Goal: Answer question/provide support: Share knowledge or assist other users

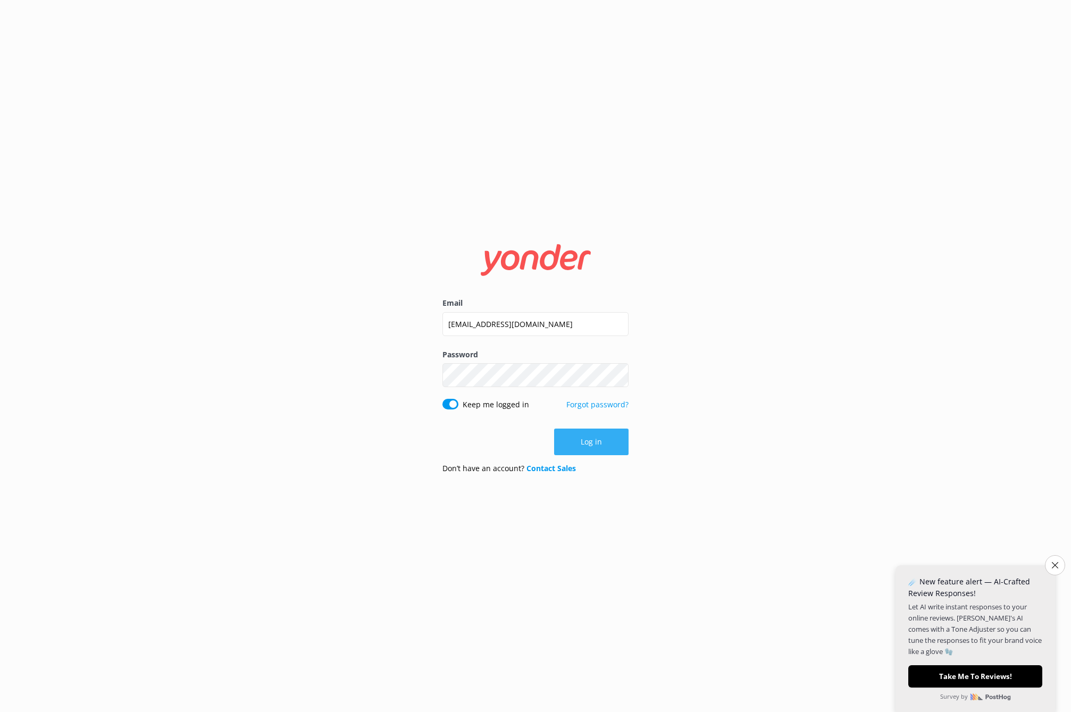
click at [590, 447] on button "Log in" at bounding box center [591, 442] width 74 height 27
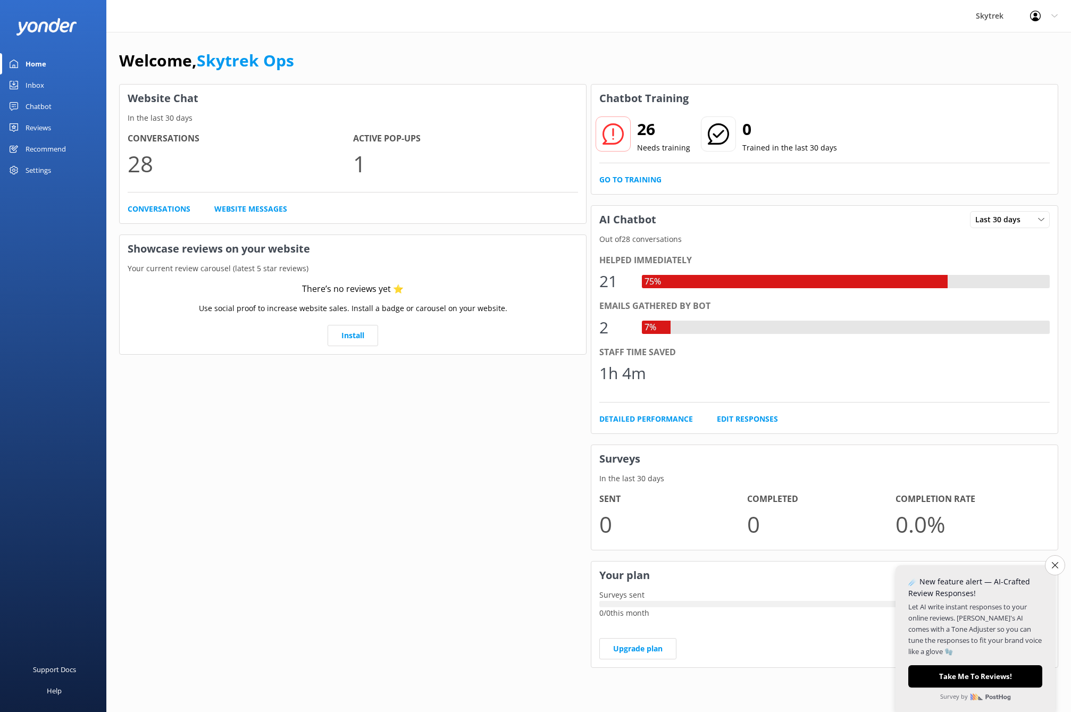
click at [1058, 569] on button "Close survey" at bounding box center [1055, 565] width 20 height 20
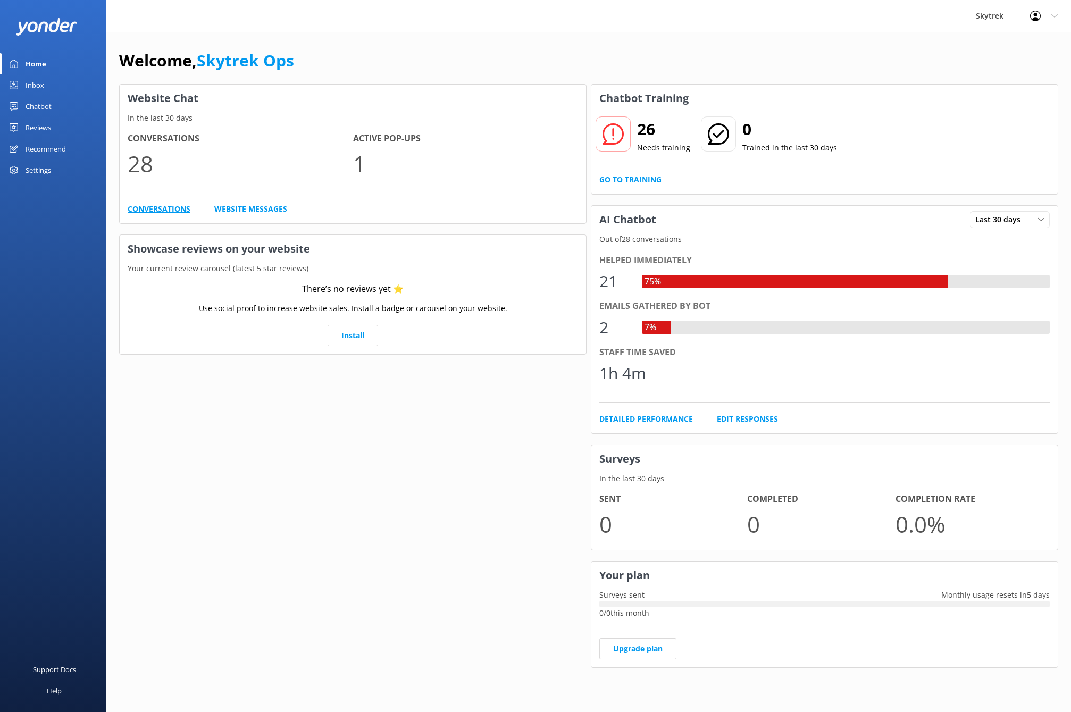
click at [174, 207] on link "Conversations" at bounding box center [159, 209] width 63 height 12
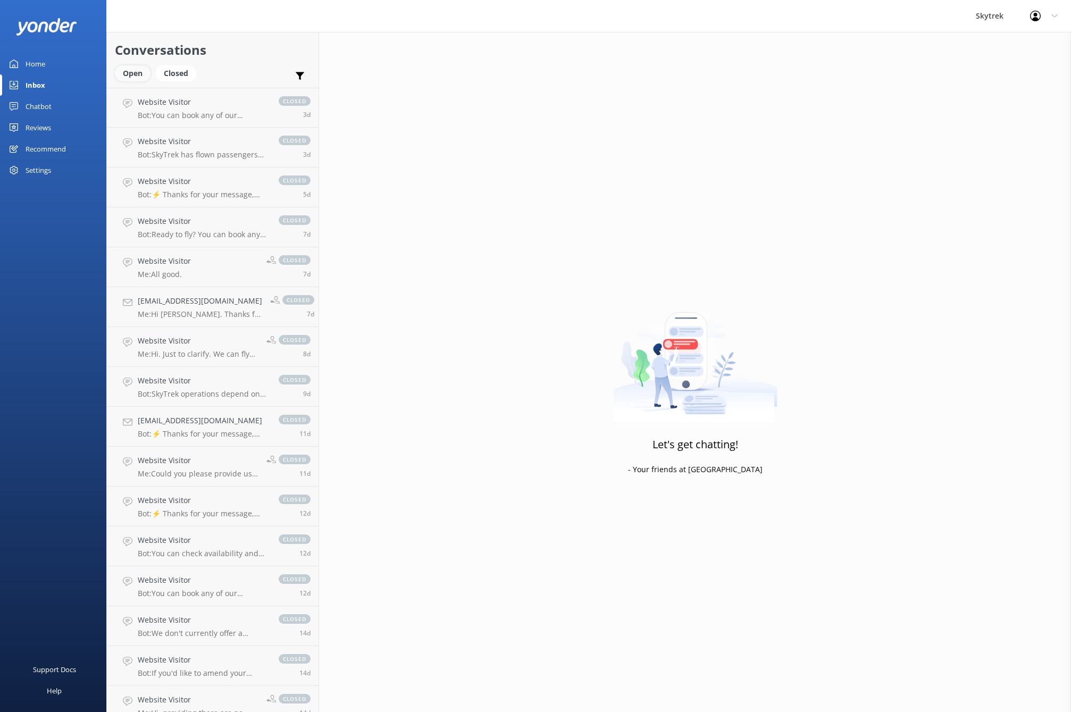
click at [133, 74] on div "Open" at bounding box center [133, 73] width 36 height 16
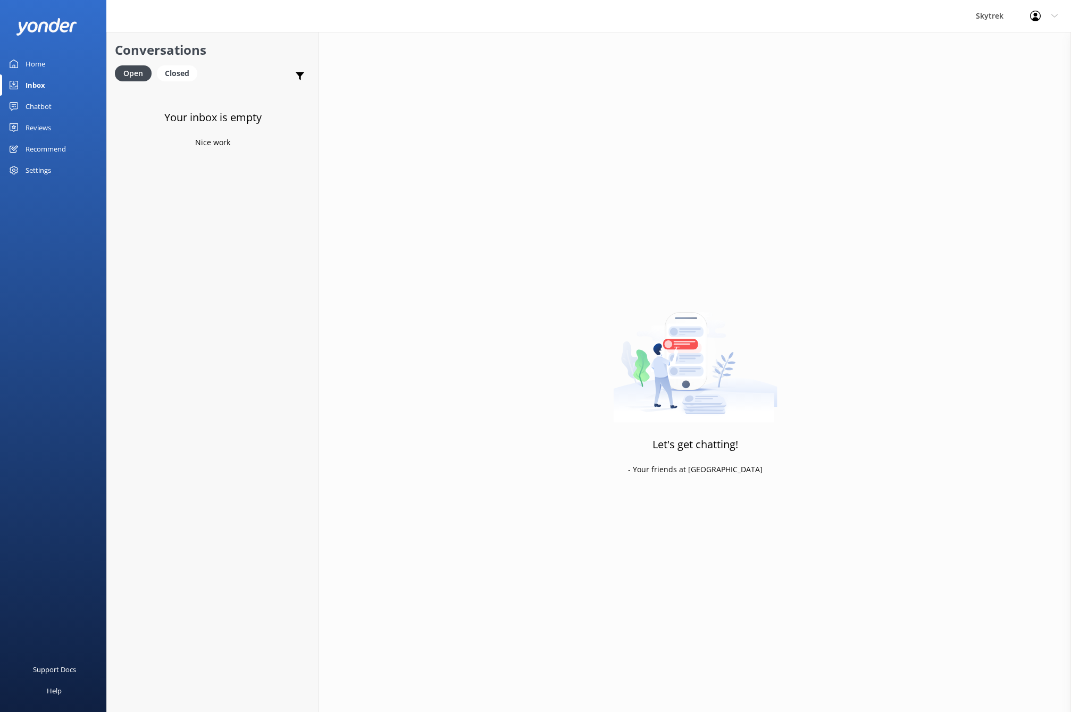
click at [38, 63] on div "Home" at bounding box center [36, 63] width 20 height 21
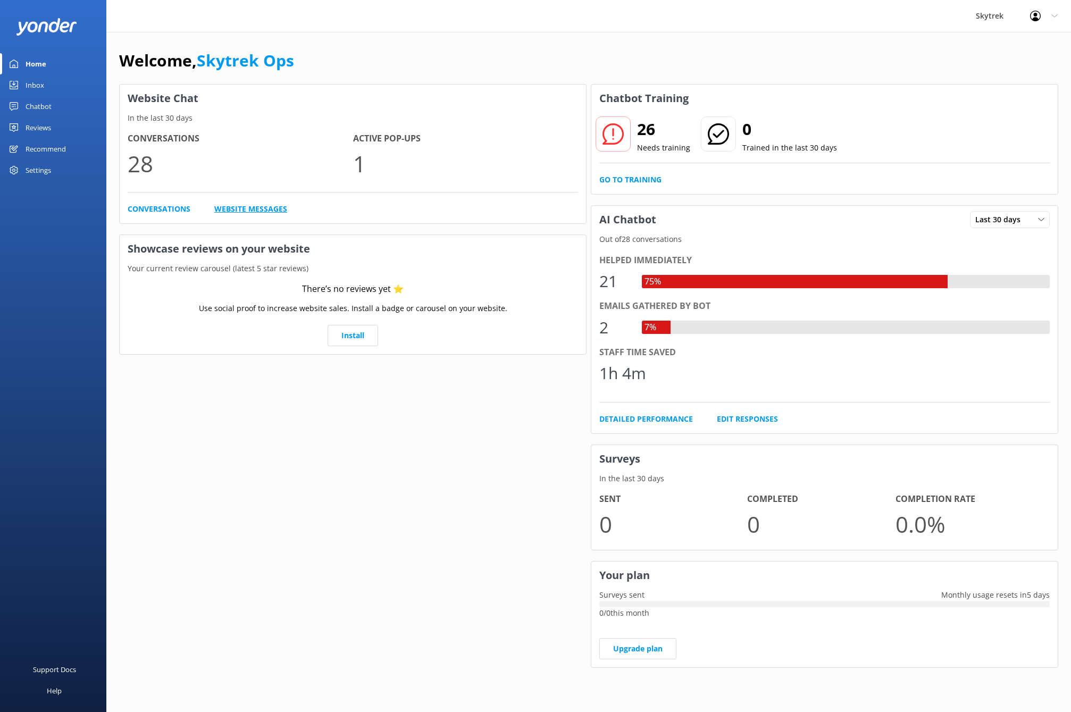
click at [238, 207] on link "Website Messages" at bounding box center [250, 209] width 73 height 12
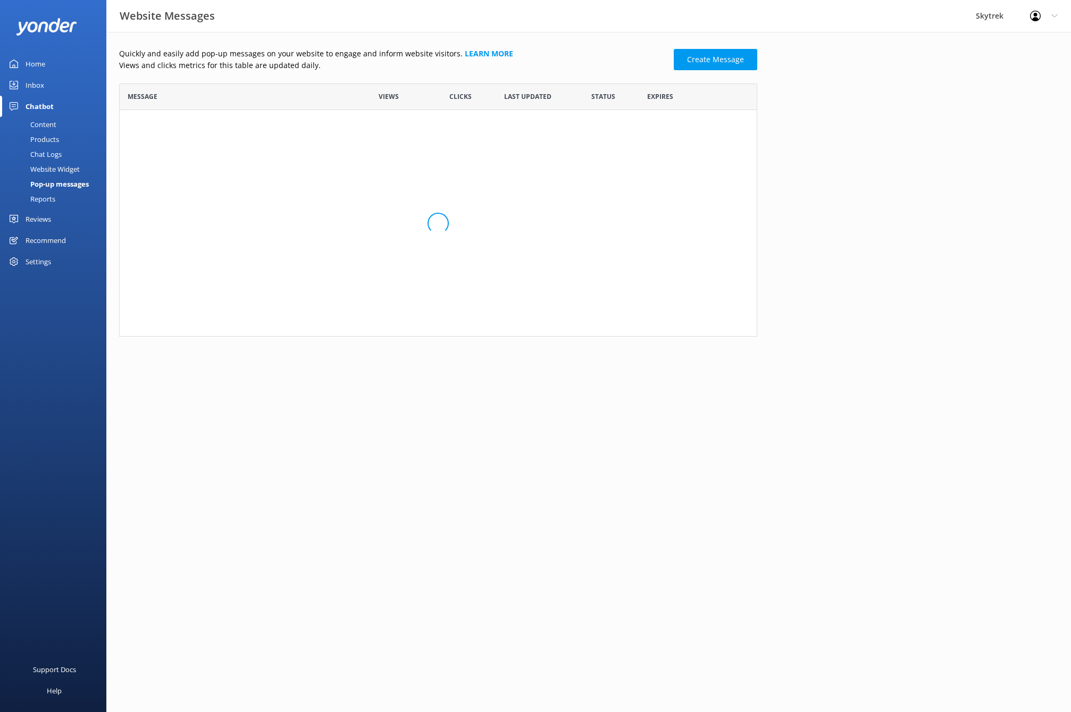
scroll to position [64, 630]
click at [281, 128] on link "Don’t miss your chance to fly above the snow-ca..." at bounding box center [236, 127] width 217 height 12
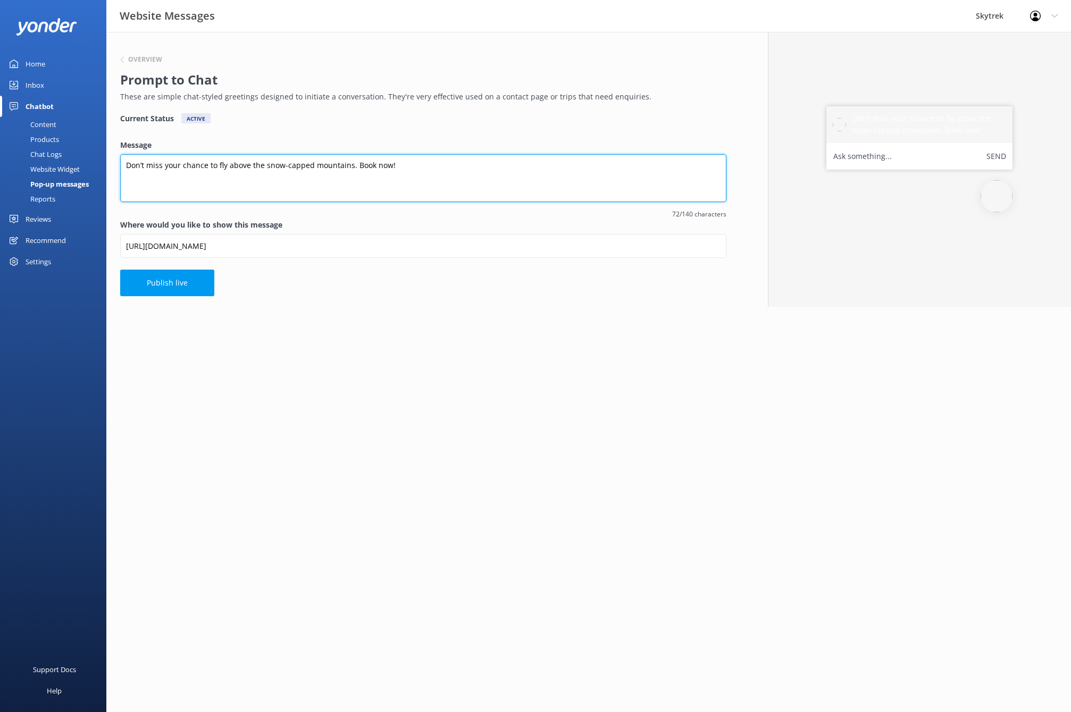
drag, startPoint x: 392, startPoint y: 165, endPoint x: 122, endPoint y: 166, distance: 270.1
click at [122, 166] on textarea "Don’t miss your chance to fly above the snow-capped mountains. Book now!" at bounding box center [423, 178] width 606 height 48
click at [230, 164] on textarea "Our winter paragliding flights only have four weeks left to run. Don't miss out…" at bounding box center [423, 178] width 606 height 48
drag, startPoint x: 434, startPoint y: 168, endPoint x: 380, endPoint y: 166, distance: 53.7
click at [380, 166] on textarea "Our winter paragliding flights from the top of Coronet Peonly have four weeks l…" at bounding box center [423, 178] width 606 height 48
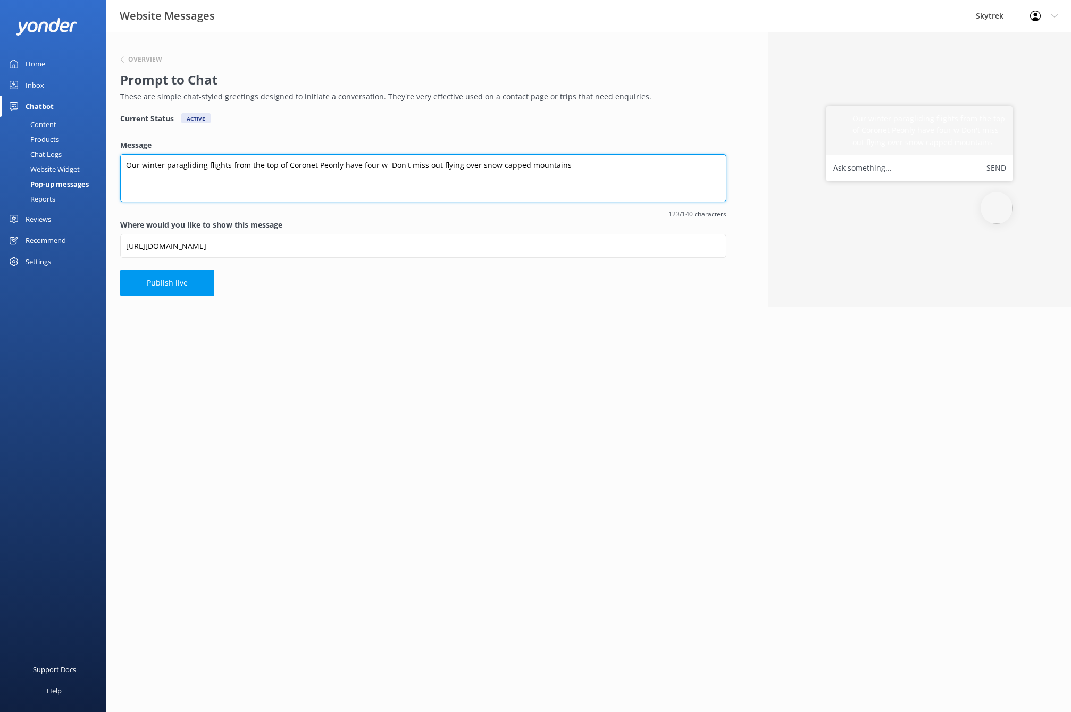
click at [323, 166] on textarea "Our winter paragliding flights from the top of Coronet Peonly have four w Don't…" at bounding box center [423, 178] width 606 height 48
drag, startPoint x: 390, startPoint y: 165, endPoint x: 350, endPoint y: 168, distance: 40.0
click at [350, 168] on textarea "Our winter paragliding flights from the top of [GEOGRAPHIC_DATA] only have four…" at bounding box center [423, 178] width 606 height 48
click at [368, 163] on textarea "Our winter paragliding flights from the top of [GEOGRAPHIC_DATA] only have four…" at bounding box center [423, 178] width 606 height 48
drag, startPoint x: 395, startPoint y: 164, endPoint x: 334, endPoint y: 170, distance: 61.4
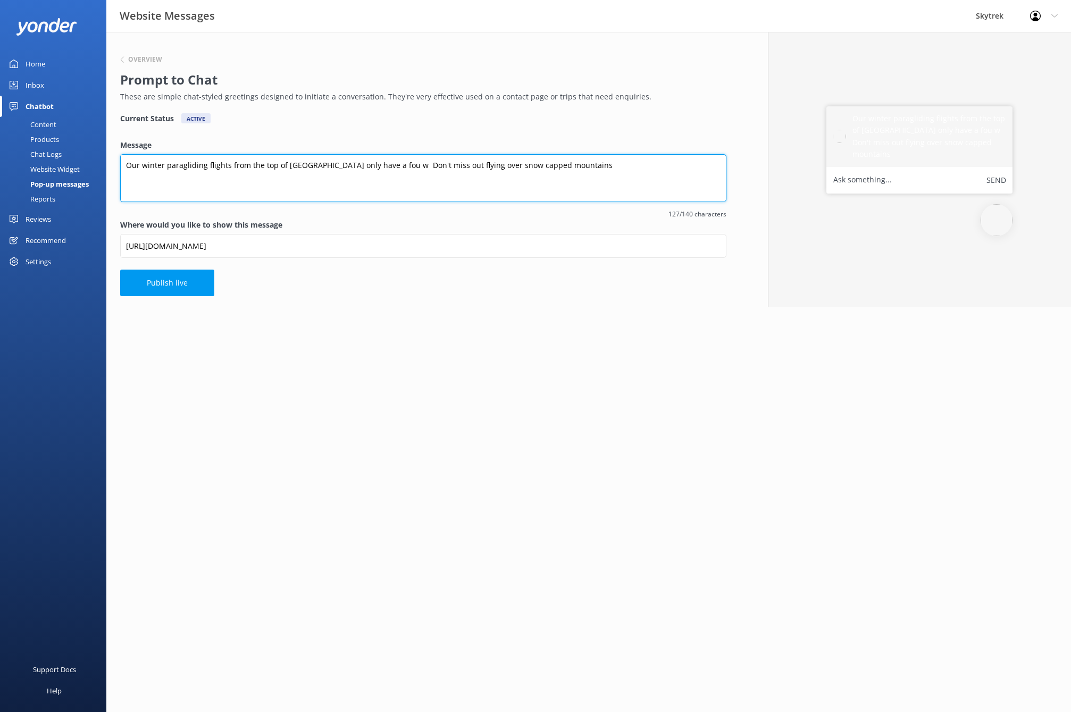
click at [334, 170] on textarea "Our winter paragliding flights from the top of [GEOGRAPHIC_DATA] only have a fo…" at bounding box center [423, 178] width 606 height 48
click at [593, 165] on textarea "Our winter paragliding flights from the top of [GEOGRAPHIC_DATA] are coming to …" at bounding box center [423, 178] width 606 height 48
click at [588, 166] on textarea "Our winter paragliding flights from the top of [GEOGRAPHIC_DATA] are coming to …" at bounding box center [423, 178] width 606 height 48
click at [227, 166] on textarea "Our winter paragliding flights from the top of [GEOGRAPHIC_DATA] are coming to …" at bounding box center [423, 178] width 606 height 48
type textarea "Our winter paragliding trips from the top of [GEOGRAPHIC_DATA] are coming to an…"
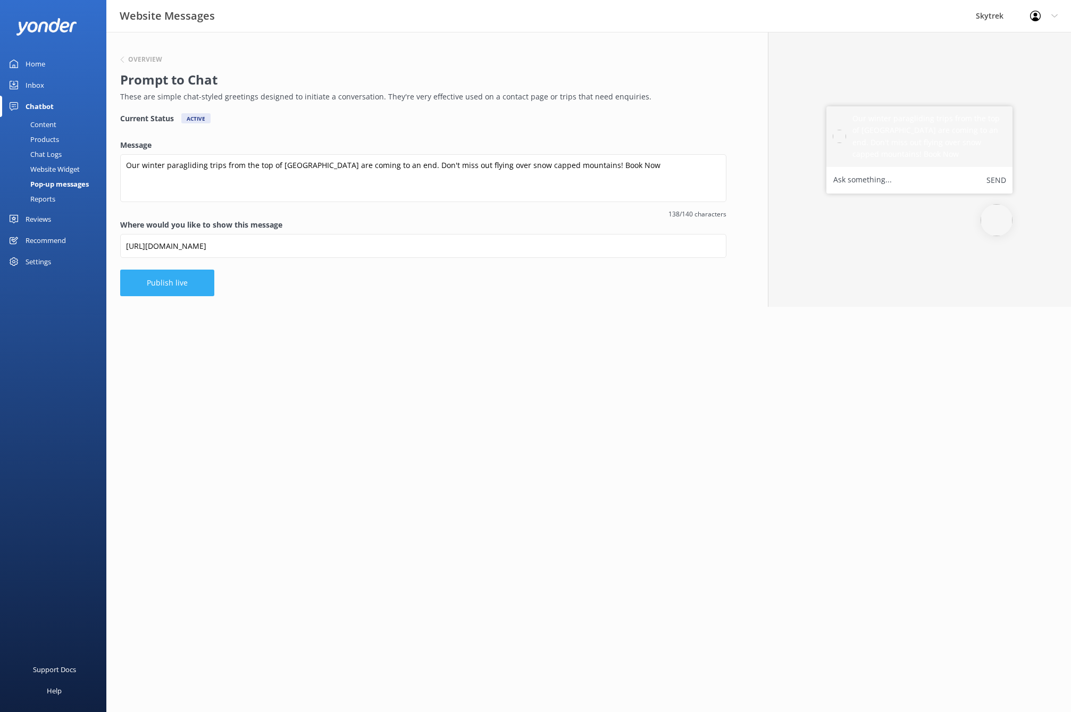
click at [172, 287] on button "Publish live" at bounding box center [167, 283] width 94 height 27
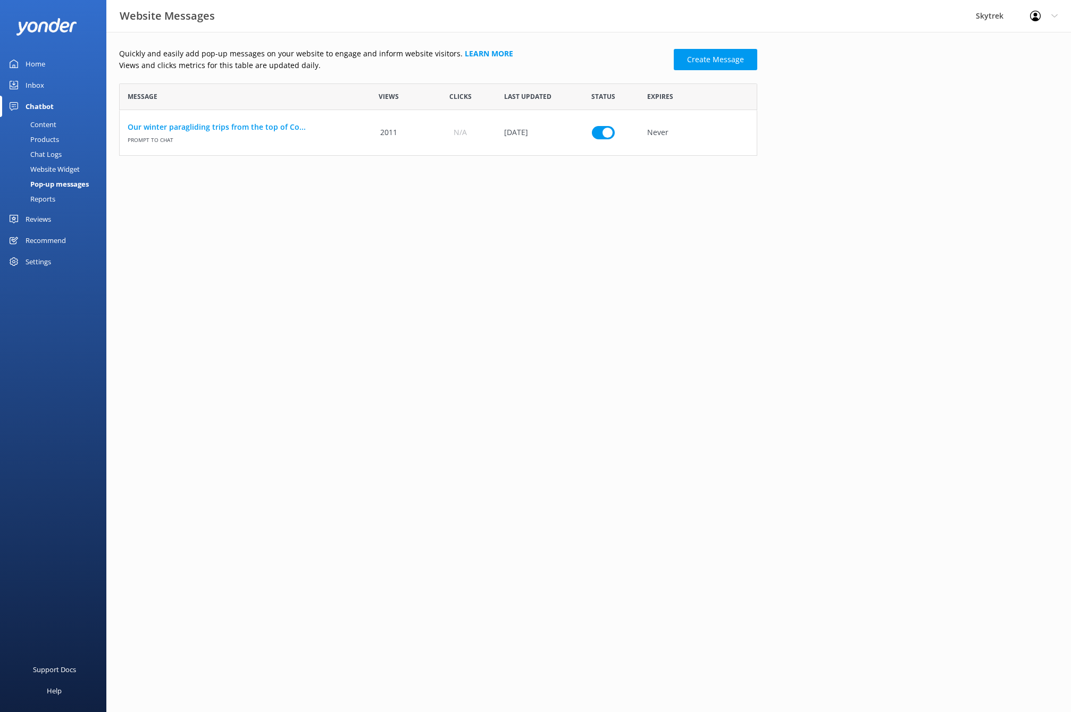
click at [42, 64] on div "Home" at bounding box center [36, 63] width 20 height 21
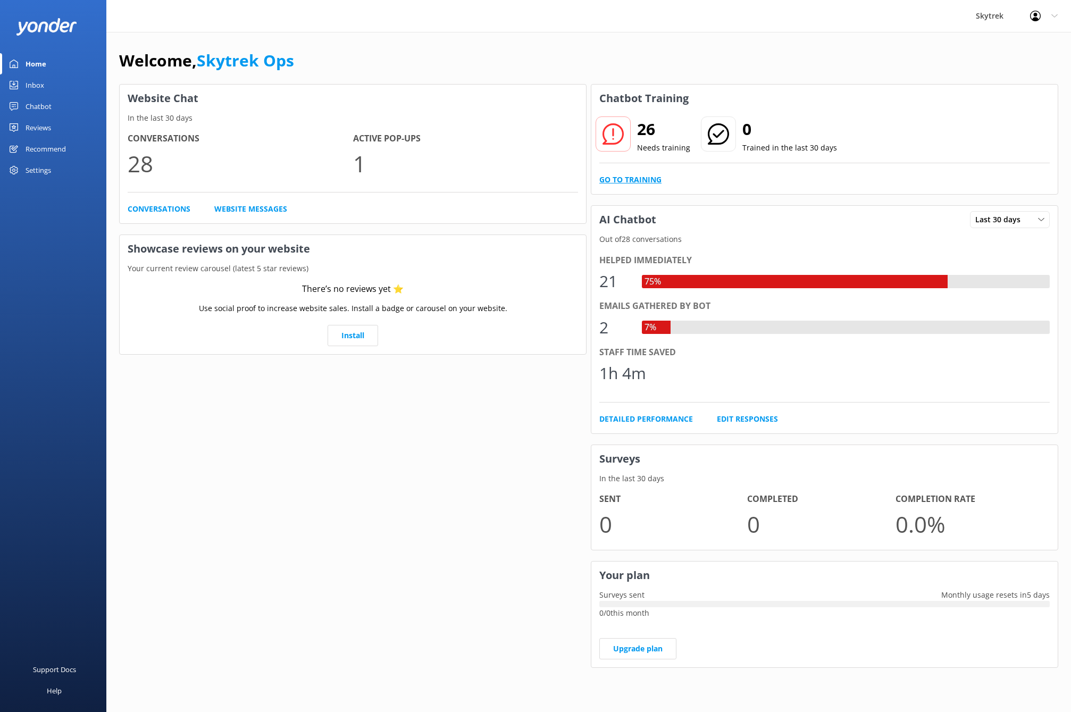
click at [640, 181] on link "Go to Training" at bounding box center [630, 180] width 62 height 12
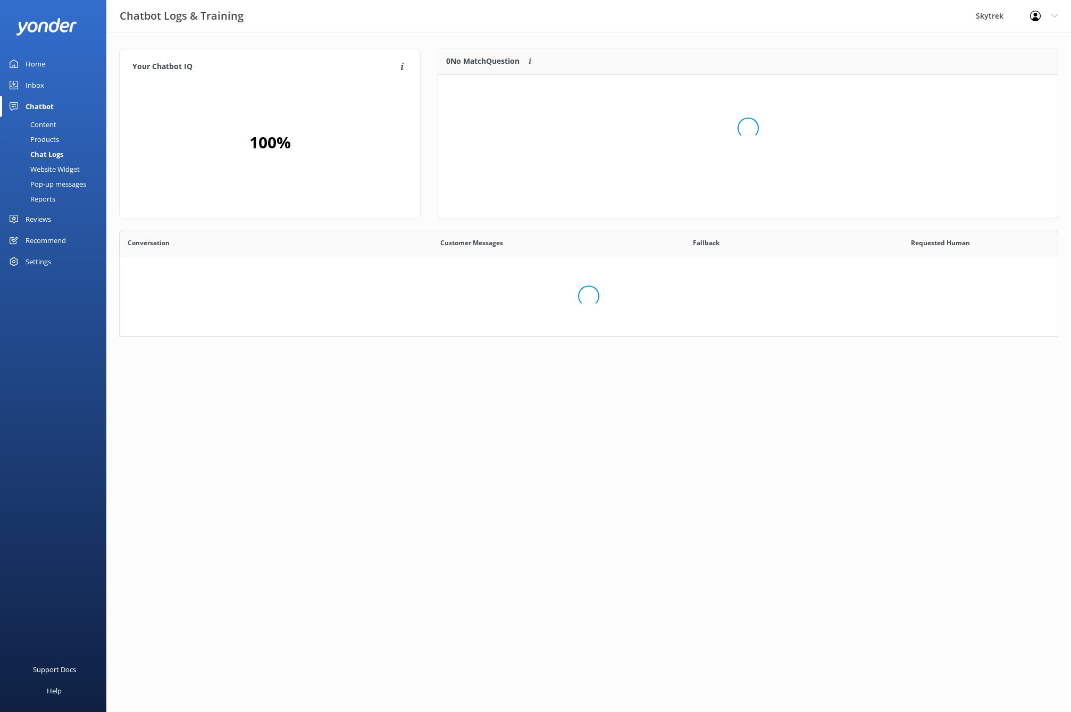
scroll to position [365, 930]
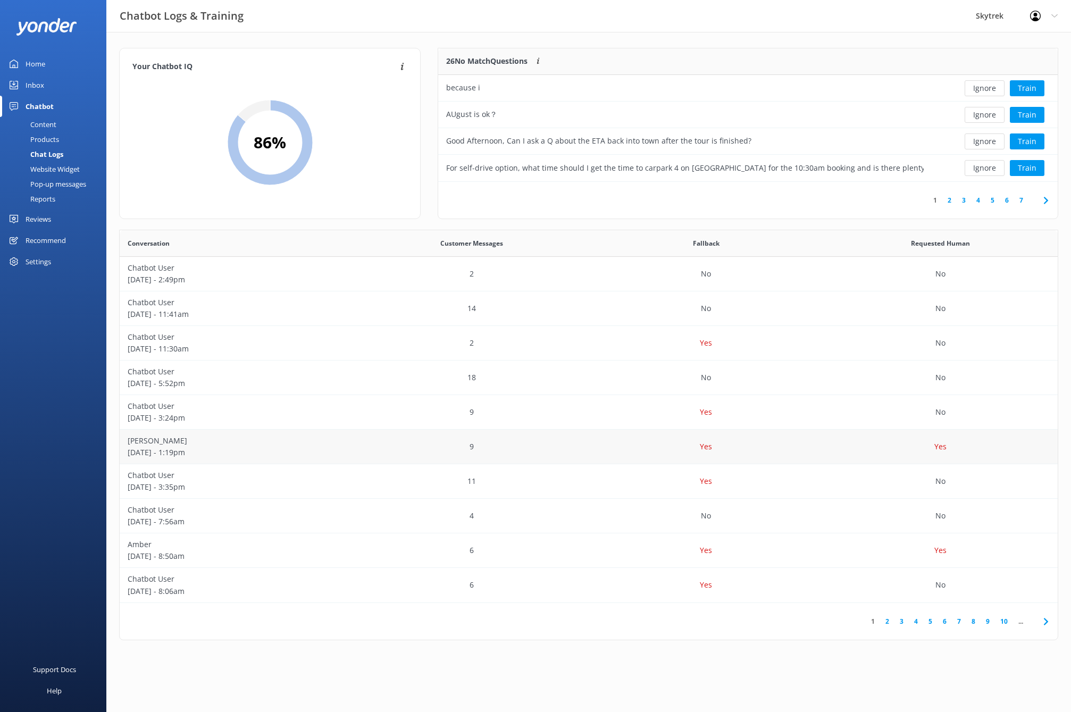
click at [237, 453] on p "[DATE] - 1:19pm" at bounding box center [237, 453] width 219 height 12
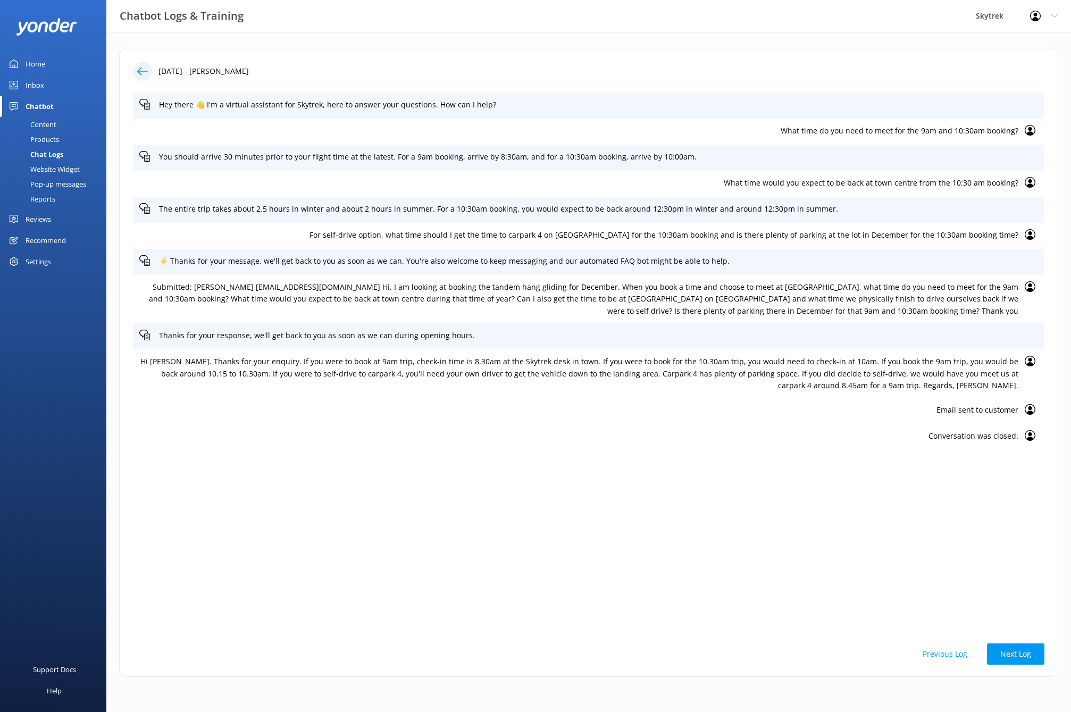
click at [146, 71] on use at bounding box center [142, 71] width 11 height 8
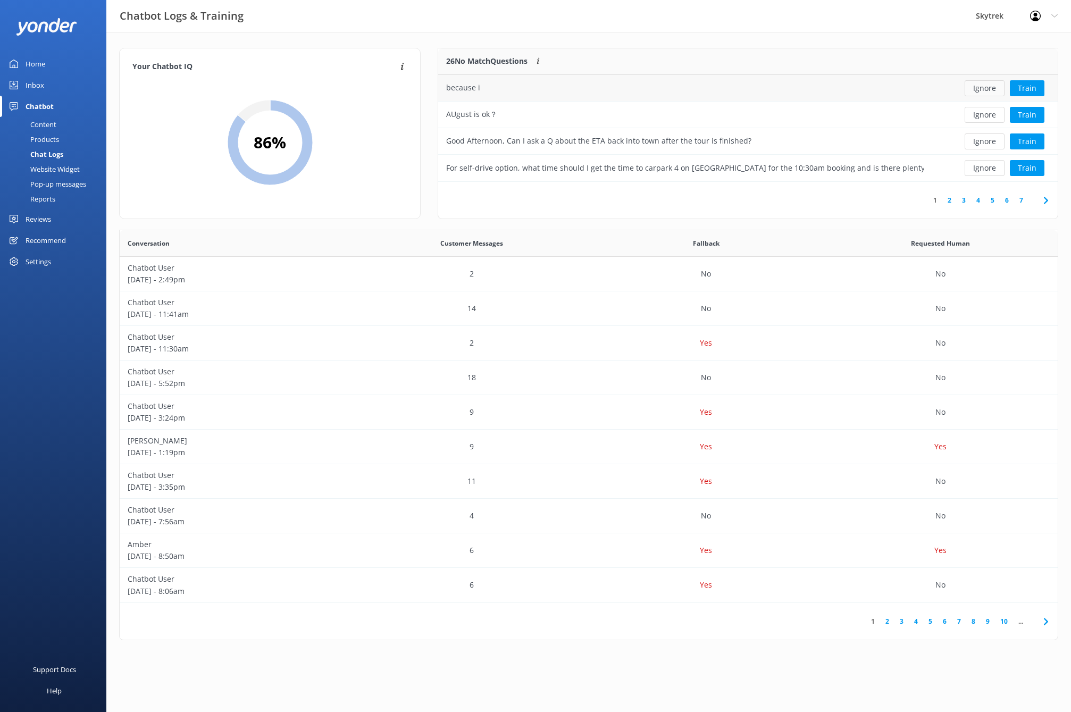
click at [987, 89] on button "Ignore" at bounding box center [985, 88] width 40 height 16
click at [990, 90] on button "Ignore" at bounding box center [985, 88] width 40 height 16
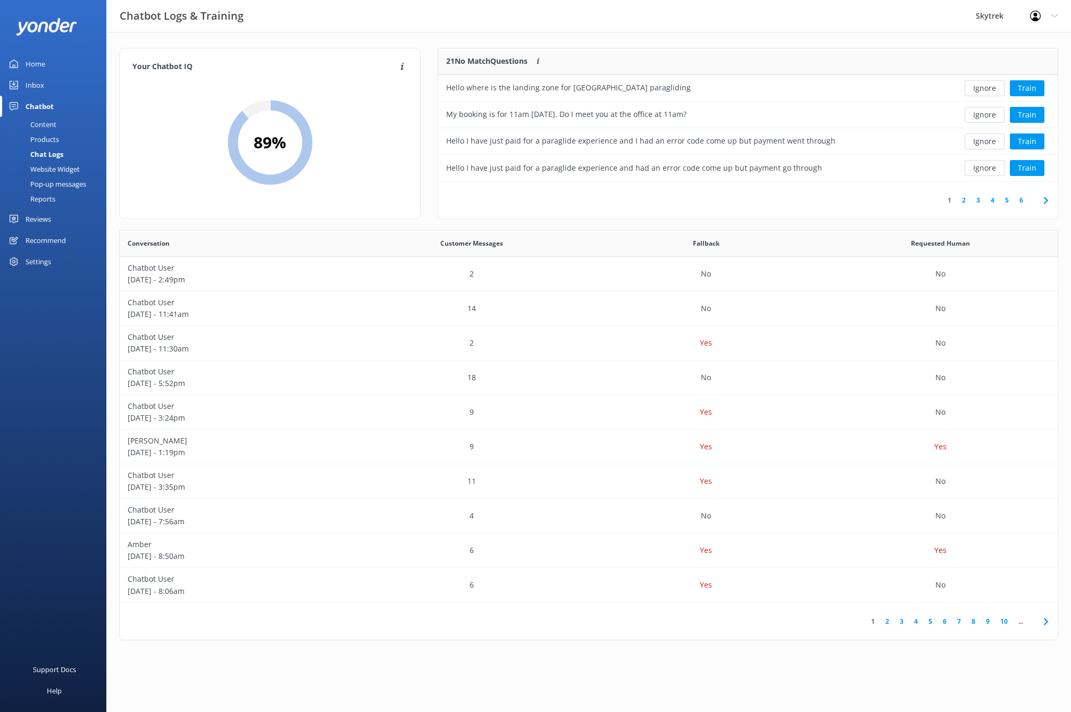
click at [990, 90] on button "Ignore" at bounding box center [985, 88] width 40 height 16
click at [1027, 89] on button "Train" at bounding box center [1027, 88] width 35 height 16
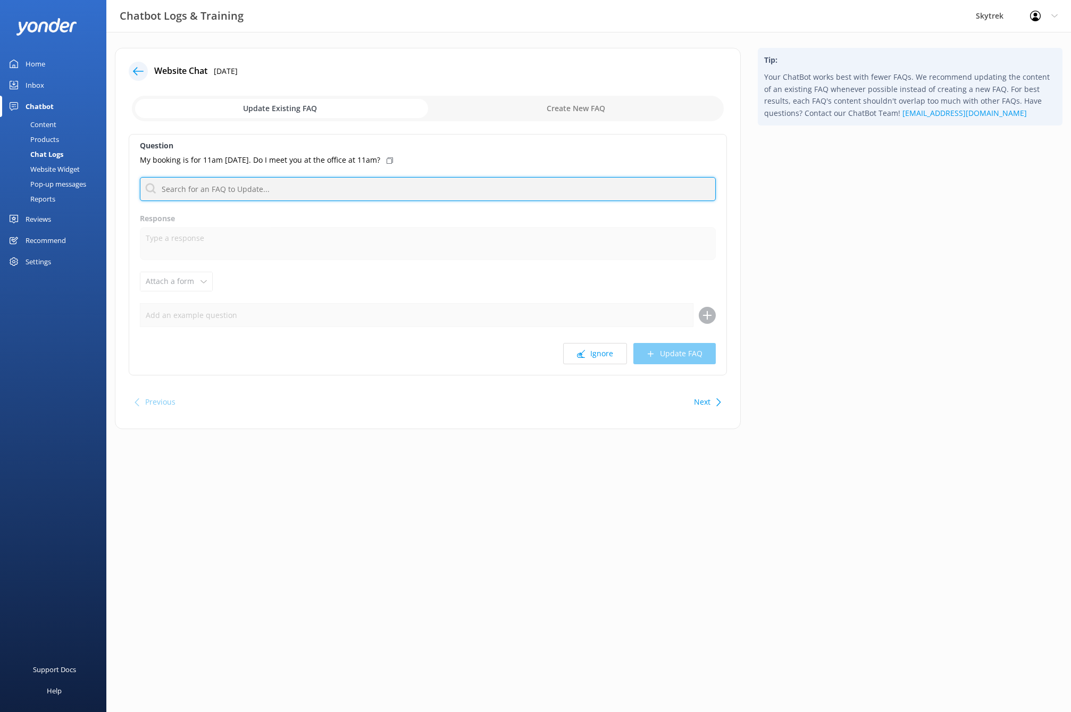
click at [291, 190] on input "text" at bounding box center [428, 189] width 576 height 24
type input "c"
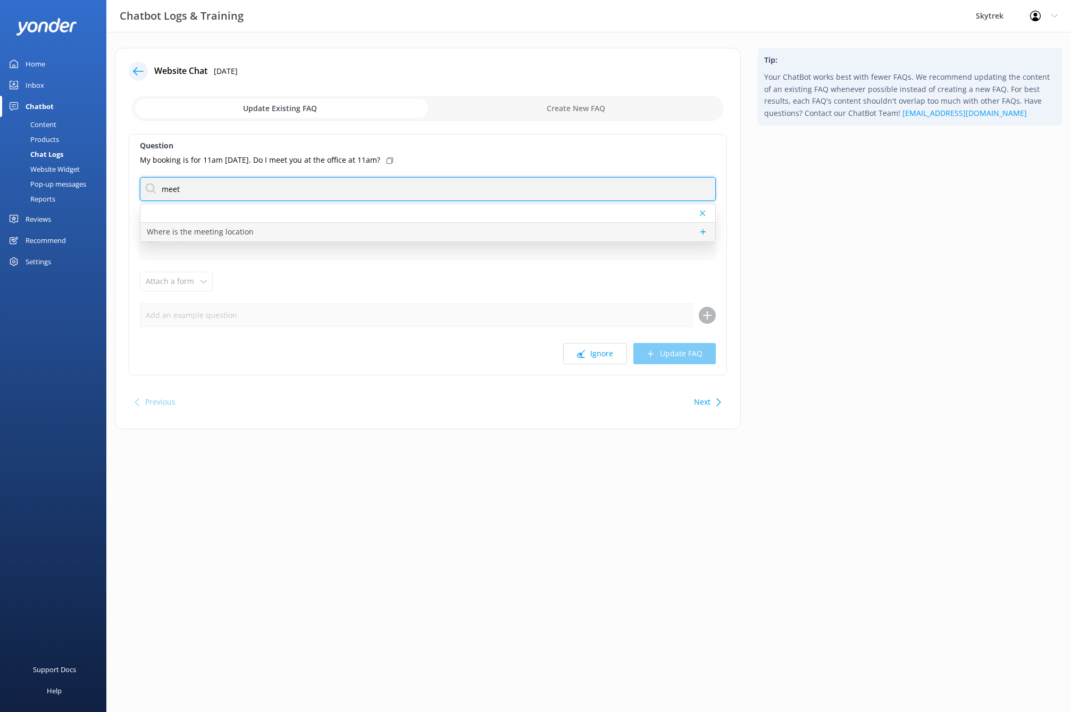
type input "meet"
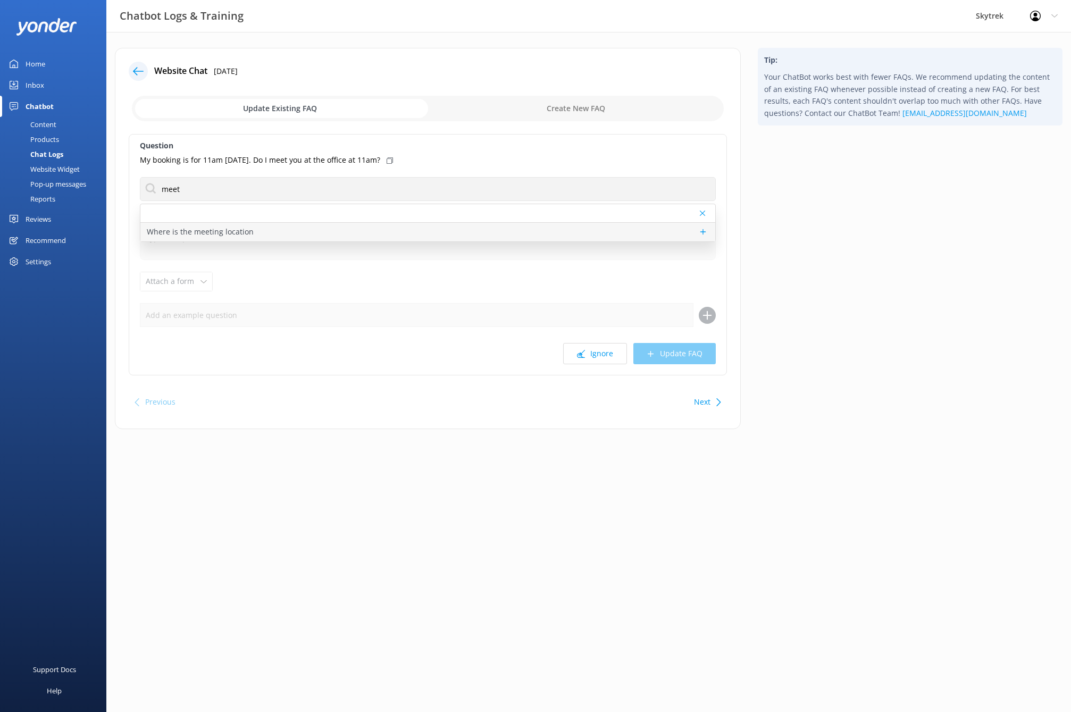
click at [238, 237] on p "Where is the meeting location" at bounding box center [200, 232] width 107 height 12
type textarea "The [GEOGRAPHIC_DATA] meeting location is at the [GEOGRAPHIC_DATA] office insid…"
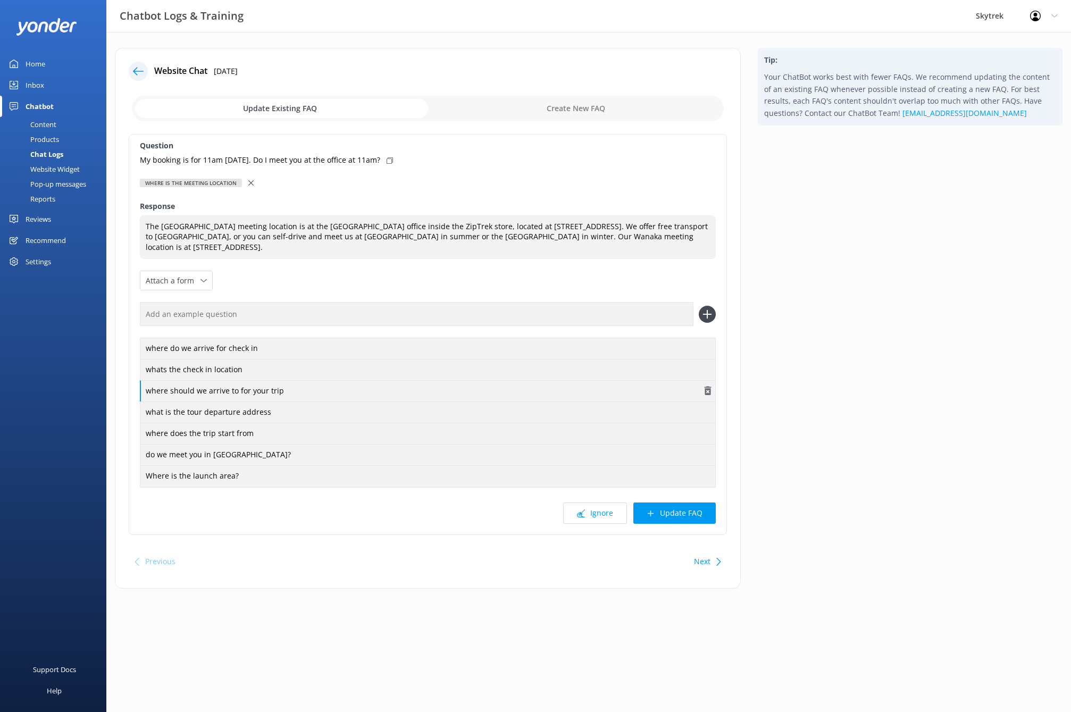
click at [286, 386] on div "where should we arrive to for your trip" at bounding box center [428, 391] width 576 height 22
click at [223, 312] on input "text" at bounding box center [417, 314] width 554 height 24
type input "time"
drag, startPoint x: 180, startPoint y: 309, endPoint x: 139, endPoint y: 305, distance: 41.2
click at [139, 305] on div "Question My booking is for 11am [DATE]. Do I meet you at the office at 11am? Wh…" at bounding box center [428, 334] width 598 height 401
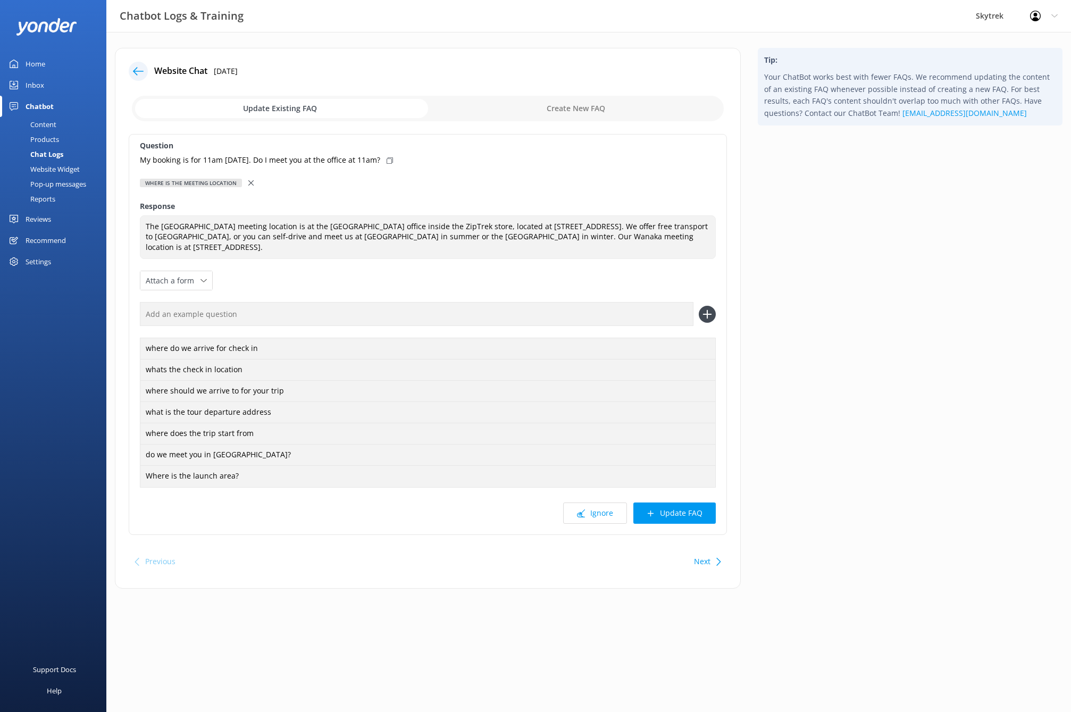
click at [138, 72] on icon at bounding box center [138, 71] width 11 height 11
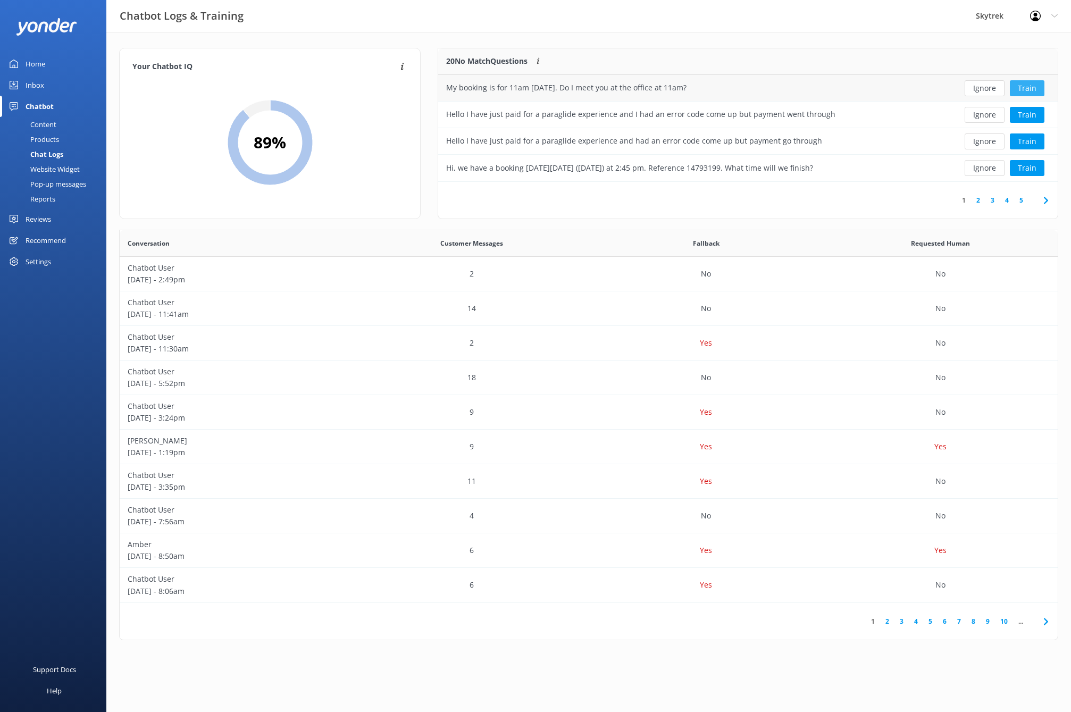
click at [1023, 89] on button "Train" at bounding box center [1027, 88] width 35 height 16
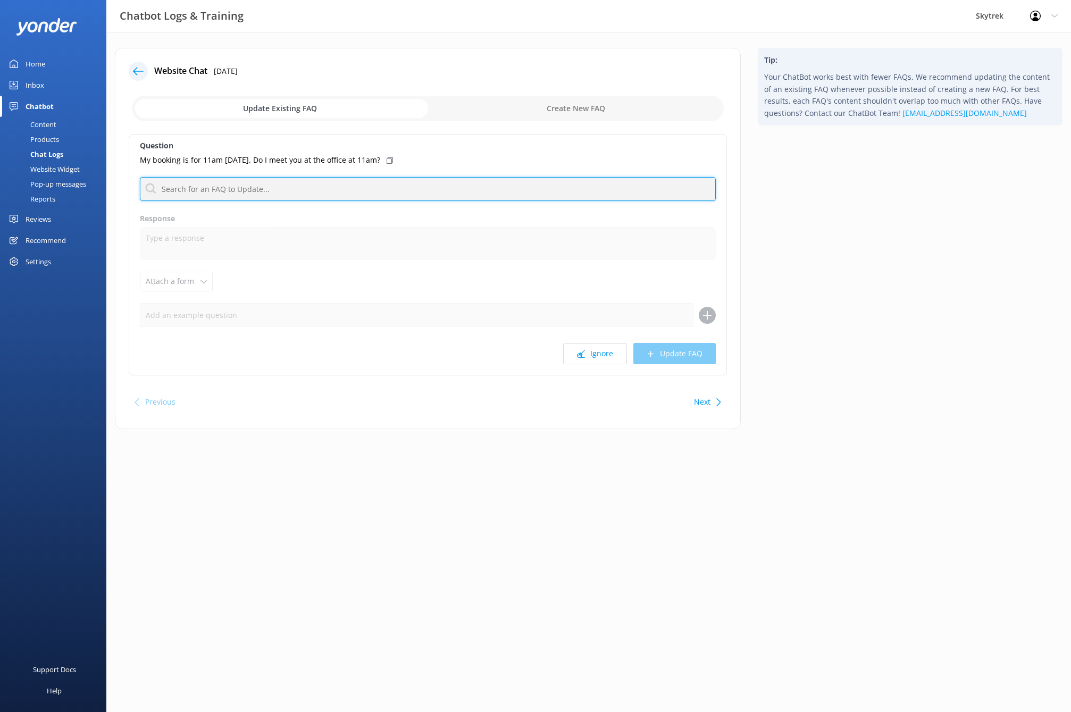
click at [254, 190] on input "text" at bounding box center [428, 189] width 576 height 24
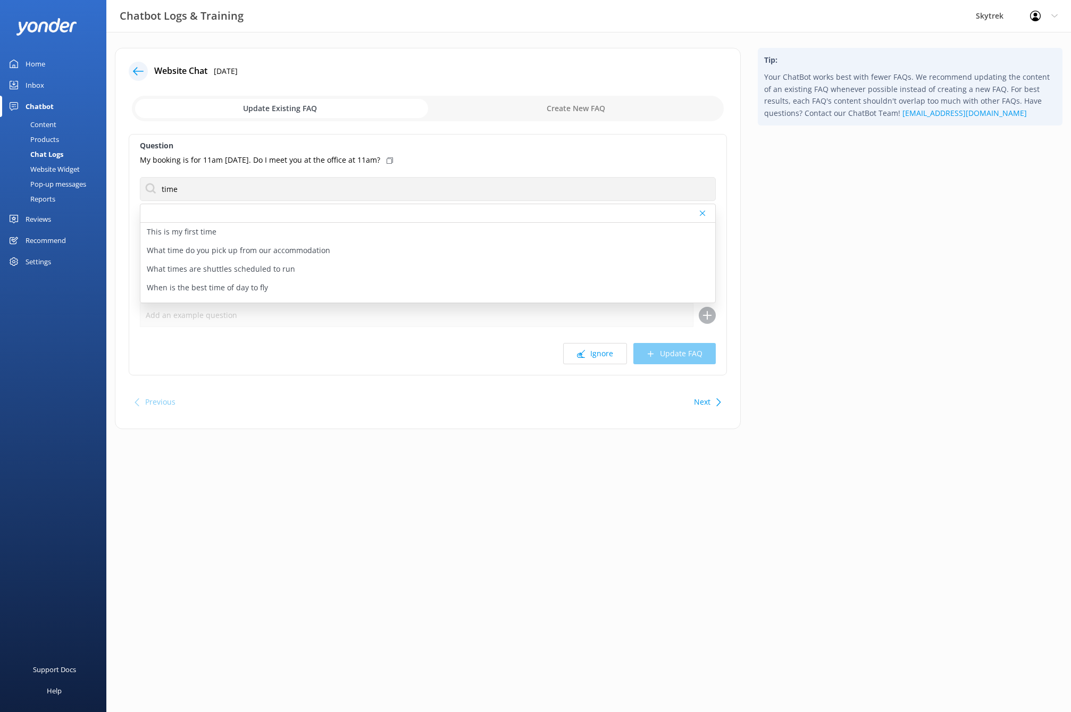
click at [465, 160] on div "My booking is for 11am [DATE]. Do I meet you at the office at 11am?" at bounding box center [428, 160] width 576 height 12
click at [960, 309] on div "Tip: Your ChatBot works best with fewer FAQs. We recommend updating the content…" at bounding box center [910, 244] width 322 height 392
click at [270, 214] on div at bounding box center [427, 213] width 575 height 19
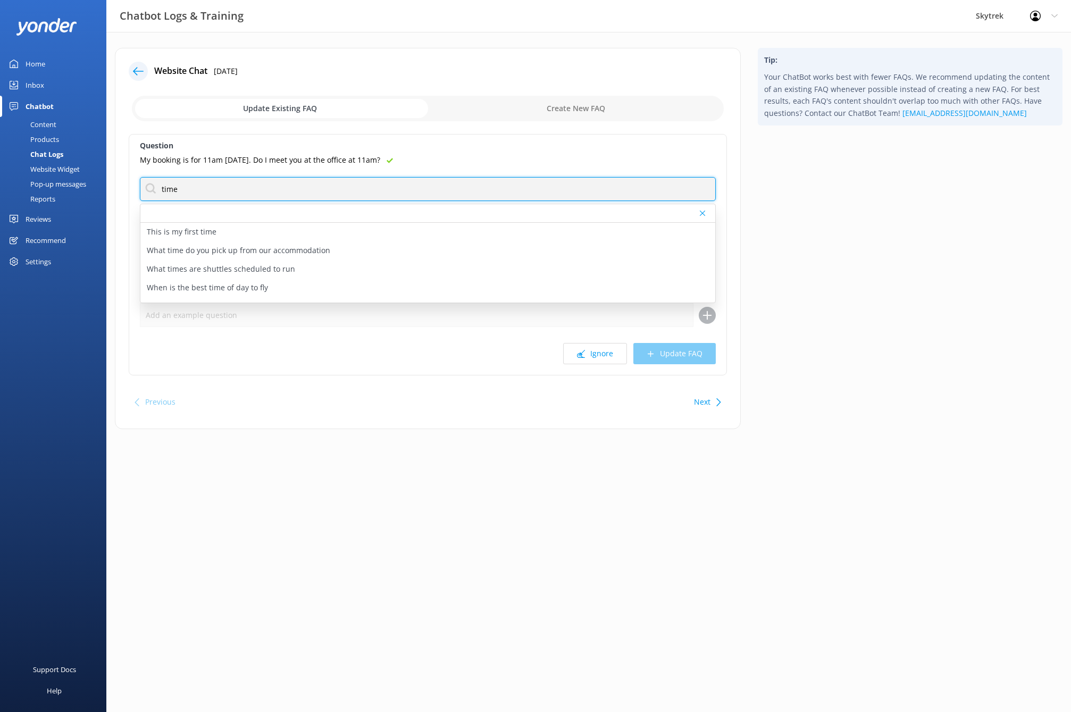
drag, startPoint x: 196, startPoint y: 191, endPoint x: 133, endPoint y: 192, distance: 62.8
click at [133, 192] on div "Question My booking is for 11am [DATE]. Do I meet you at the office at 11am? ti…" at bounding box center [428, 254] width 598 height 241
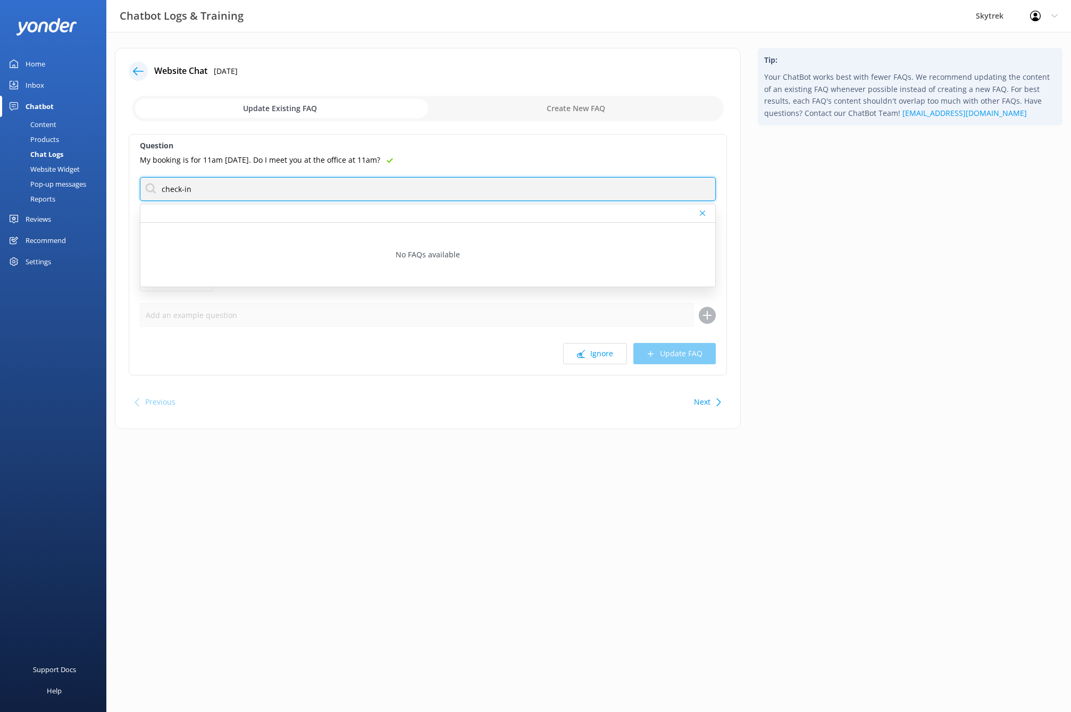
click at [197, 189] on input "check-in" at bounding box center [428, 189] width 576 height 24
drag, startPoint x: 197, startPoint y: 189, endPoint x: 154, endPoint y: 187, distance: 42.6
click at [154, 187] on input "check-in" at bounding box center [428, 189] width 576 height 24
type input "check-in"
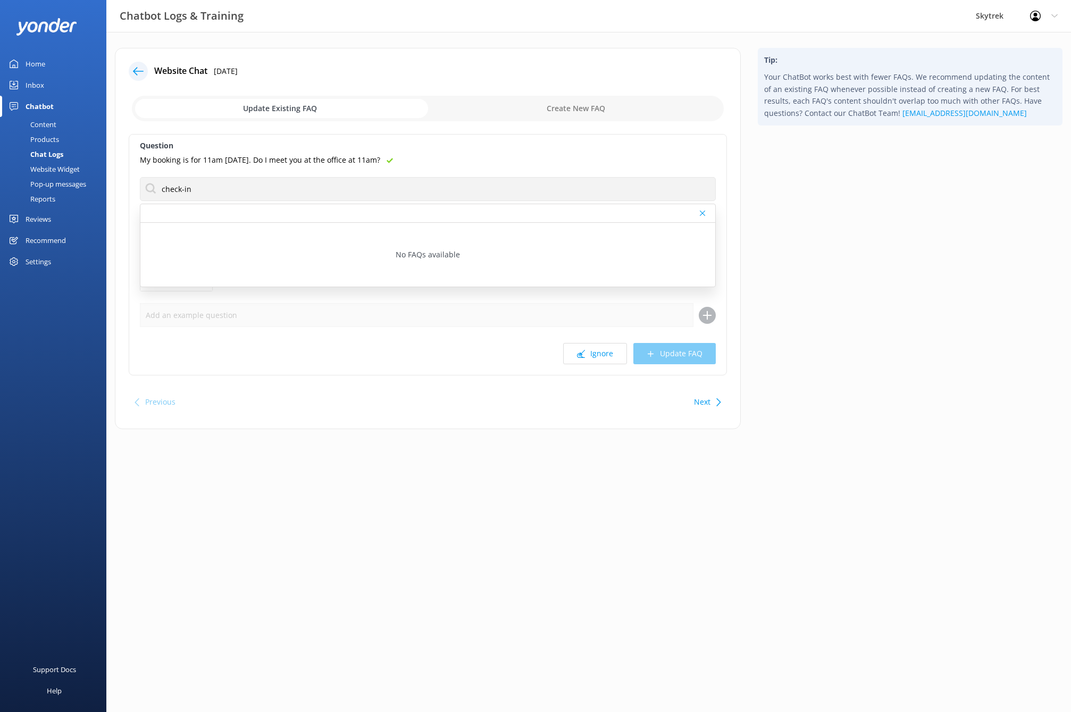
click at [568, 110] on input "checkbox" at bounding box center [428, 109] width 592 height 26
checkbox input "true"
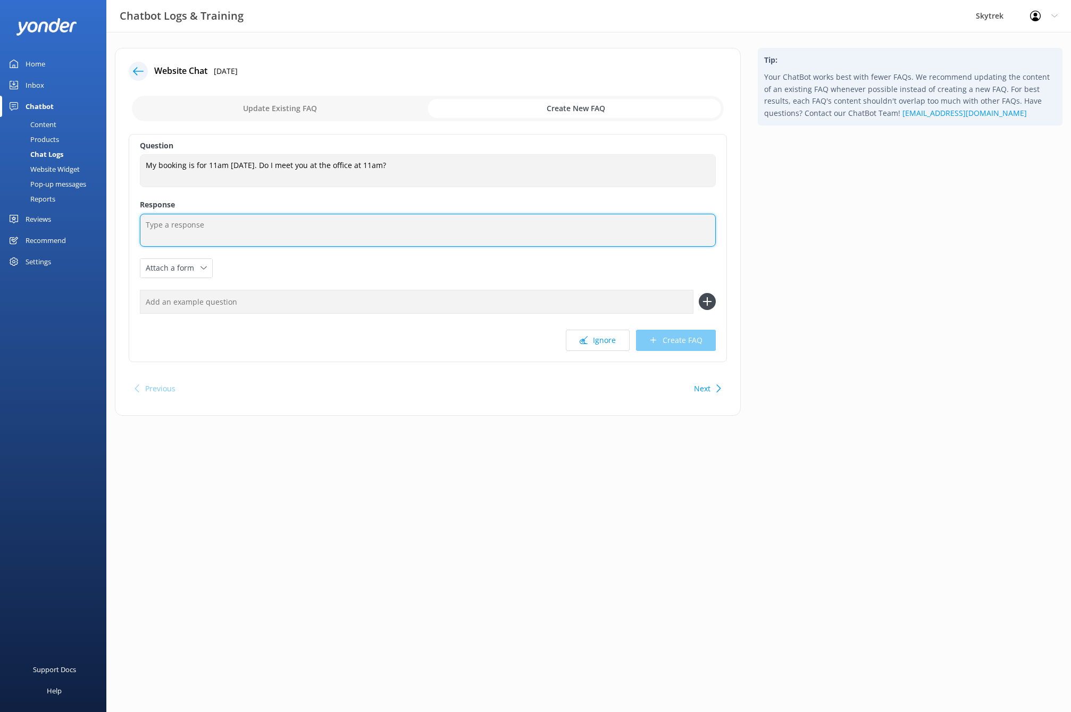
click at [265, 223] on textarea at bounding box center [428, 230] width 576 height 33
type textarea "Y"
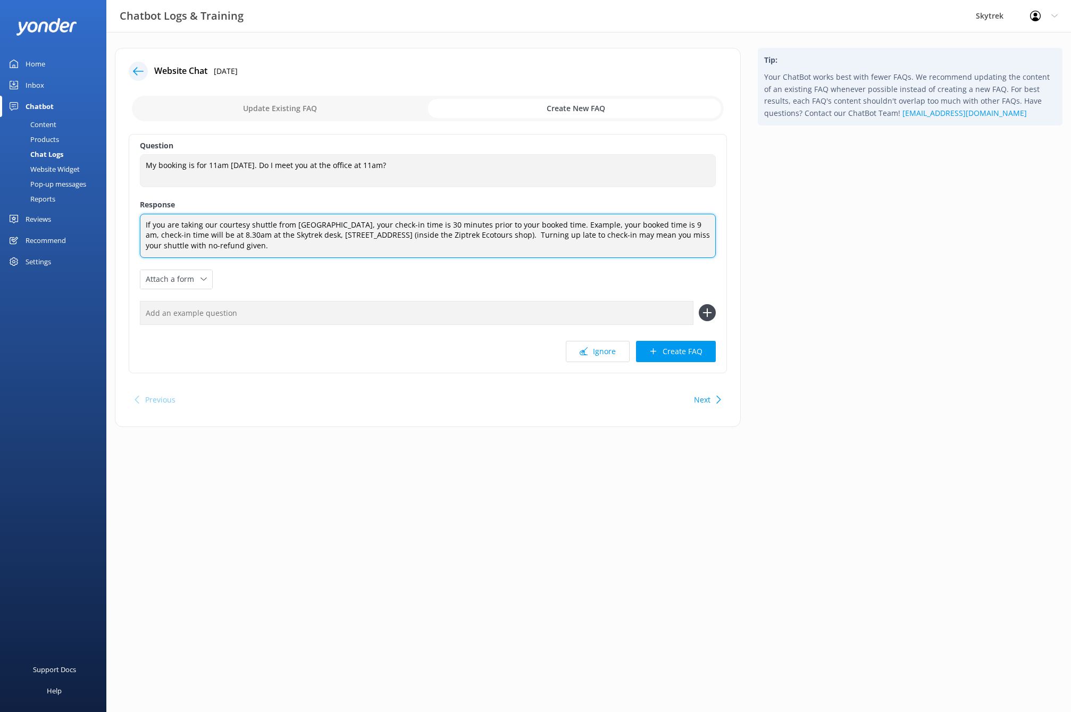
type textarea "If you are taking our courtesy shuttle from [GEOGRAPHIC_DATA], your check-in ti…"
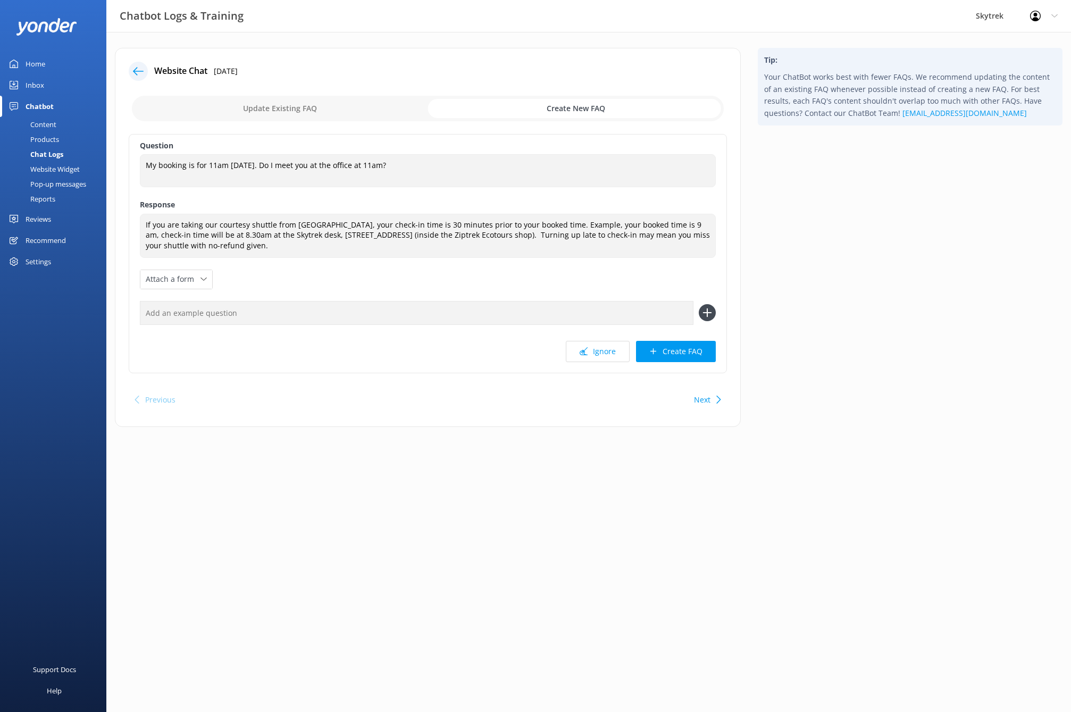
click at [320, 313] on input "text" at bounding box center [417, 313] width 554 height 24
type input "Check-in"
click at [707, 314] on use at bounding box center [707, 312] width 9 height 9
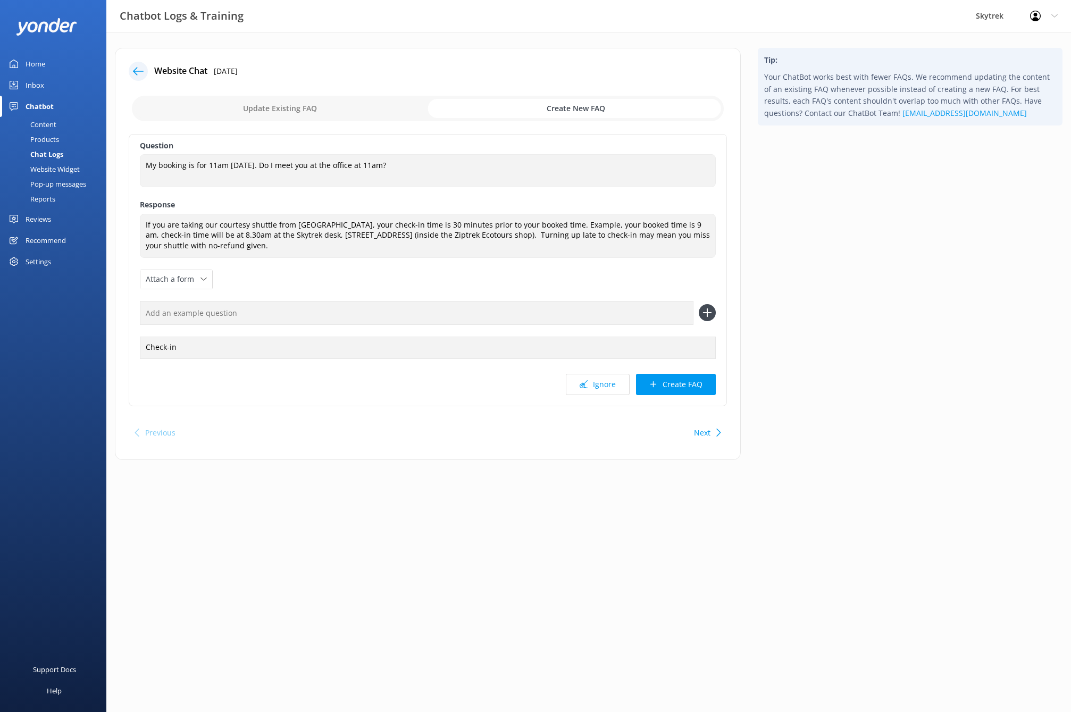
click at [263, 315] on input "text" at bounding box center [417, 313] width 554 height 24
type input "When do I check-in?"
click at [707, 312] on use at bounding box center [707, 312] width 9 height 9
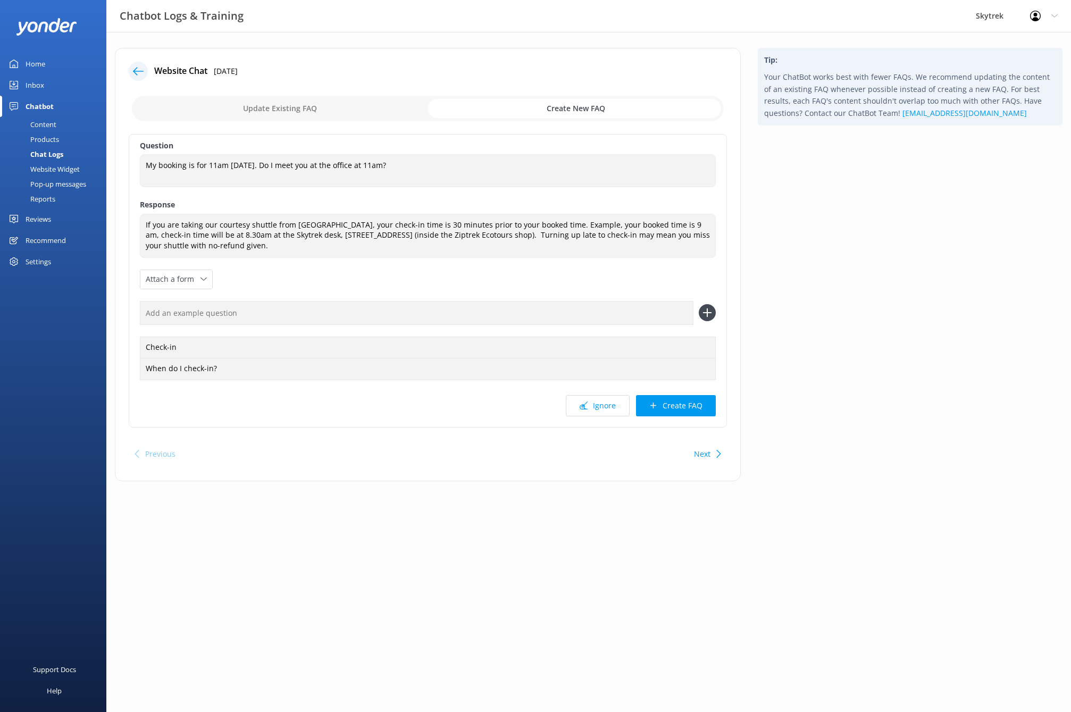
click at [228, 315] on input "text" at bounding box center [417, 313] width 554 height 24
type input "Meeting at office"
click at [710, 314] on icon at bounding box center [707, 312] width 17 height 17
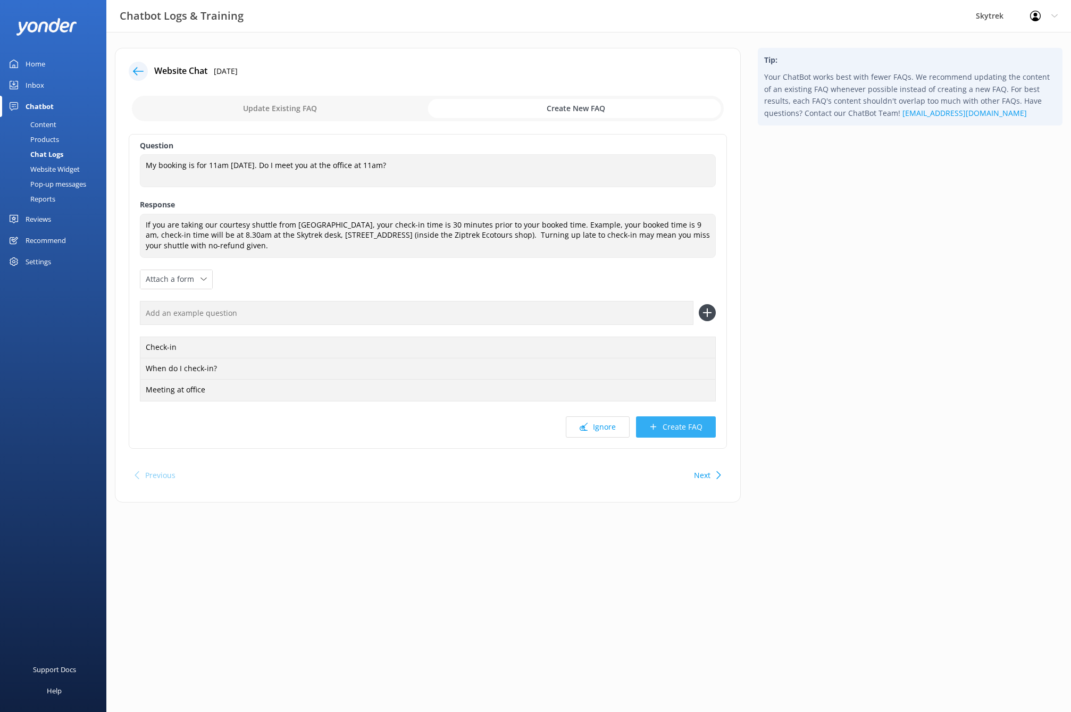
click at [692, 429] on button "Create FAQ" at bounding box center [676, 426] width 80 height 21
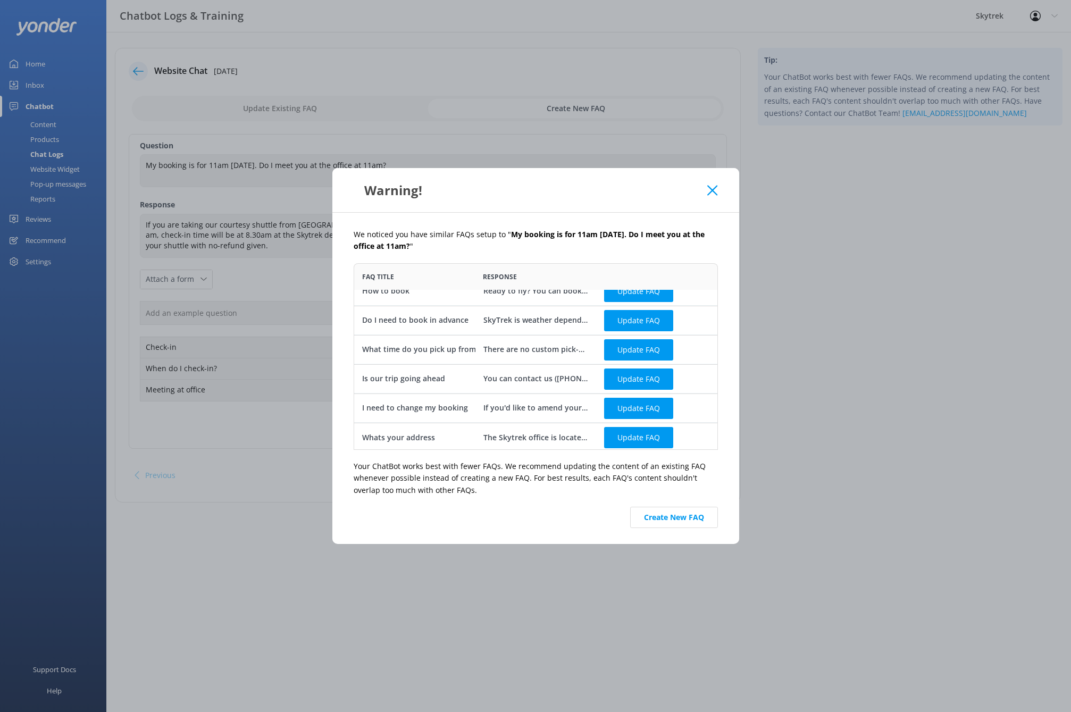
scroll to position [16, 0]
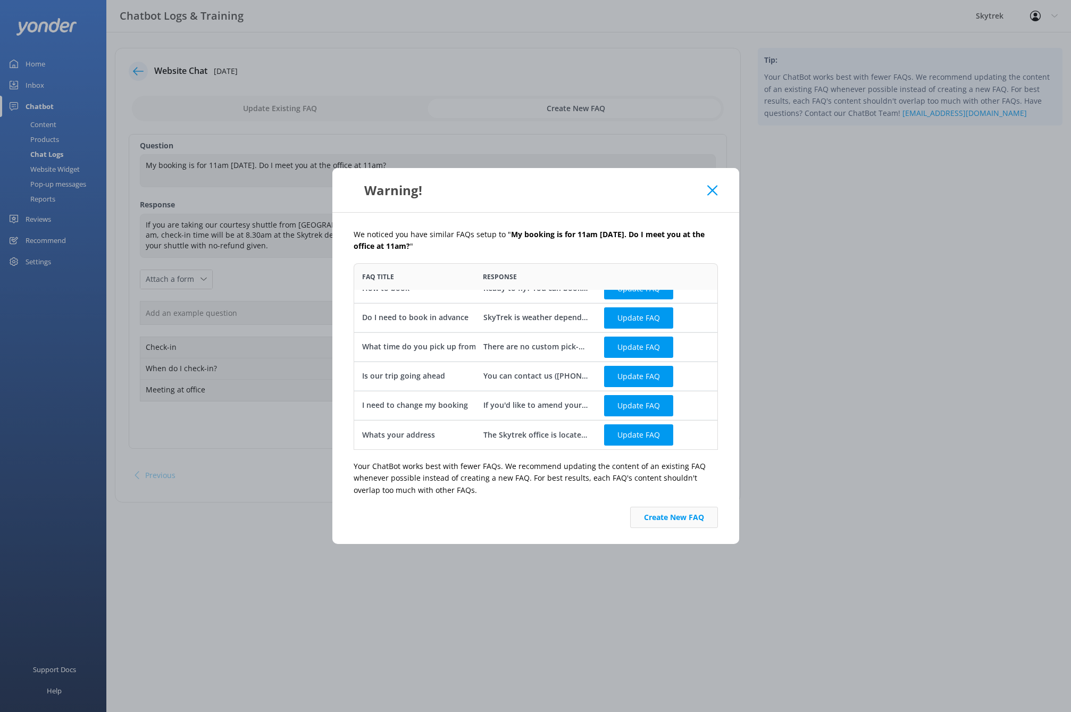
click at [685, 520] on button "Create New FAQ" at bounding box center [674, 517] width 88 height 21
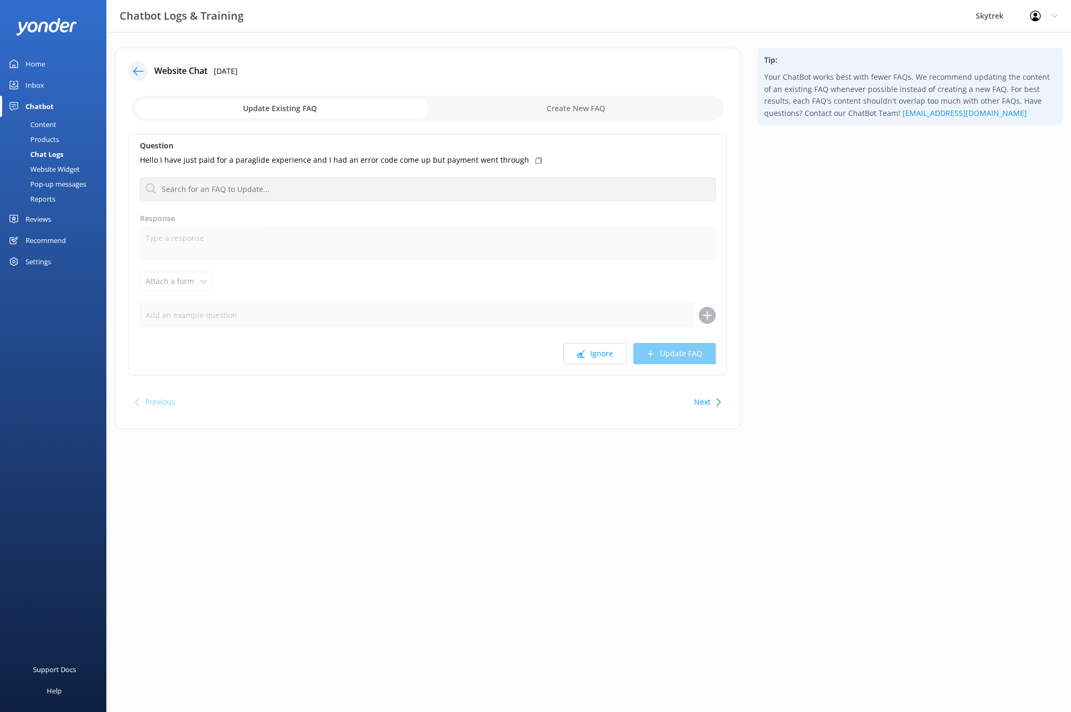
click at [39, 64] on div "Home" at bounding box center [36, 63] width 20 height 21
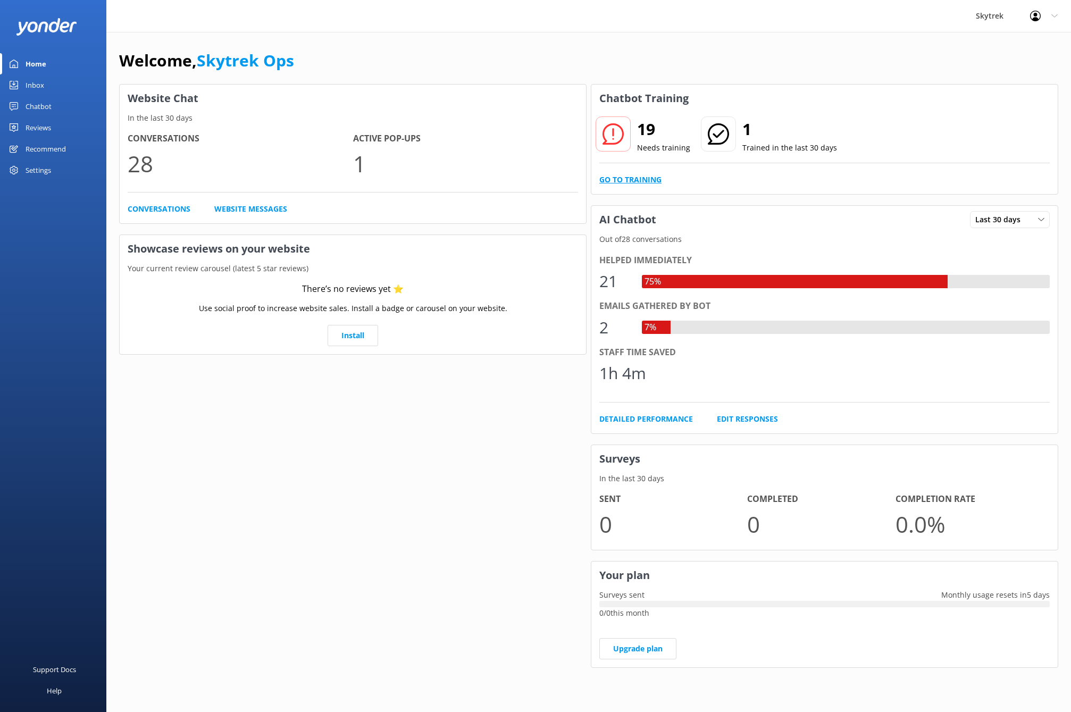
click at [623, 179] on link "Go to Training" at bounding box center [630, 180] width 62 height 12
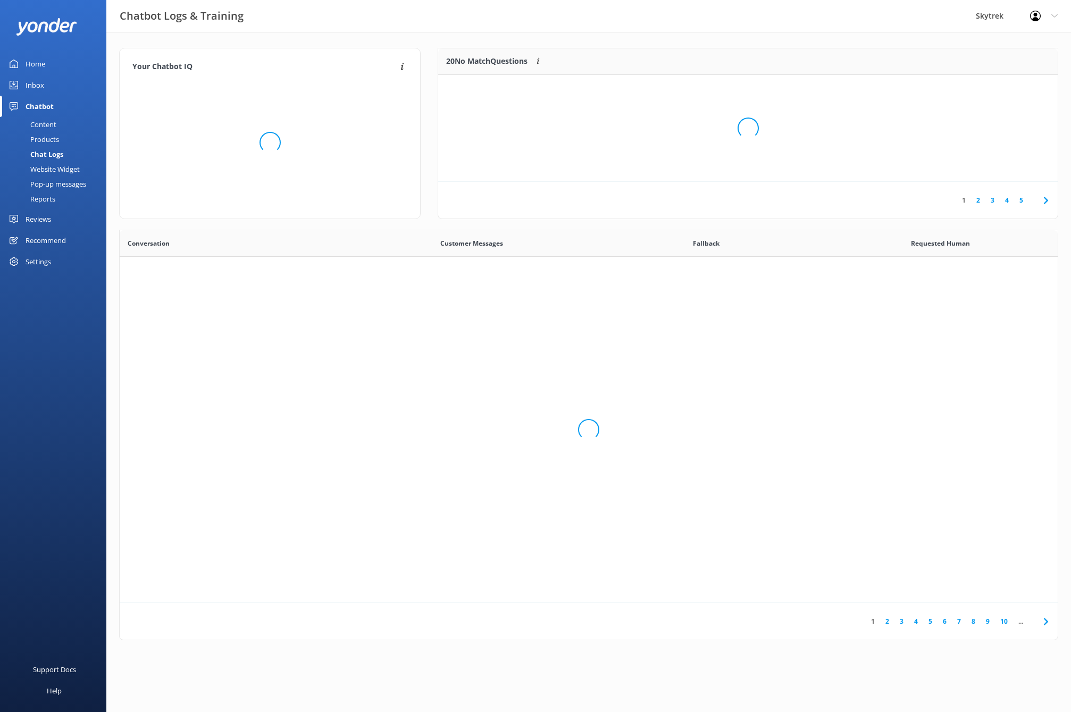
scroll to position [365, 930]
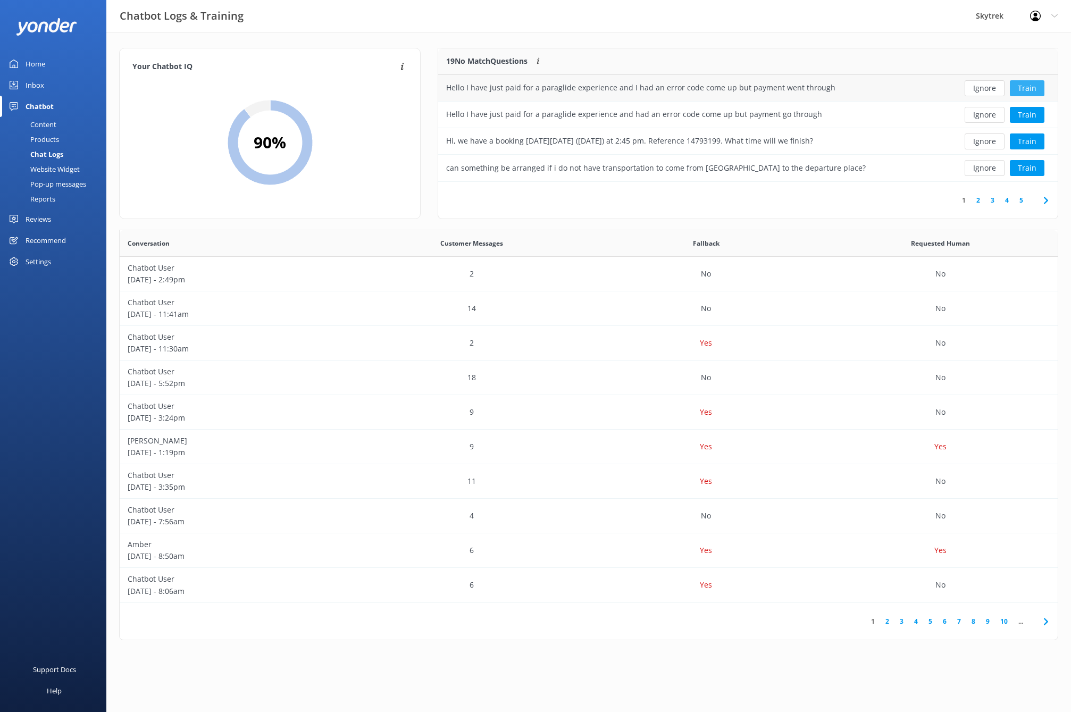
click at [1026, 88] on button "Train" at bounding box center [1027, 88] width 35 height 16
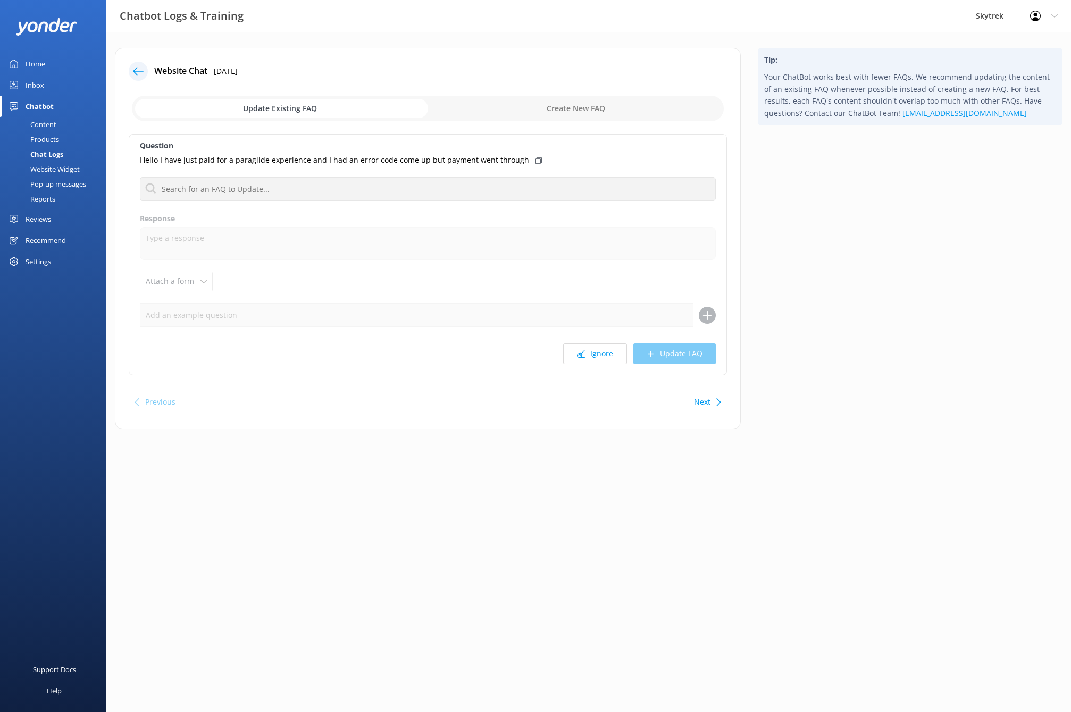
click at [601, 114] on input "checkbox" at bounding box center [428, 109] width 592 height 26
checkbox input "true"
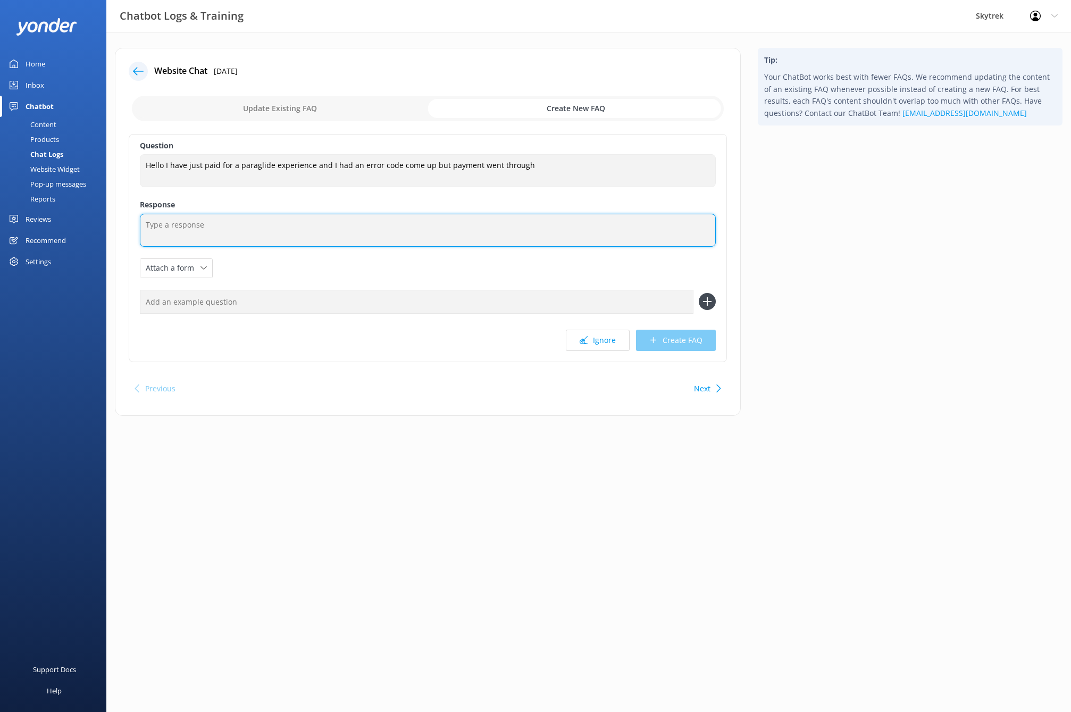
click at [300, 226] on textarea at bounding box center [428, 230] width 576 height 33
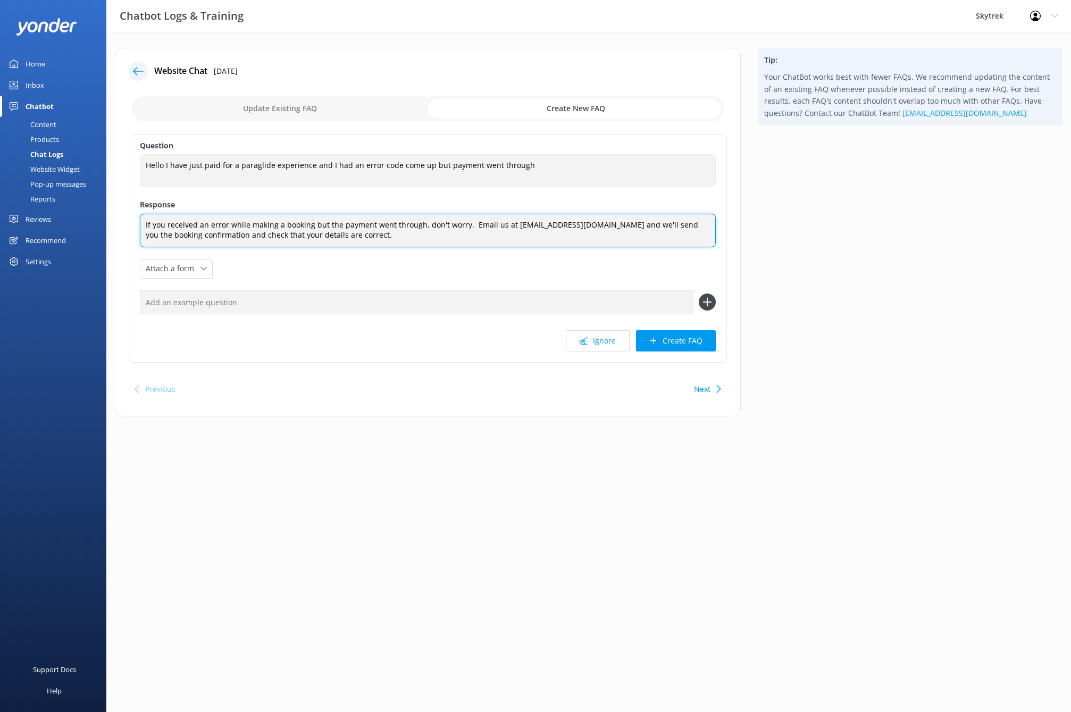
type textarea "If you received an error while making a booking but the payment went through, d…"
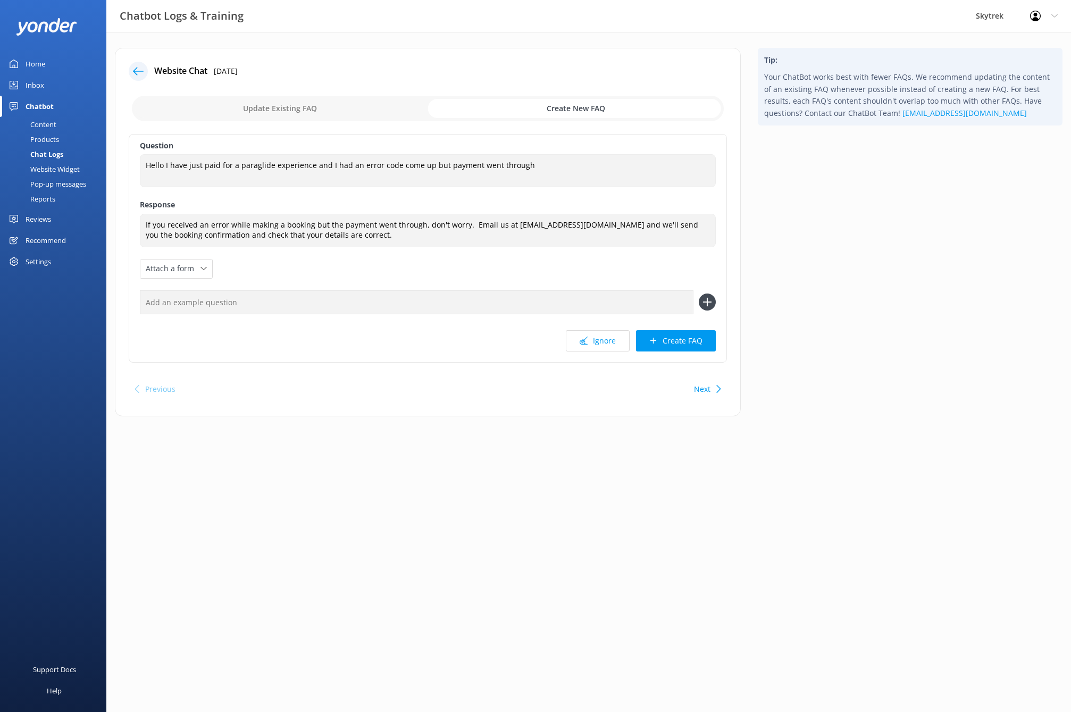
click at [301, 305] on input "text" at bounding box center [417, 302] width 554 height 24
type input "Booking error"
click at [707, 302] on icon at bounding box center [707, 302] width 17 height 17
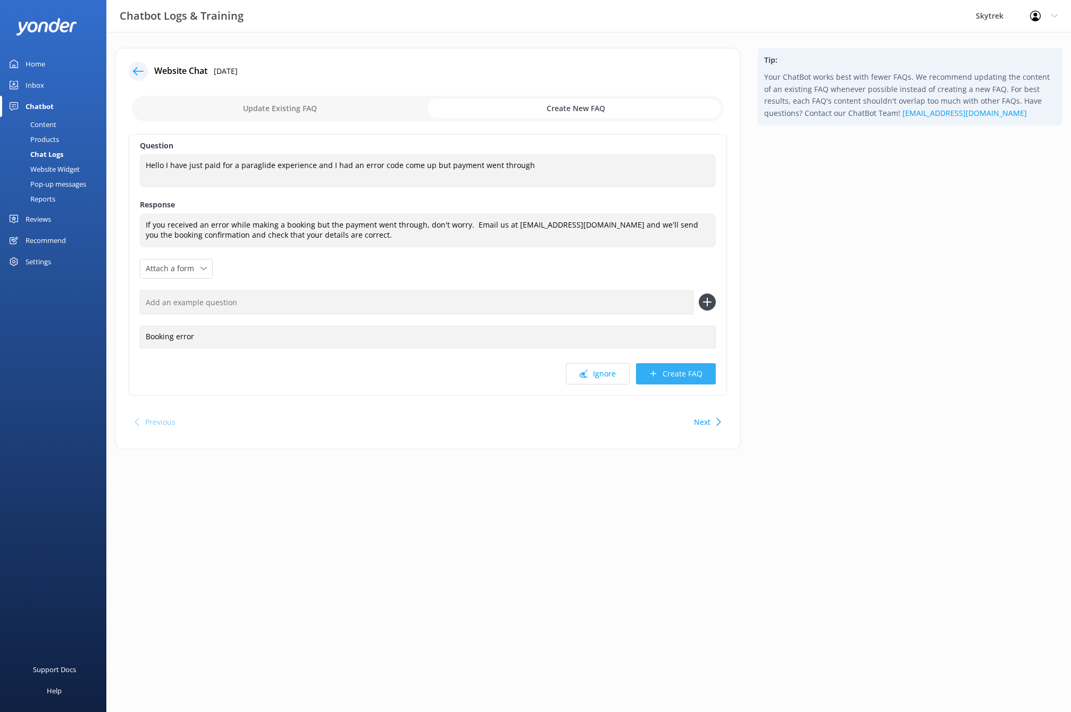
click at [674, 376] on button "Create FAQ" at bounding box center [676, 373] width 80 height 21
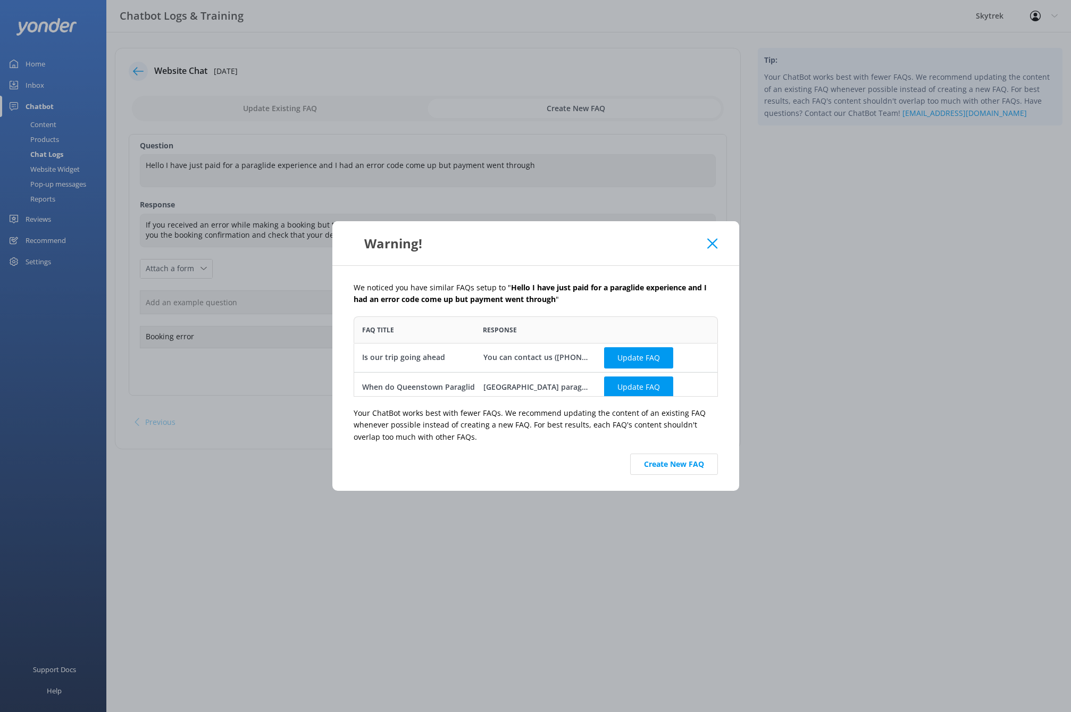
scroll to position [72, 356]
click at [689, 465] on button "Create New FAQ" at bounding box center [674, 464] width 88 height 21
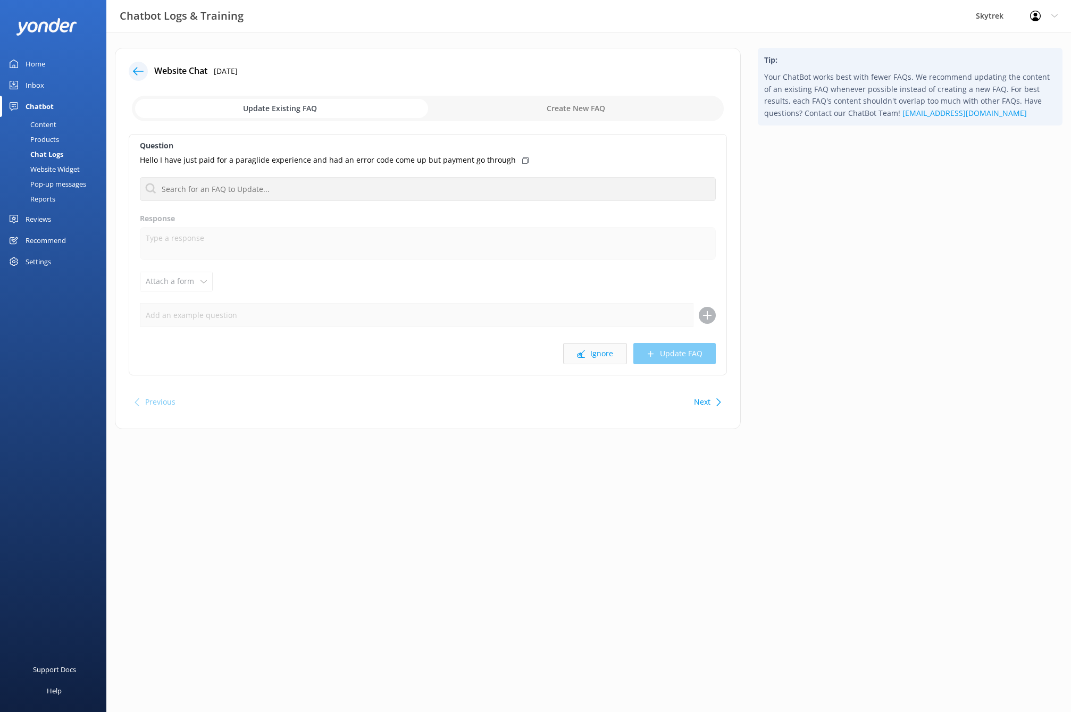
click at [596, 357] on button "Ignore" at bounding box center [595, 353] width 64 height 21
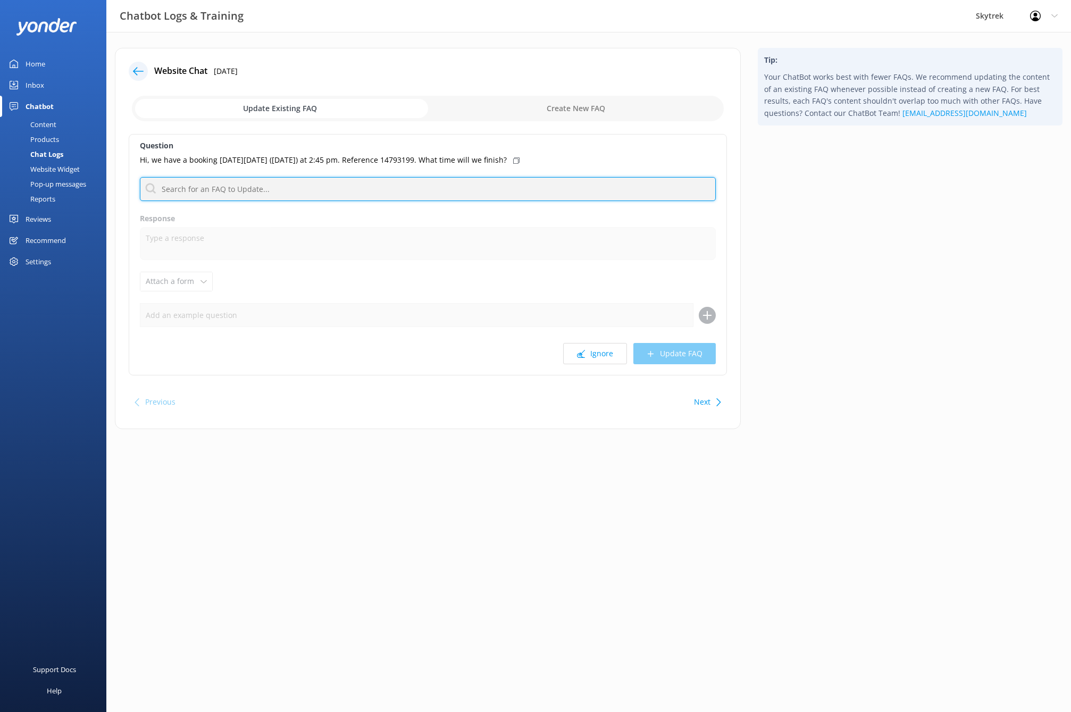
click at [350, 190] on input "text" at bounding box center [428, 189] width 576 height 24
type input "f"
type input "t"
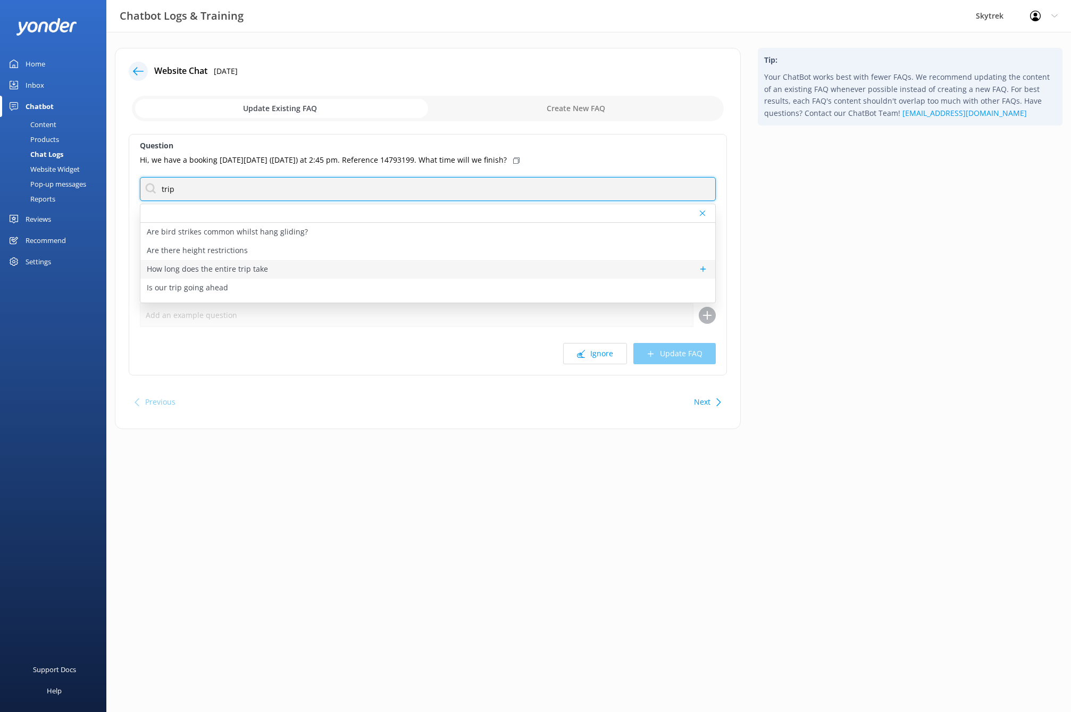
type input "trip"
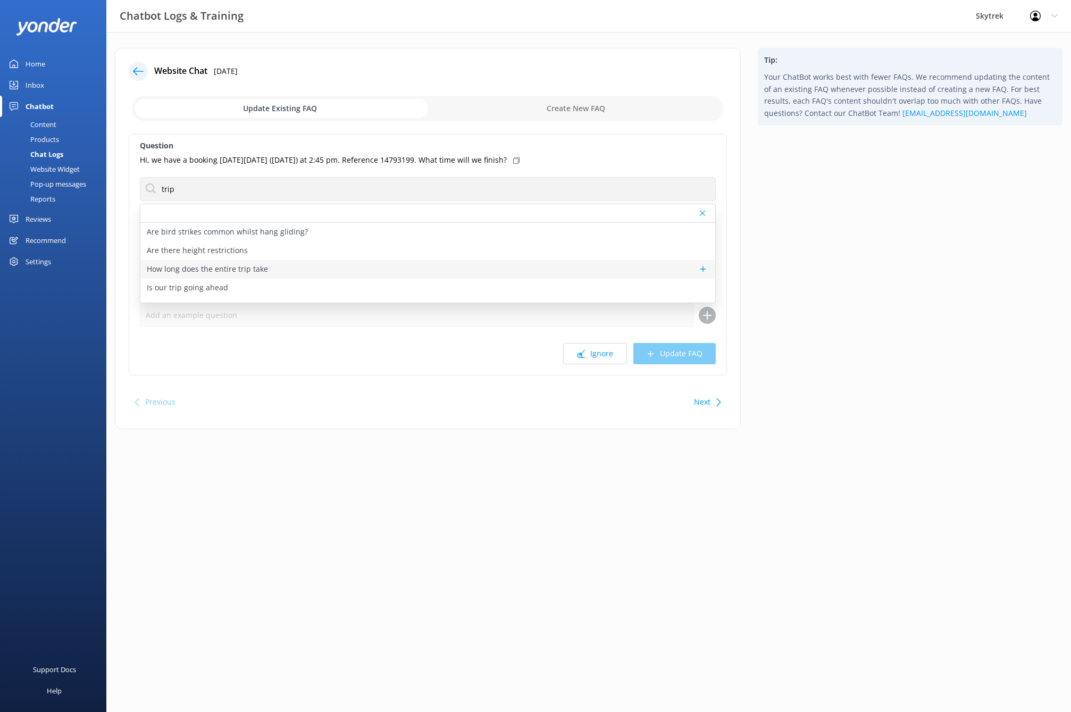
click at [254, 269] on p "How long does the entire trip take" at bounding box center [207, 269] width 121 height 12
type textarea "The entire trip lasts about 2.5 hours from check-in to return during winter (Ju…"
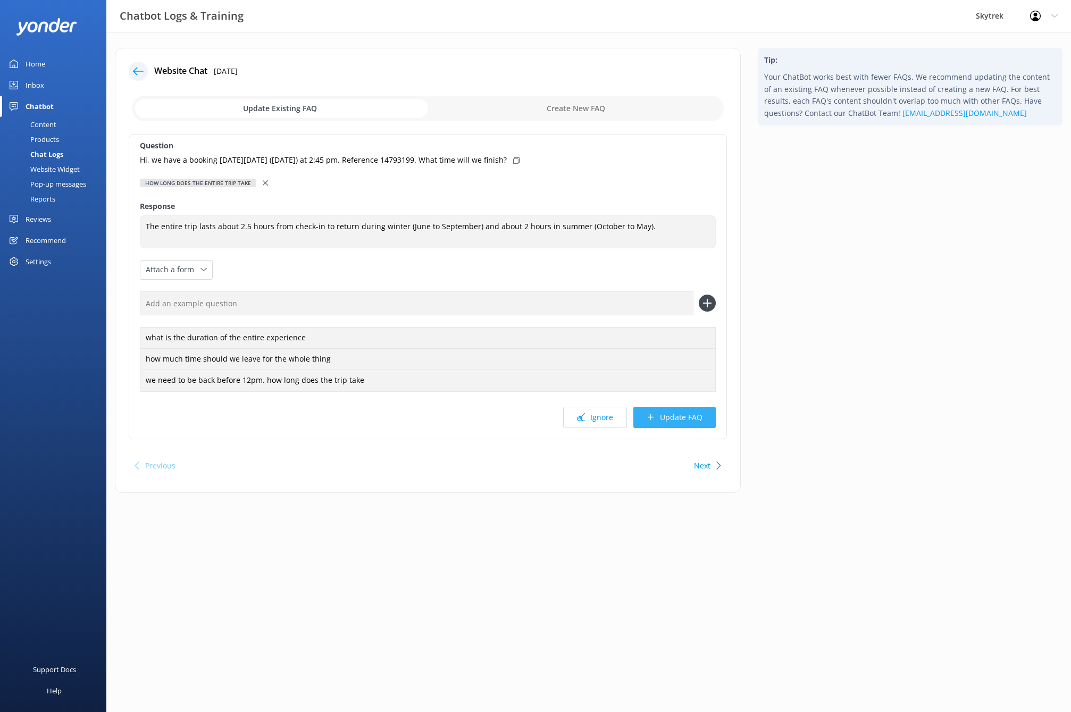
click at [671, 417] on button "Update FAQ" at bounding box center [674, 417] width 82 height 21
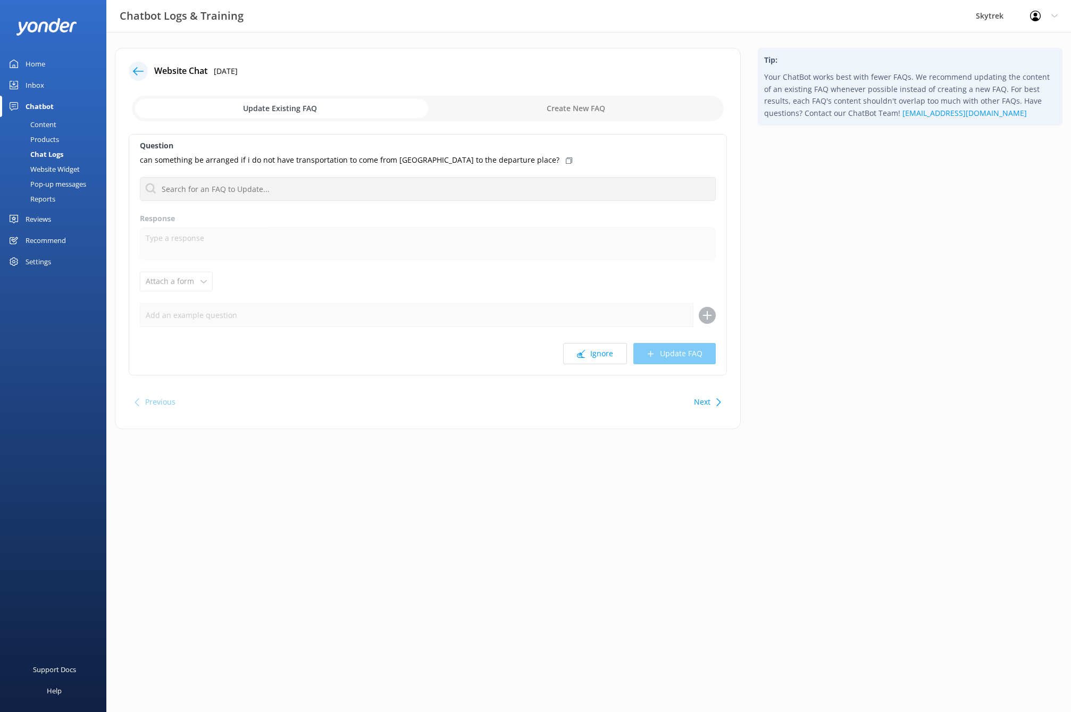
click at [138, 72] on icon at bounding box center [138, 71] width 11 height 11
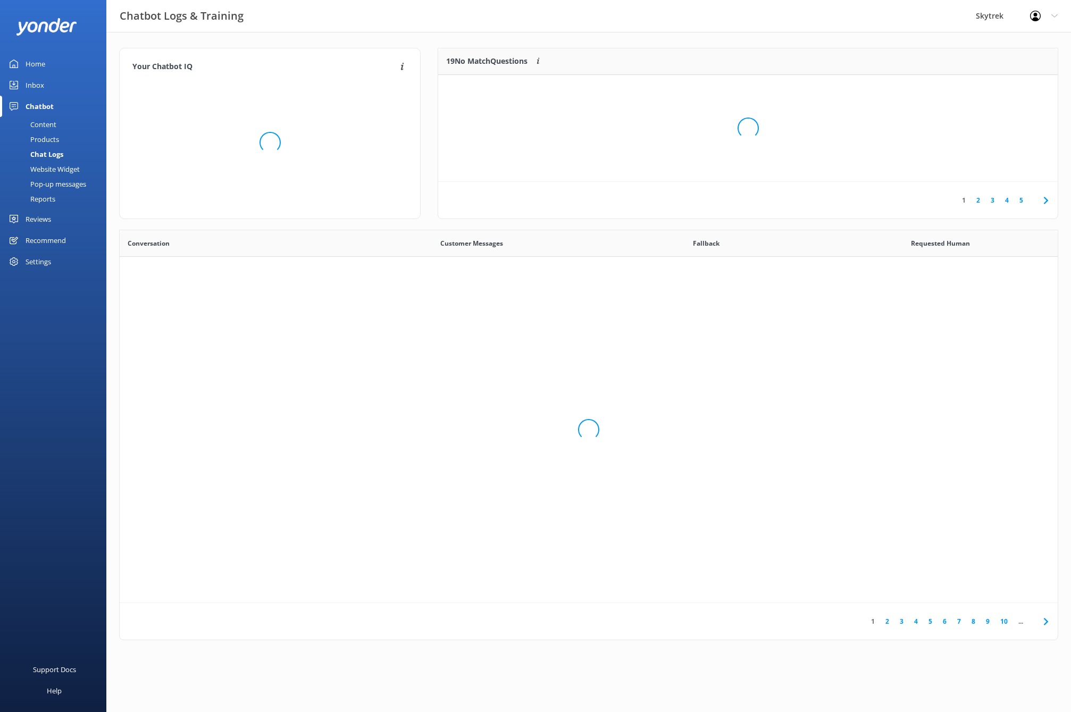
scroll to position [365, 930]
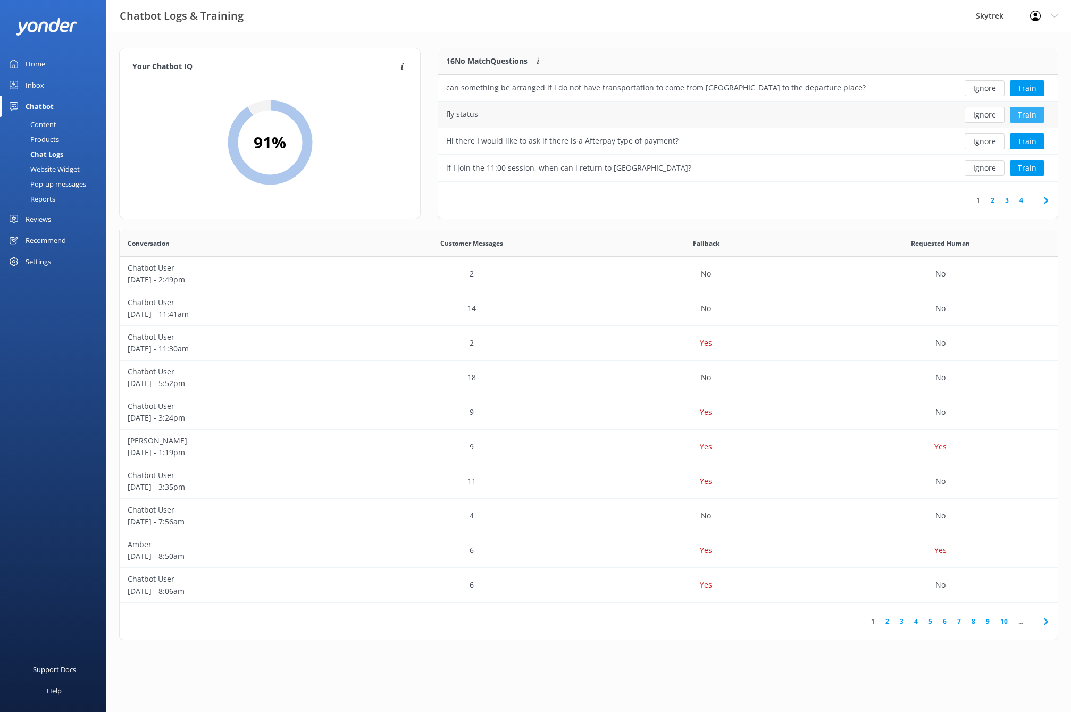
click at [1031, 114] on button "Train" at bounding box center [1027, 115] width 35 height 16
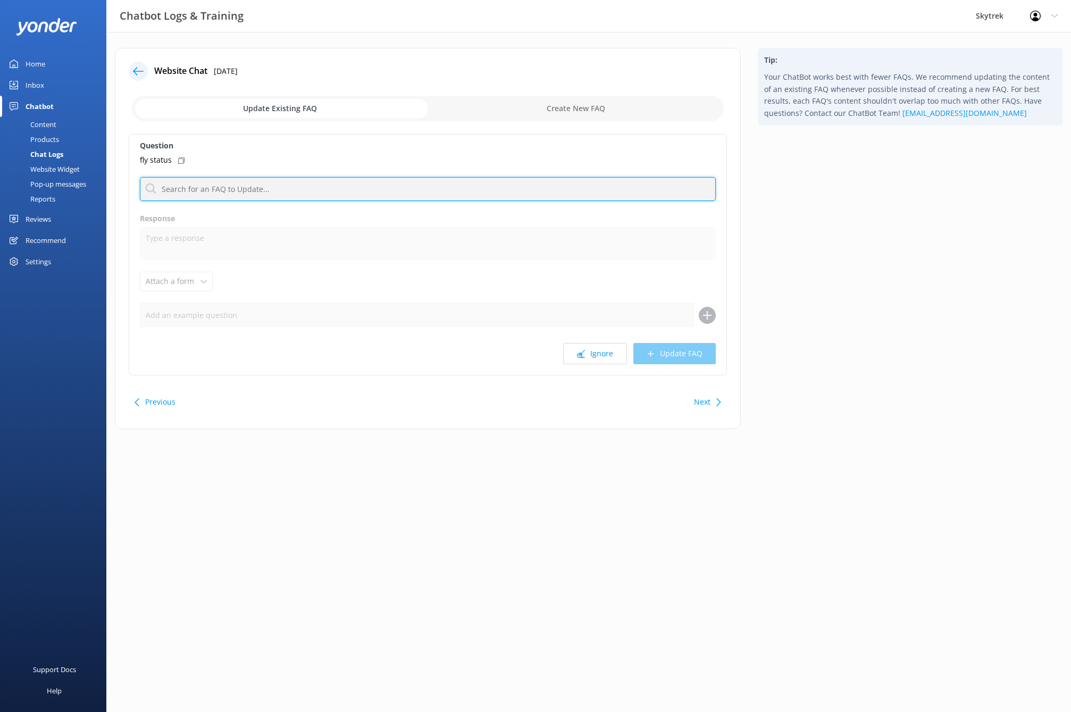
click at [343, 193] on input "text" at bounding box center [428, 189] width 576 height 24
type input "s"
type input "a"
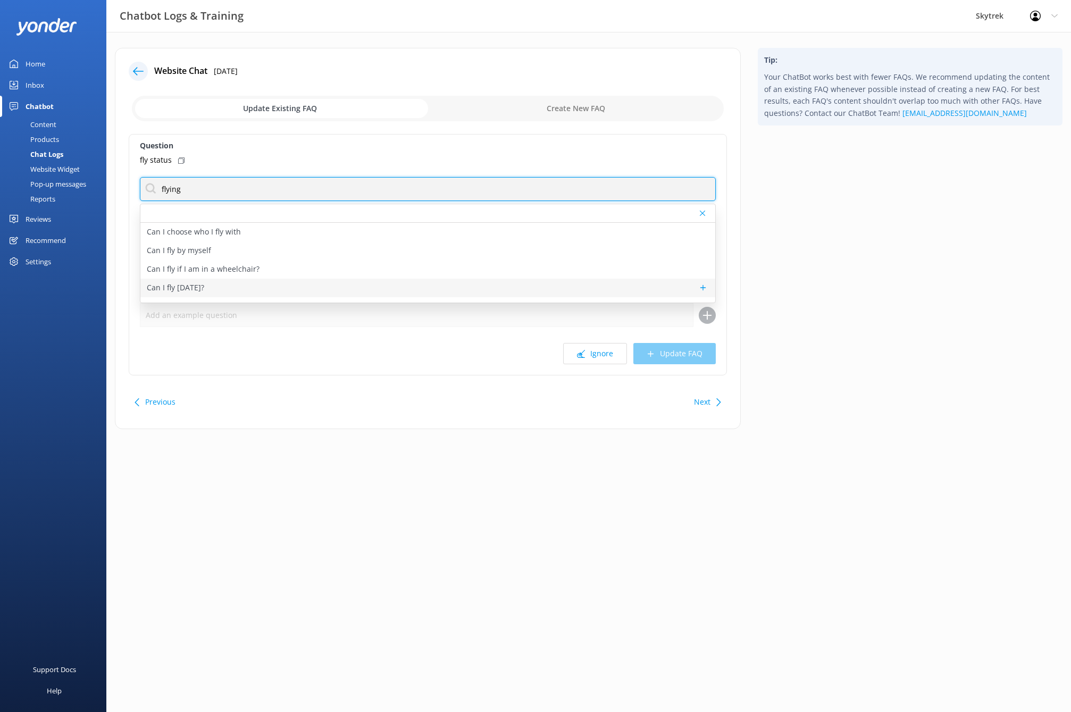
type input "flying"
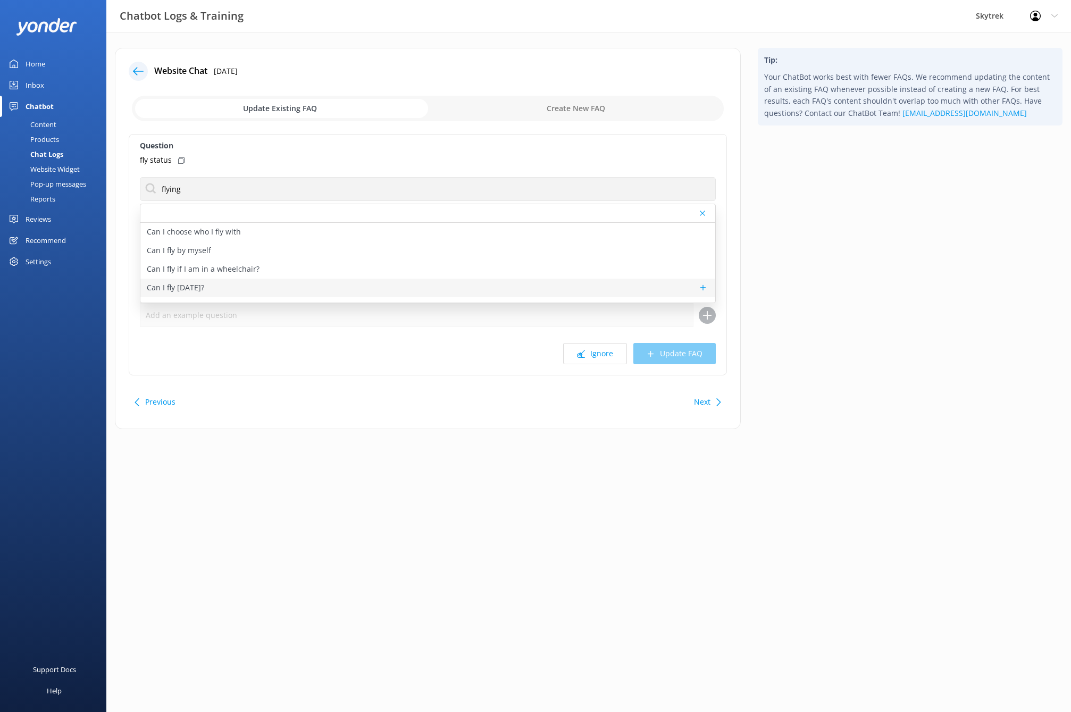
click at [207, 288] on div "Can I fly [DATE]?" at bounding box center [427, 288] width 575 height 19
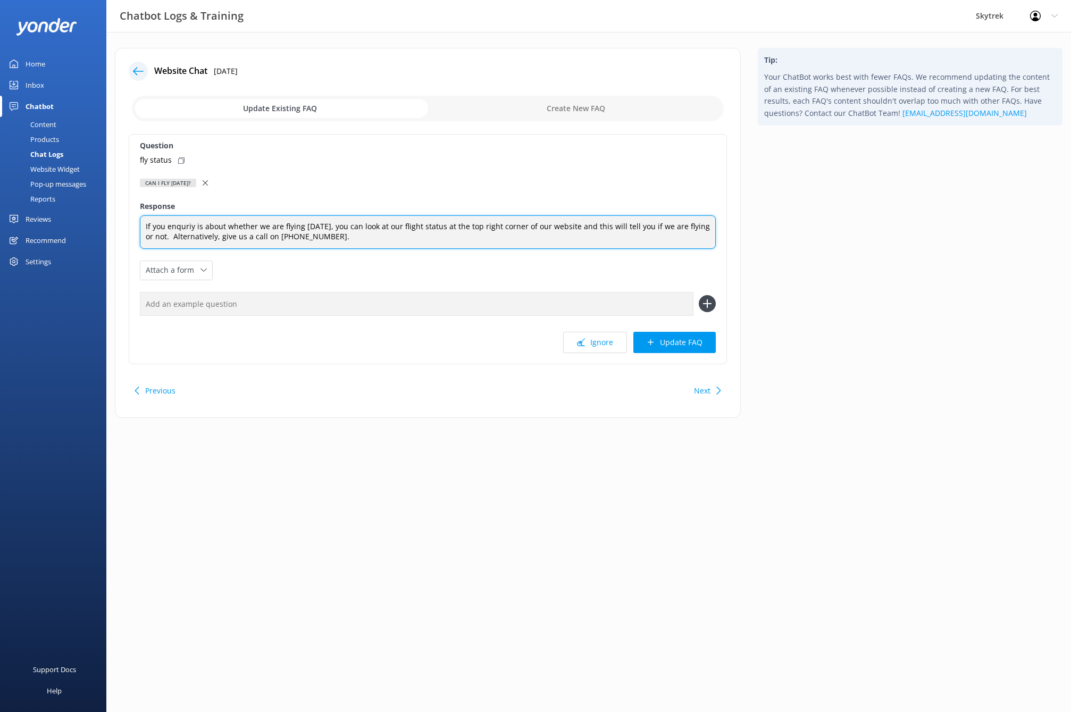
click at [193, 225] on textarea "If you enquriy is about whether we are flying [DATE], you can look at our fligh…" at bounding box center [428, 232] width 576 height 34
type textarea "If you enquiry is about whether we are flying [DATE], you can look at our fligh…"
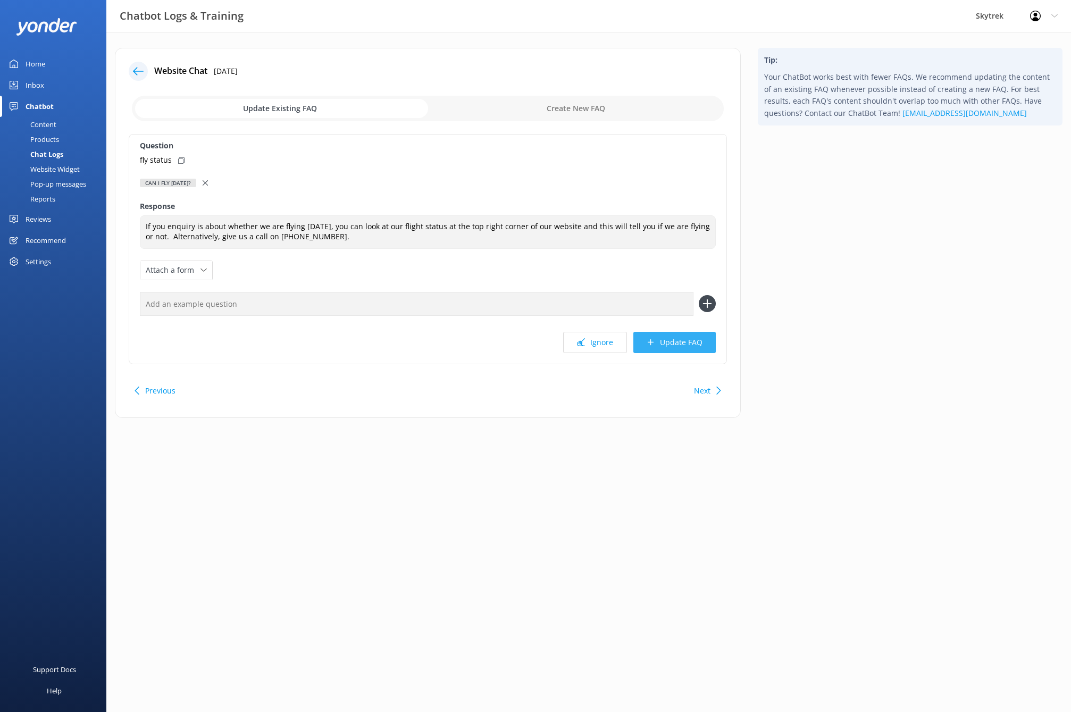
click at [674, 343] on button "Update FAQ" at bounding box center [674, 342] width 82 height 21
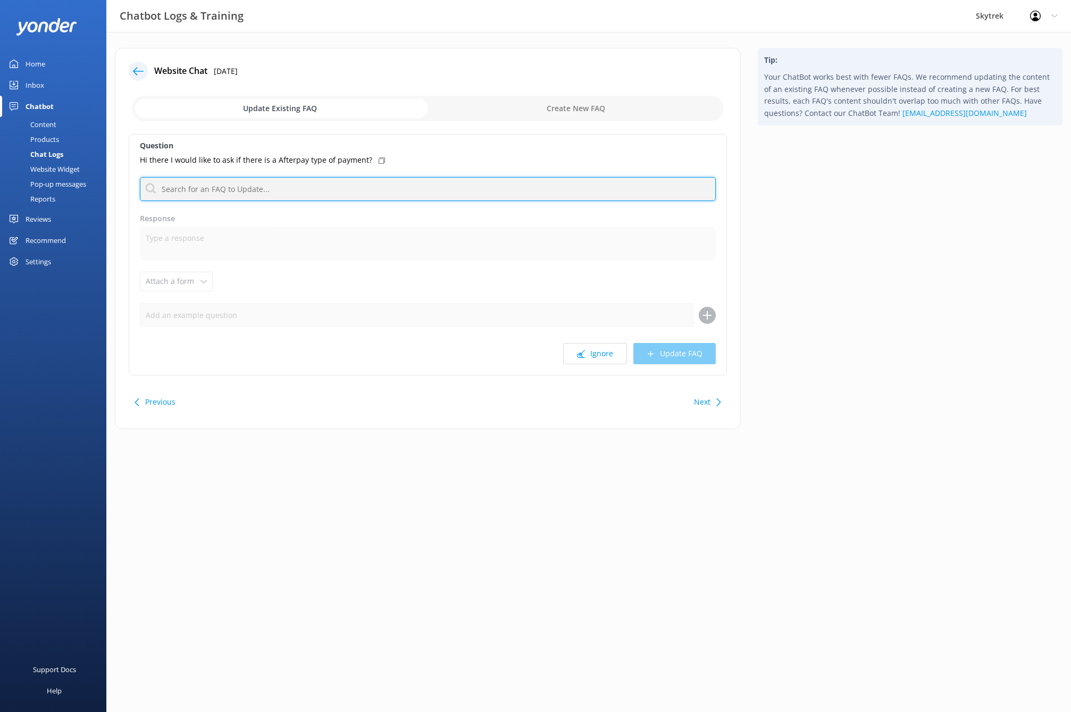
click at [310, 190] on input "text" at bounding box center [428, 189] width 576 height 24
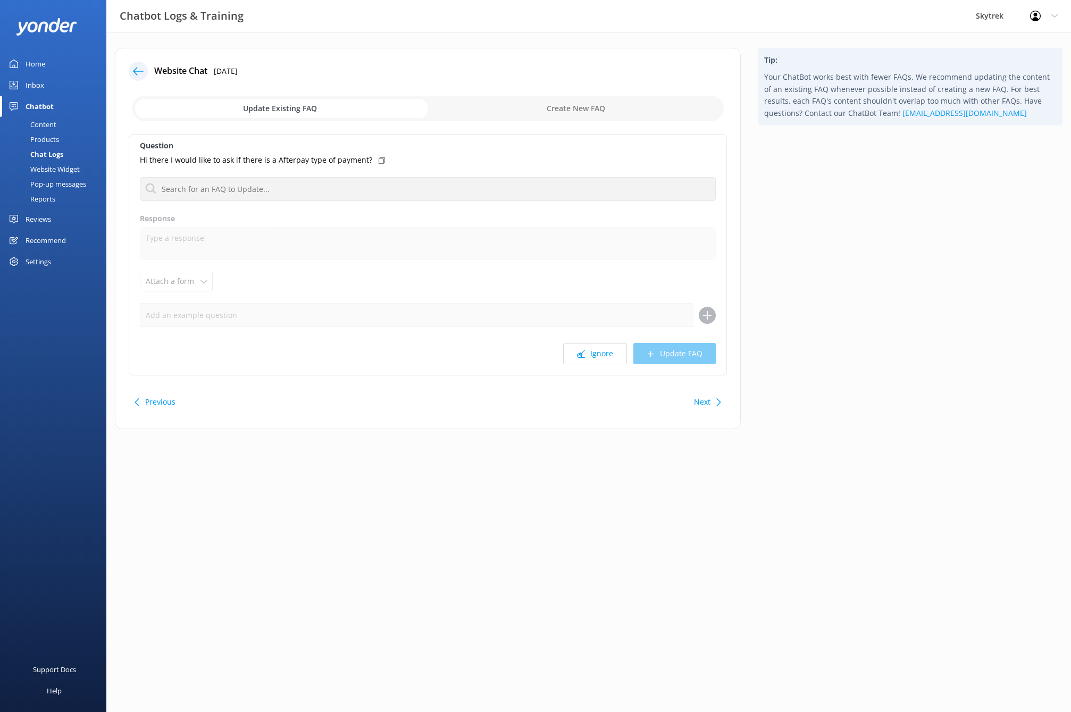
click at [574, 106] on input "checkbox" at bounding box center [428, 109] width 592 height 26
checkbox input "true"
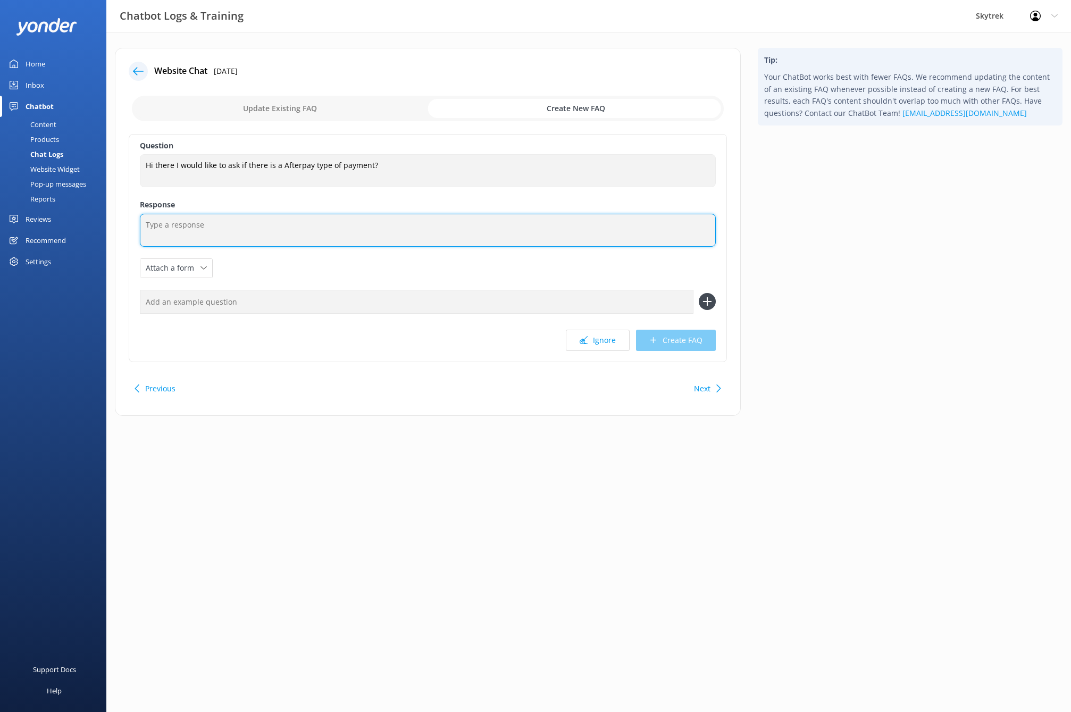
click at [290, 229] on textarea at bounding box center [428, 230] width 576 height 33
click at [277, 225] on textarea "Unfortunately we can't offer Afterpay at this point in time." at bounding box center [428, 230] width 576 height 33
type textarea "Unfortunately we can't offer Afterpay or a similar service at this point in tim…"
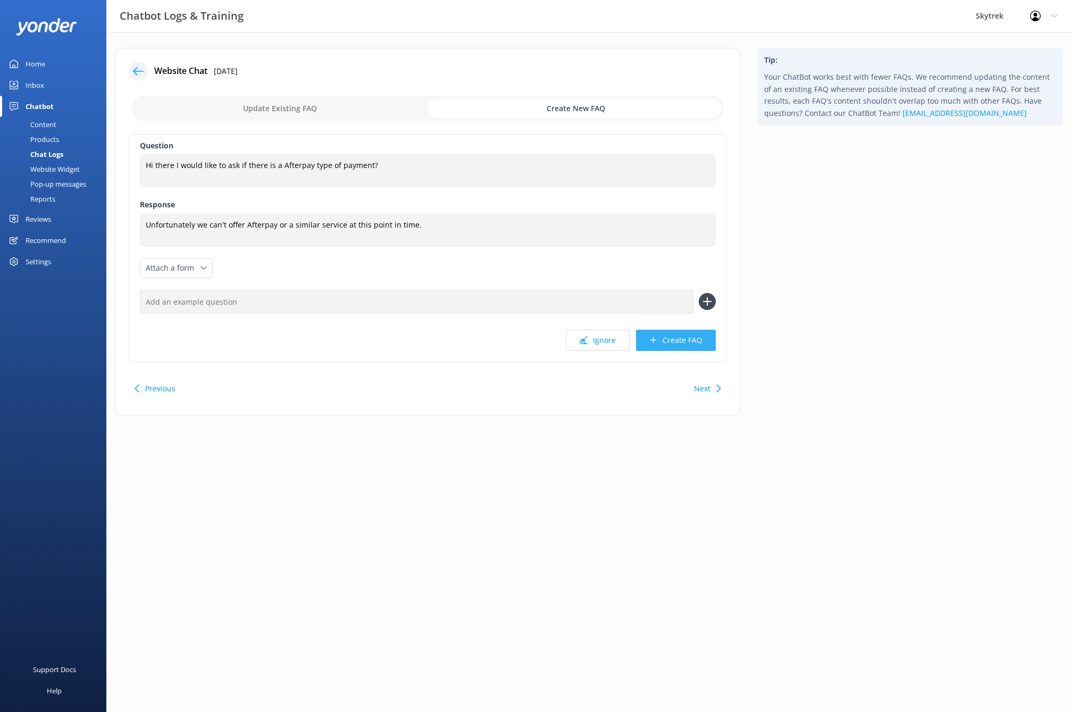
click at [684, 343] on button "Create FAQ" at bounding box center [676, 340] width 80 height 21
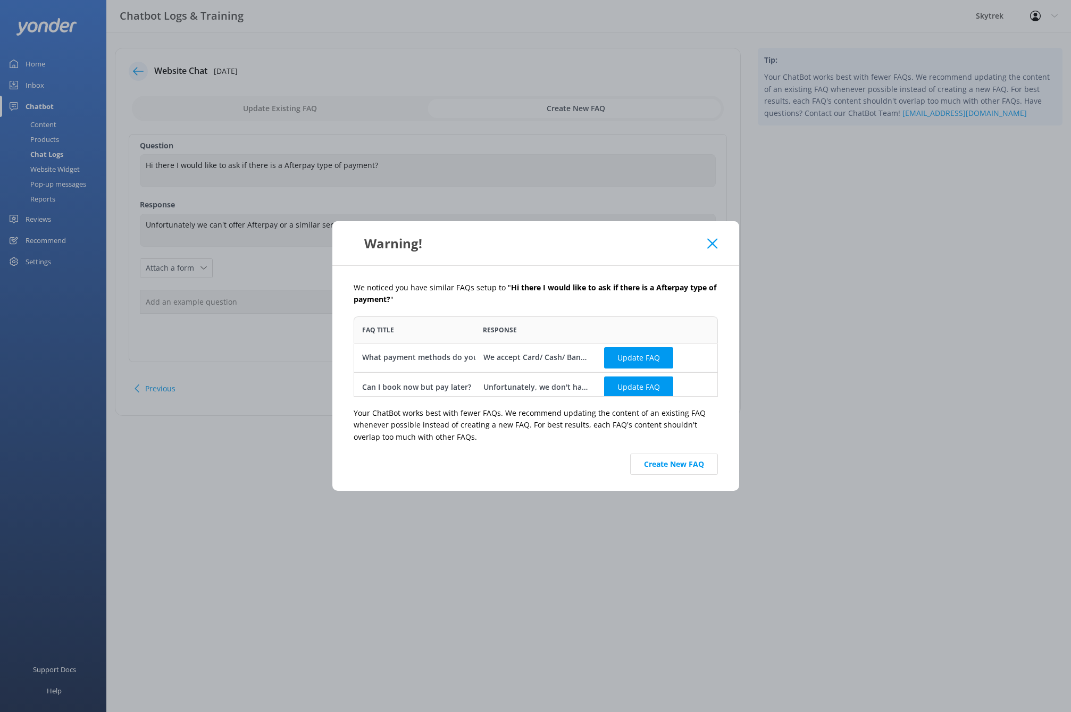
scroll to position [72, 356]
click at [641, 387] on button "Update FAQ" at bounding box center [638, 386] width 69 height 21
checkbox input "false"
type textarea "Unfortunately, we don't have a facility where you can book now but pay later."
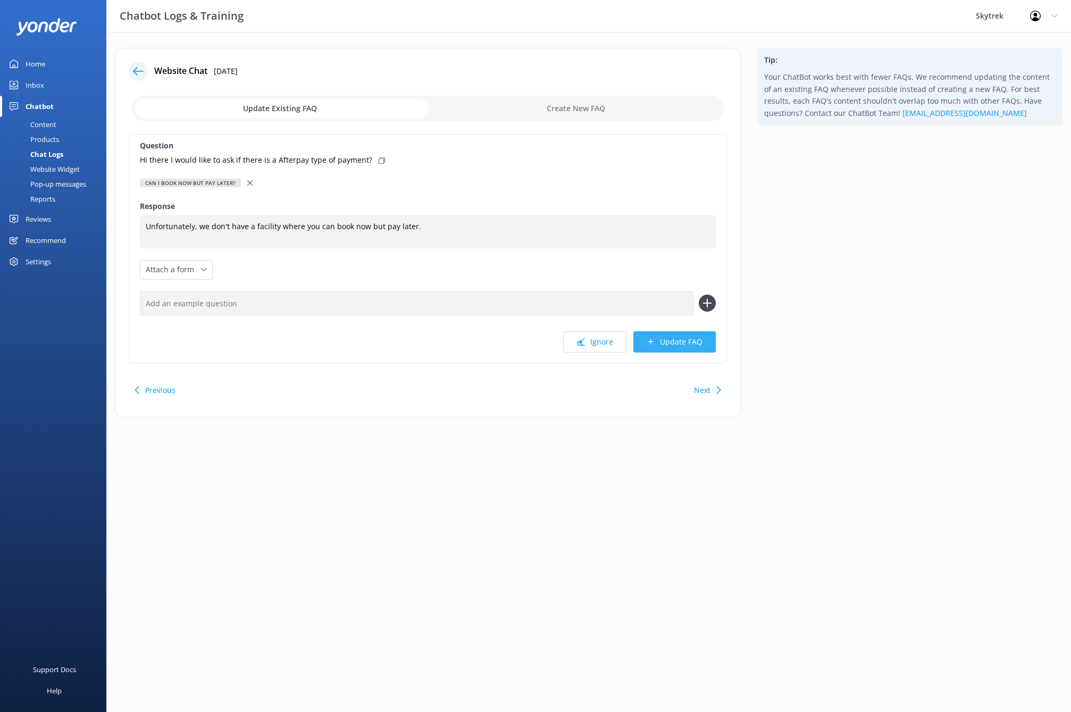
click at [684, 341] on button "Update FAQ" at bounding box center [674, 341] width 82 height 21
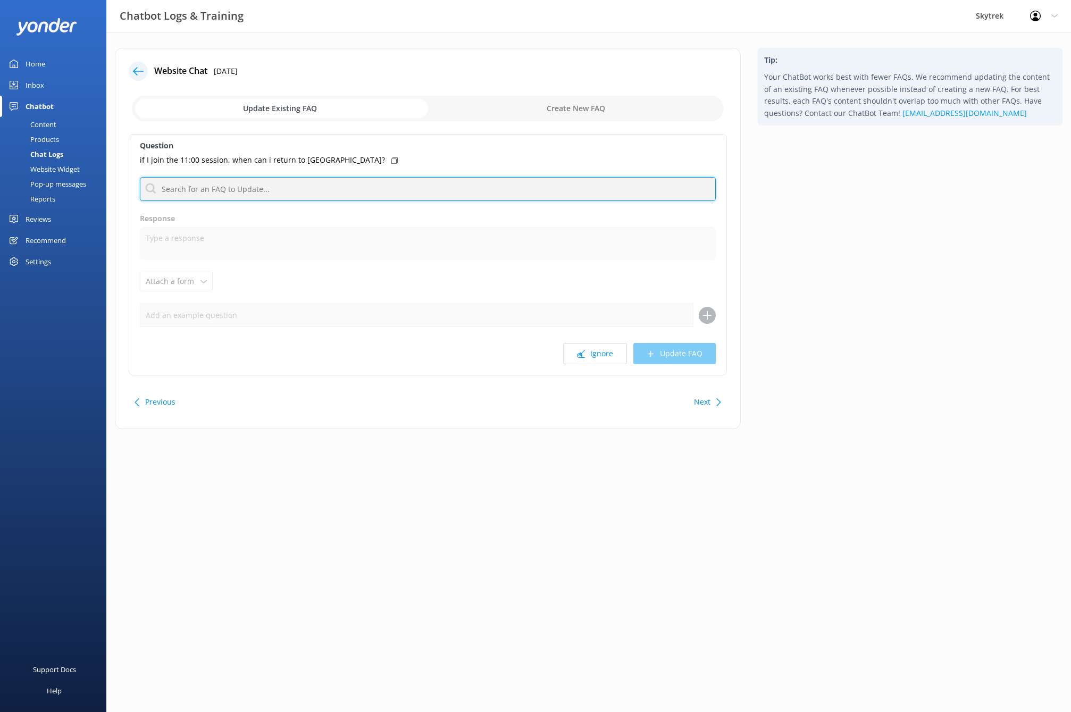
click at [272, 195] on input "text" at bounding box center [428, 189] width 576 height 24
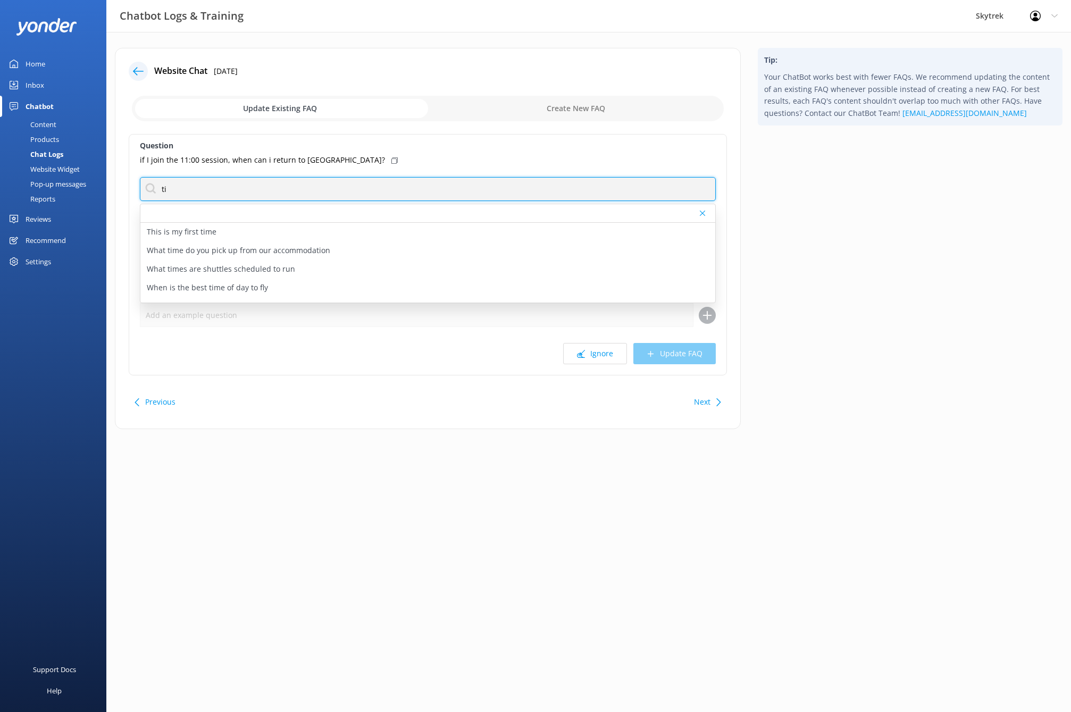
type input "t"
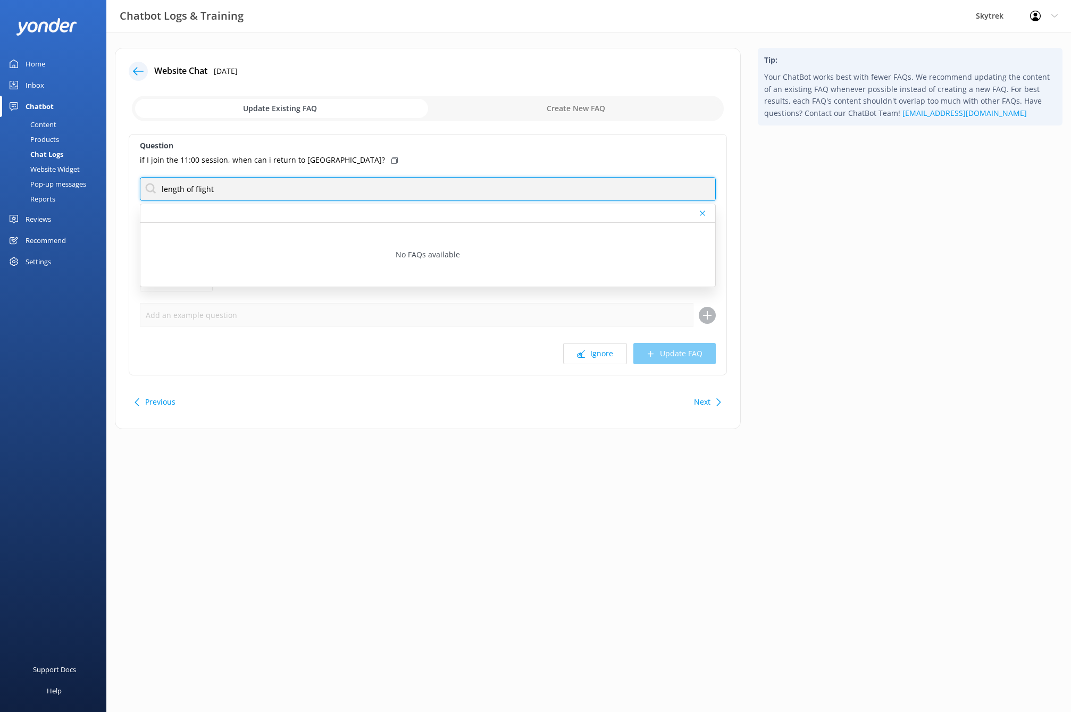
drag, startPoint x: 231, startPoint y: 191, endPoint x: 160, endPoint y: 190, distance: 71.3
click at [160, 190] on input "length of flight" at bounding box center [428, 189] width 576 height 24
type input "r"
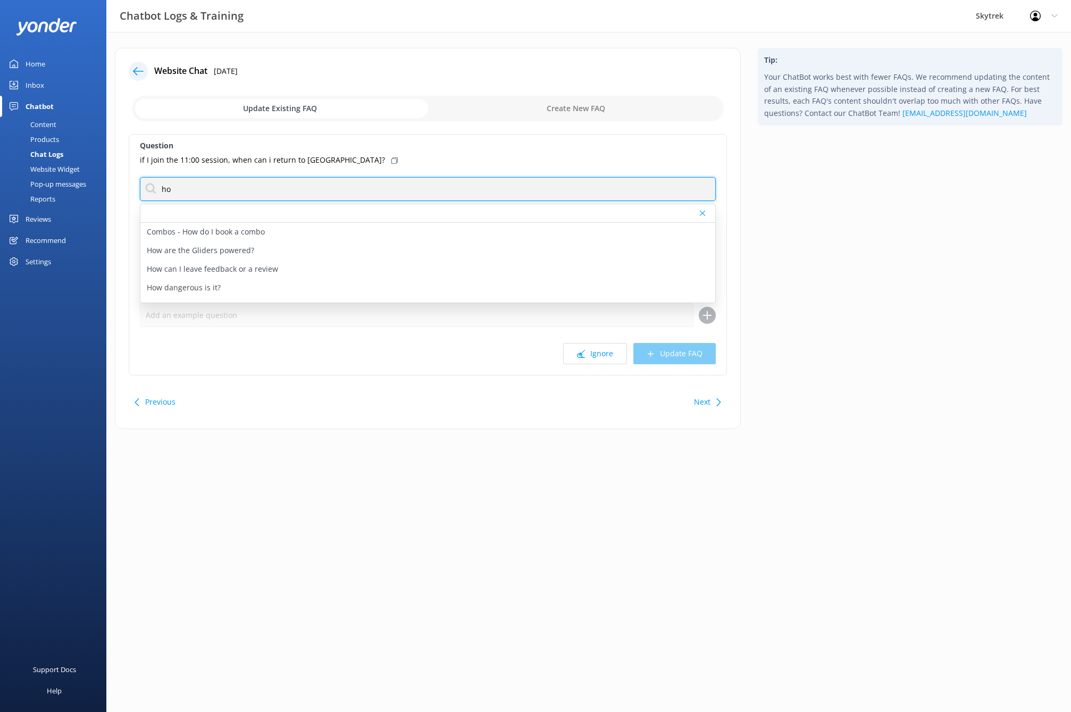
type input "h"
type input "e"
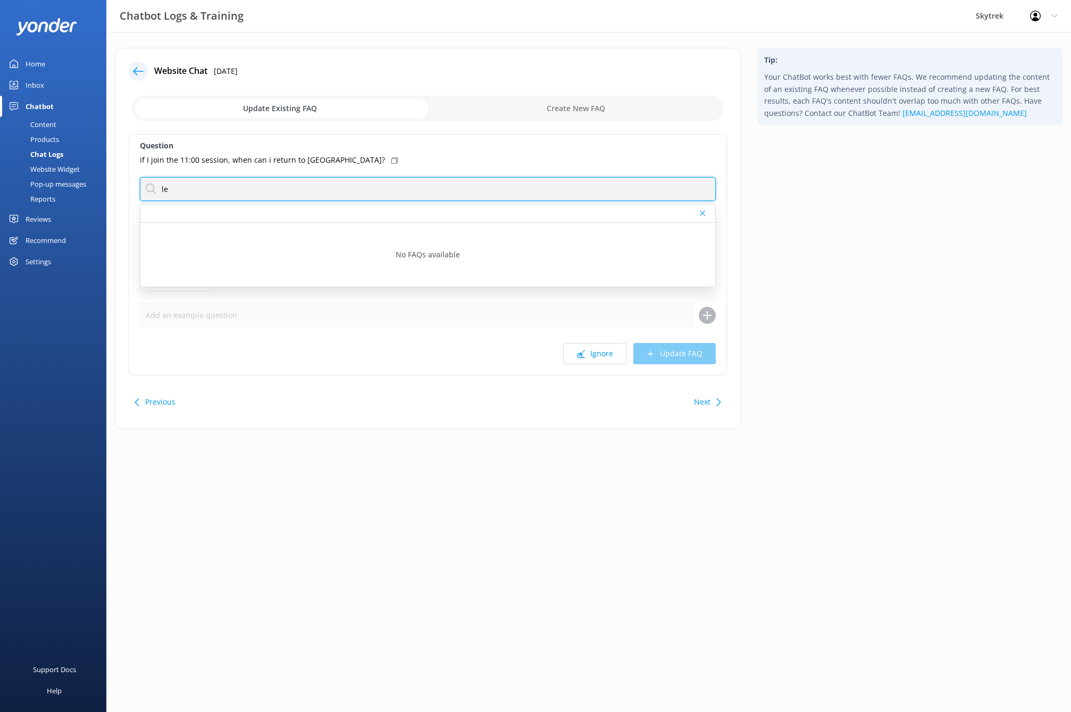
type input "l"
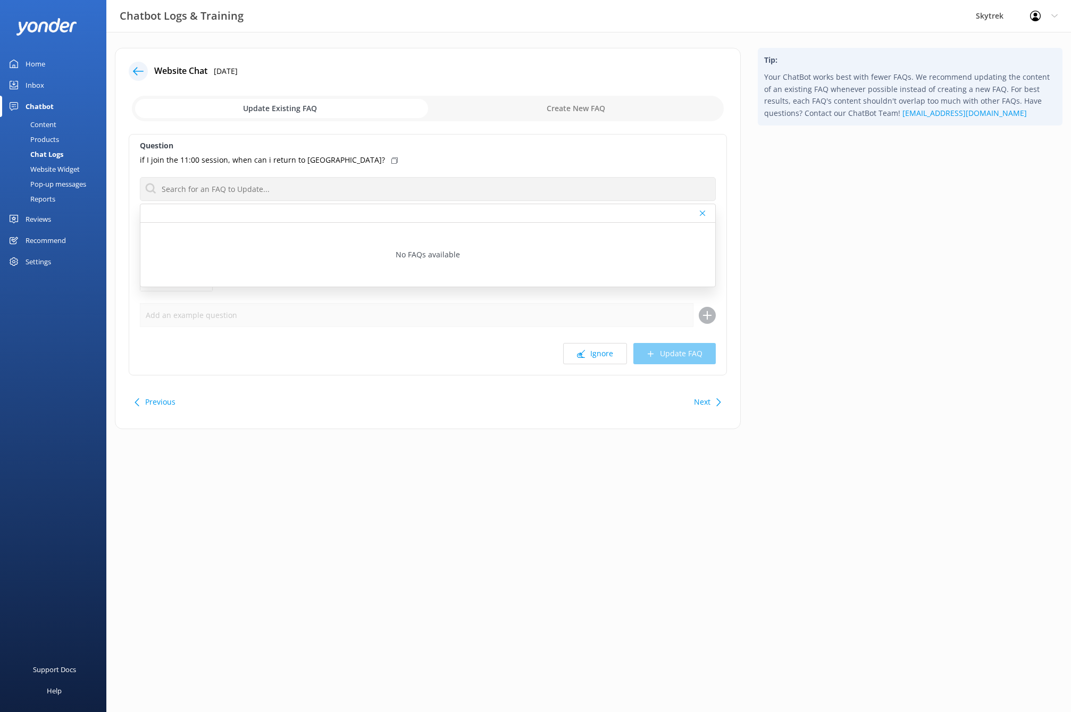
click at [585, 112] on input "checkbox" at bounding box center [428, 109] width 592 height 26
checkbox input "true"
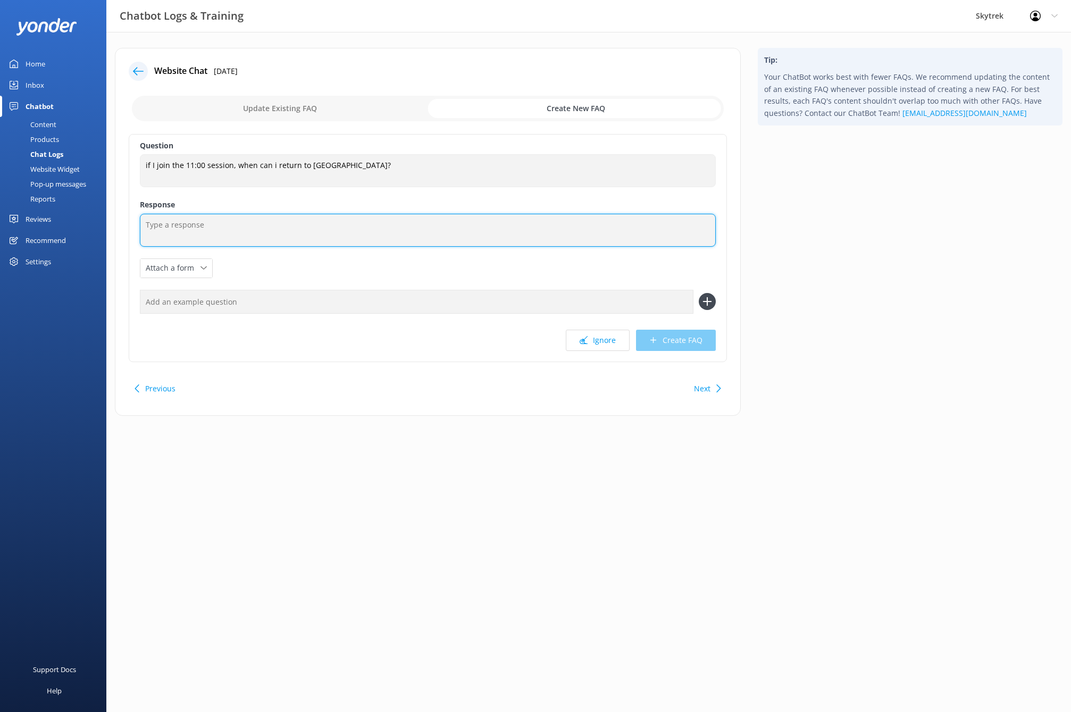
click at [251, 227] on textarea at bounding box center [428, 230] width 576 height 33
type textarea "T"
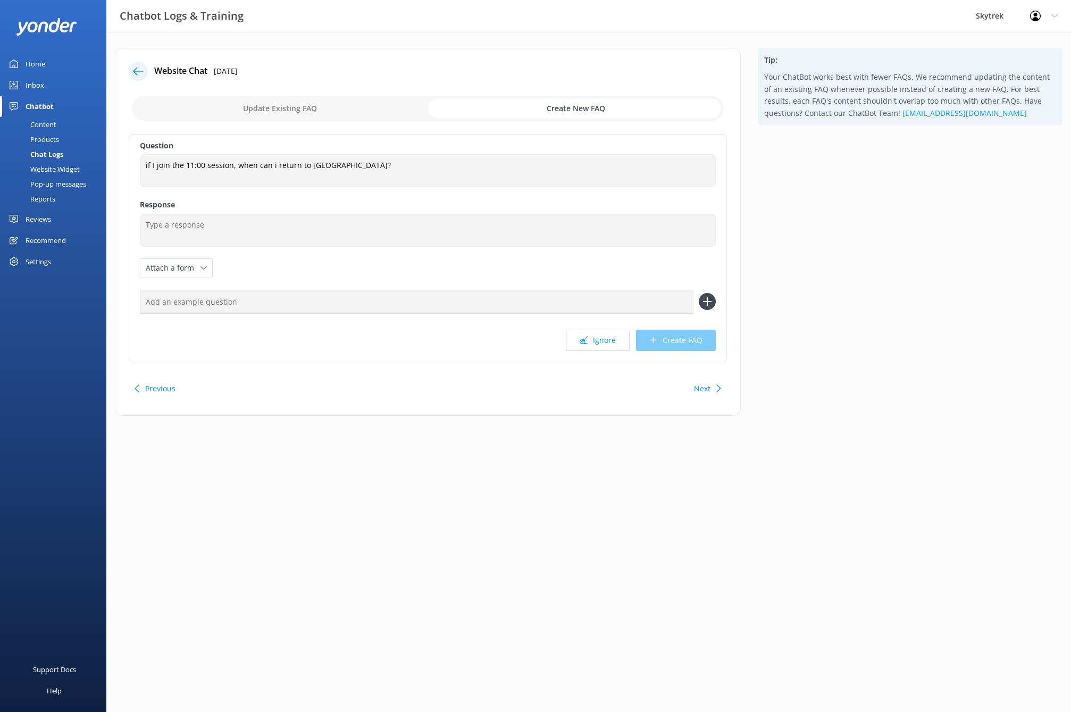
click at [314, 108] on input "checkbox" at bounding box center [428, 109] width 592 height 26
checkbox input "false"
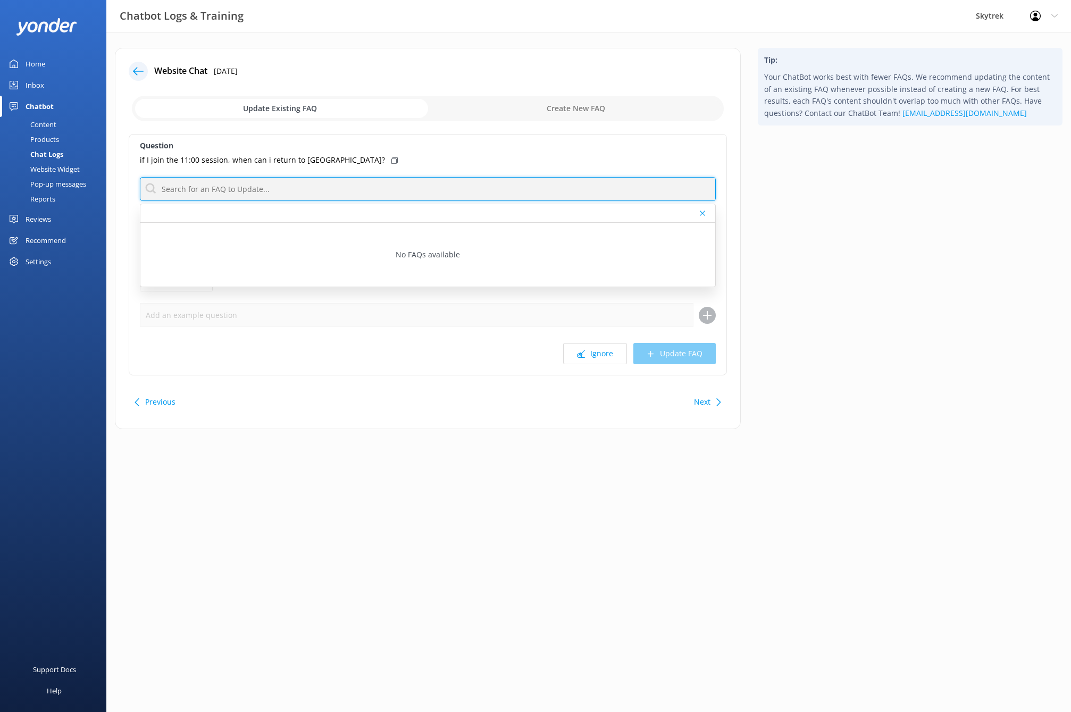
click at [277, 191] on input "text" at bounding box center [428, 189] width 576 height 24
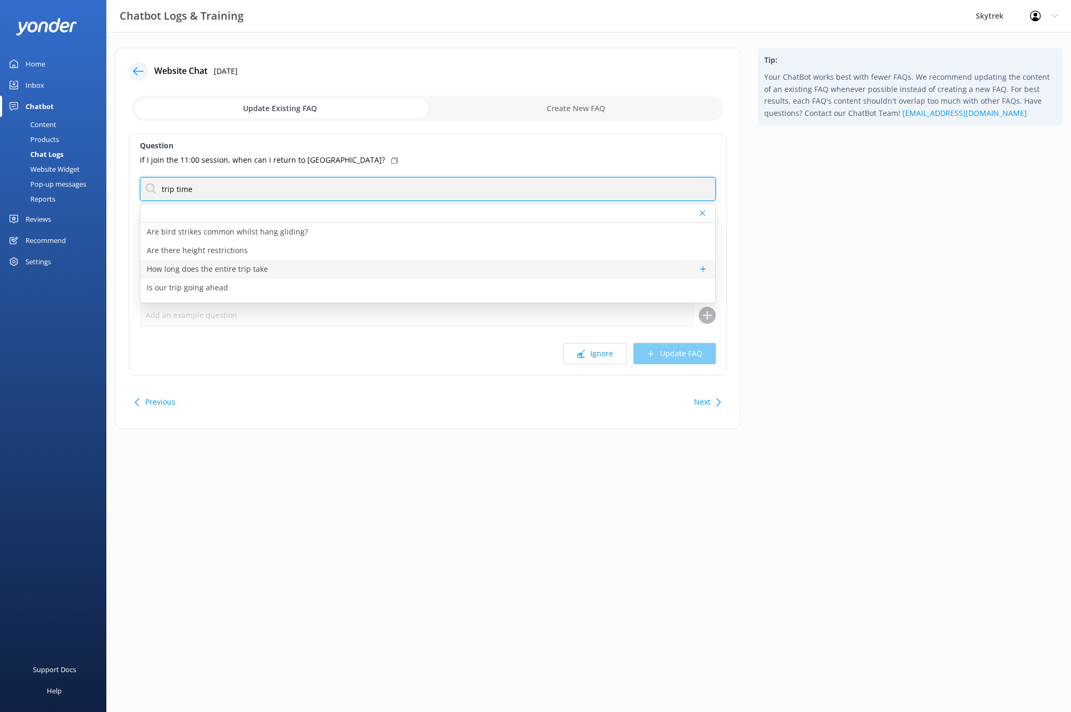
type input "trip time"
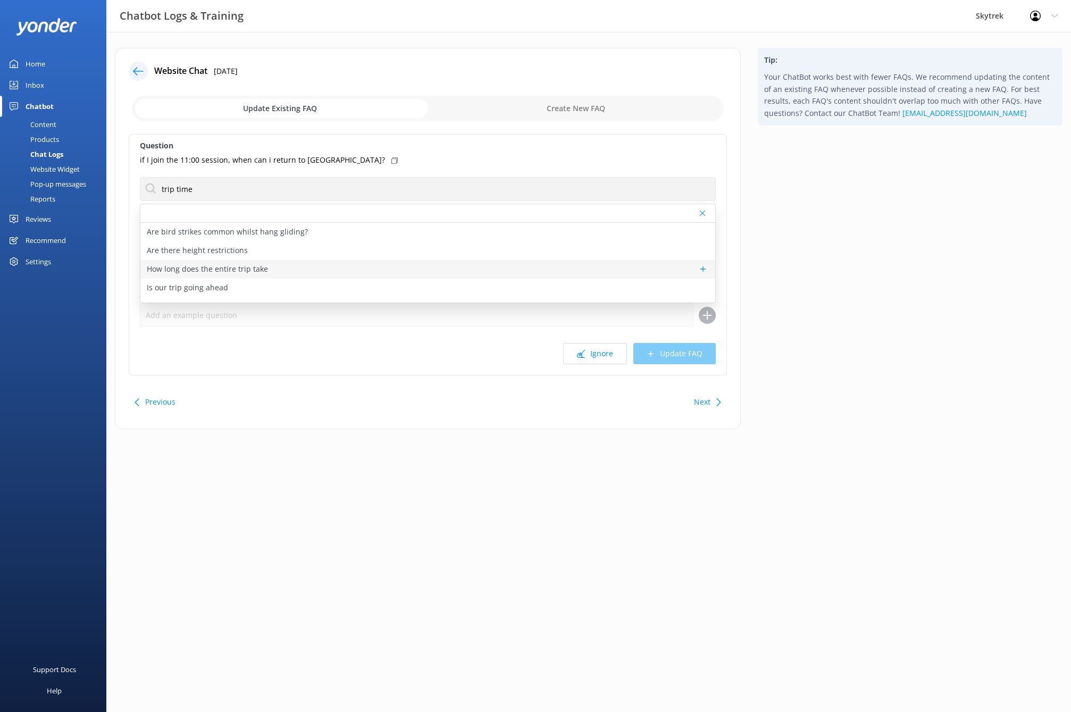
click at [235, 267] on p "How long does the entire trip take" at bounding box center [207, 269] width 121 height 12
type textarea "The entire trip lasts about 2.5 hours from check-in to return during winter (Ju…"
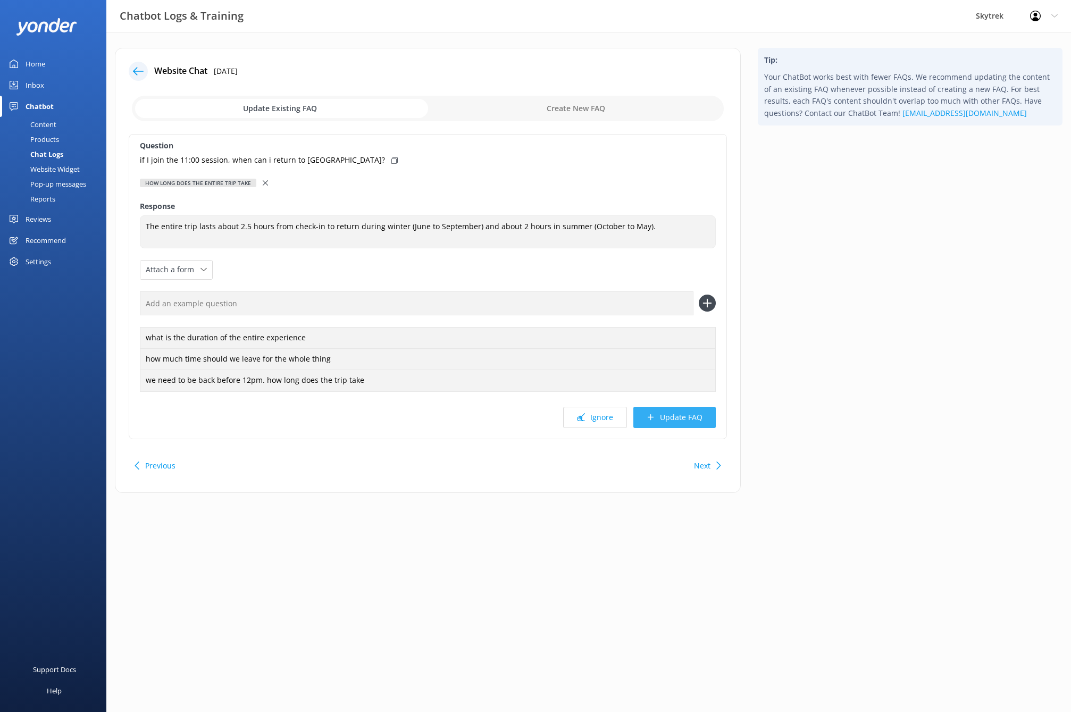
click at [667, 414] on button "Update FAQ" at bounding box center [674, 417] width 82 height 21
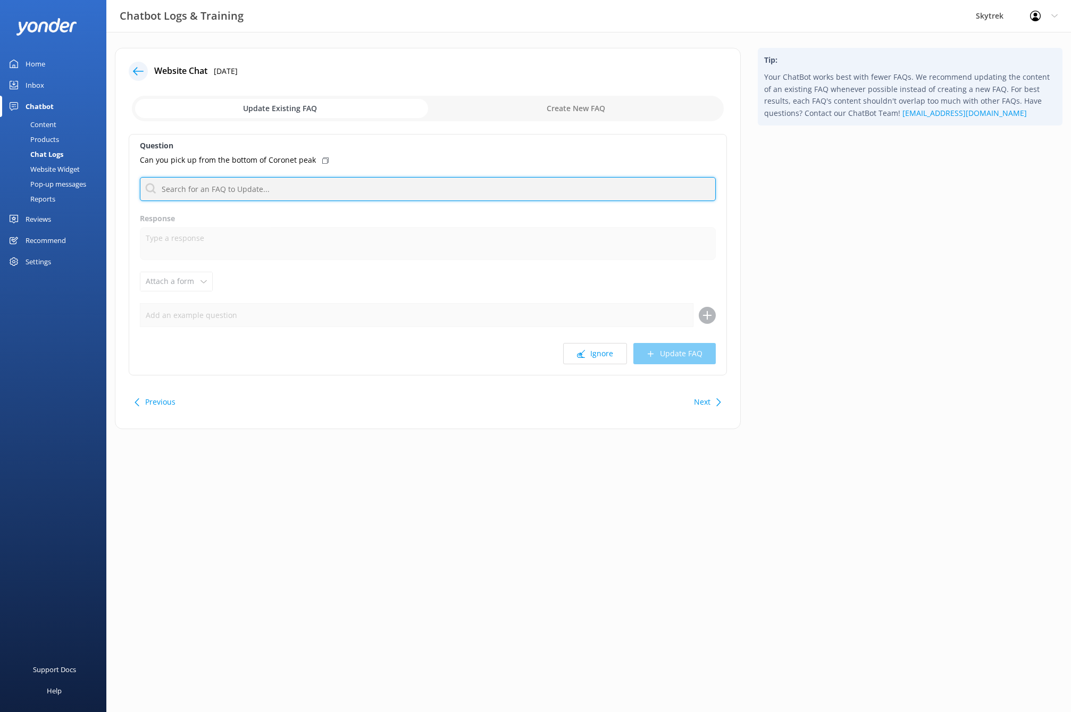
click at [281, 194] on input "text" at bounding box center [428, 189] width 576 height 24
type input "p"
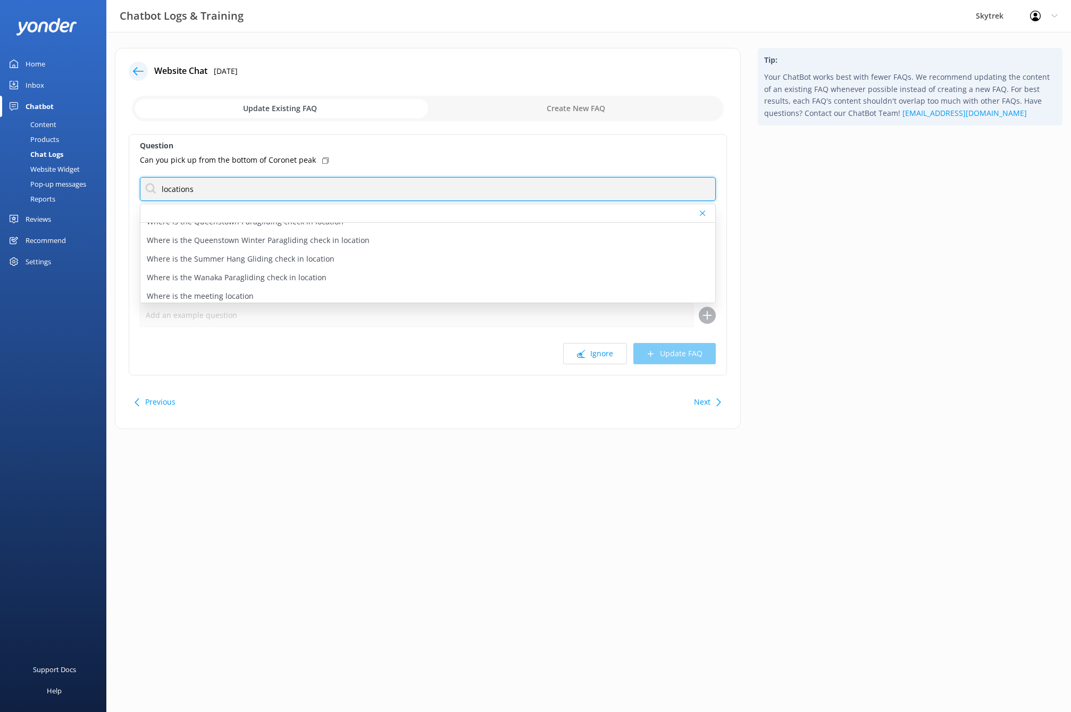
scroll to position [69, 0]
type input "locations"
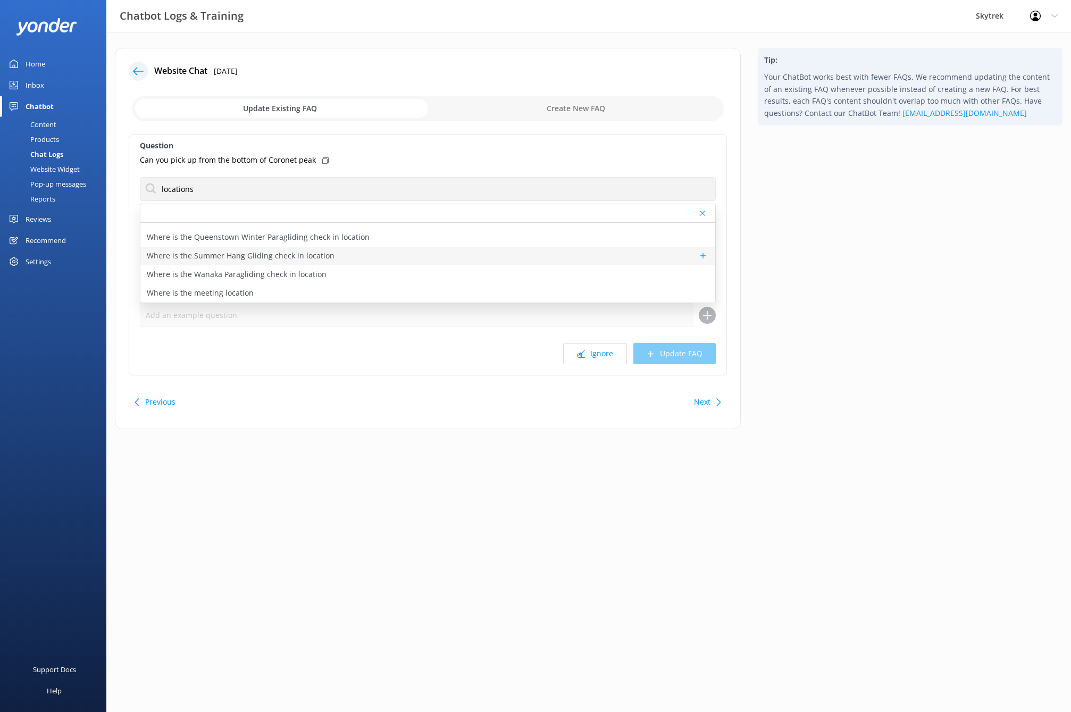
click at [313, 256] on p "Where is the Summer Hang Gliding check in location" at bounding box center [241, 256] width 188 height 12
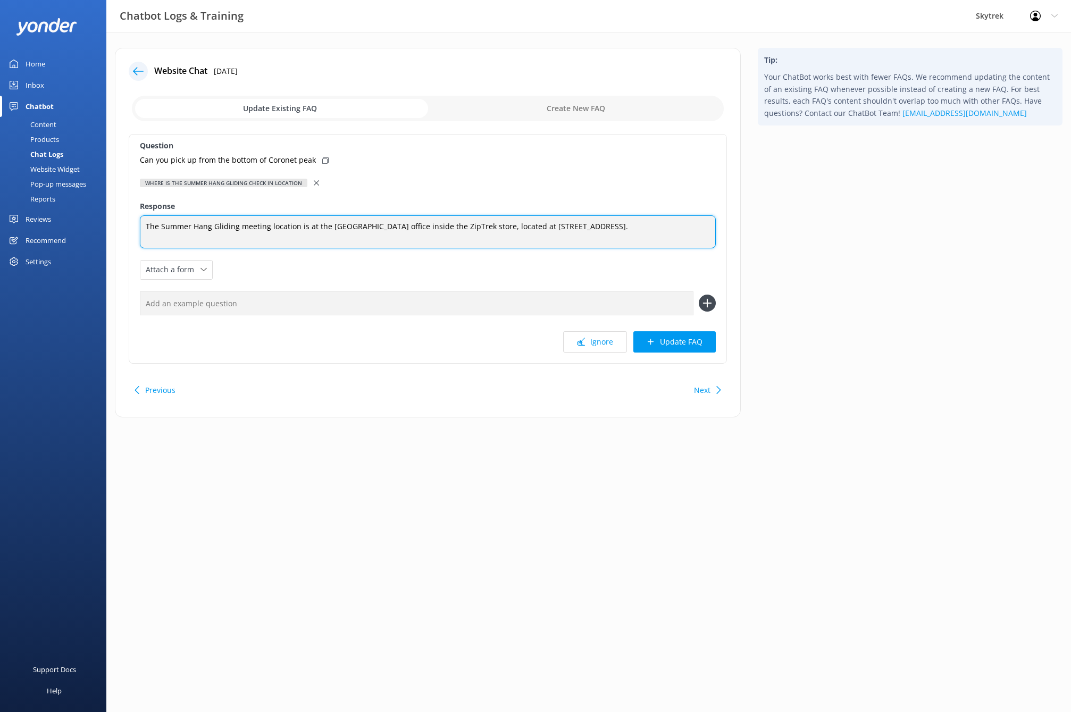
click at [624, 225] on textarea "The Summer Hang Gliding meeting location is at the [GEOGRAPHIC_DATA] office ins…" at bounding box center [428, 231] width 576 height 33
type textarea "The Summer Hang Gliding meeting location is at the [GEOGRAPHIC_DATA] office ins…"
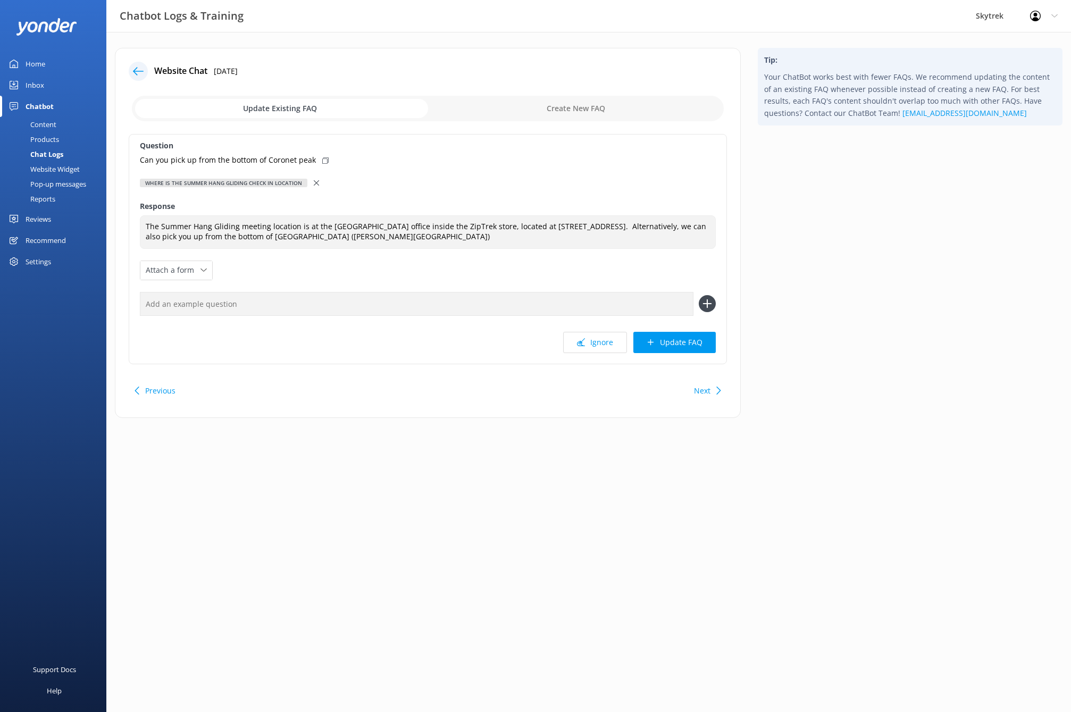
click at [270, 304] on input "text" at bounding box center [417, 304] width 554 height 24
type input "W"
type input "Can we meet you out of town?"
click at [699, 295] on button at bounding box center [707, 303] width 17 height 17
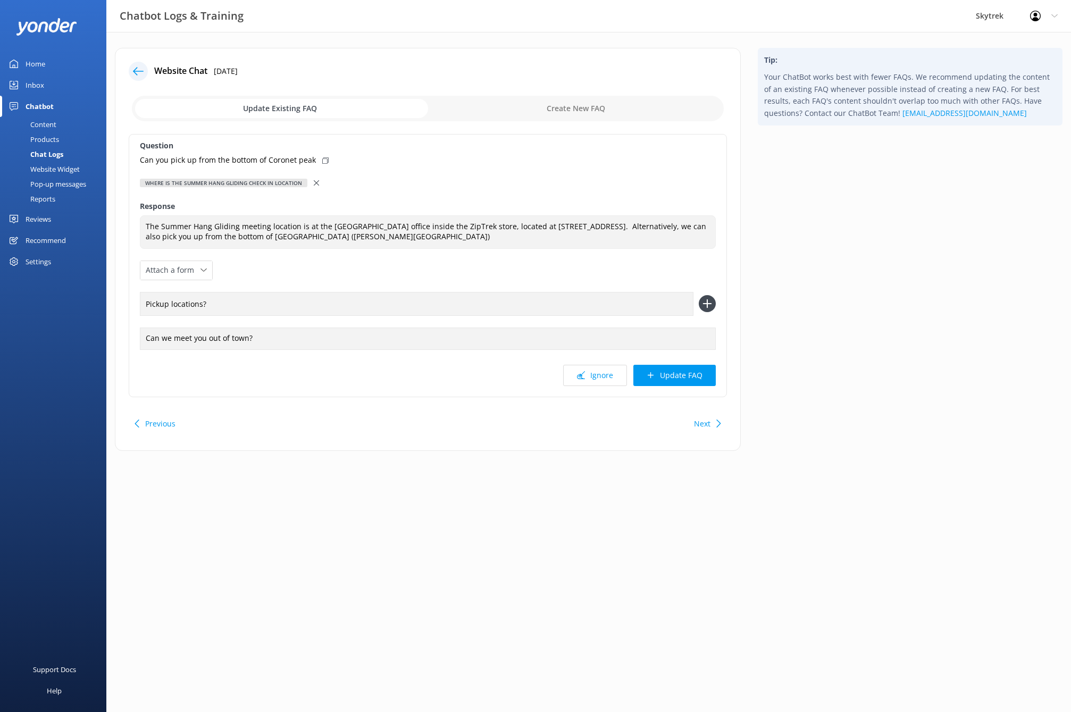
type input "Pickup locations?"
click at [699, 295] on button at bounding box center [707, 303] width 17 height 17
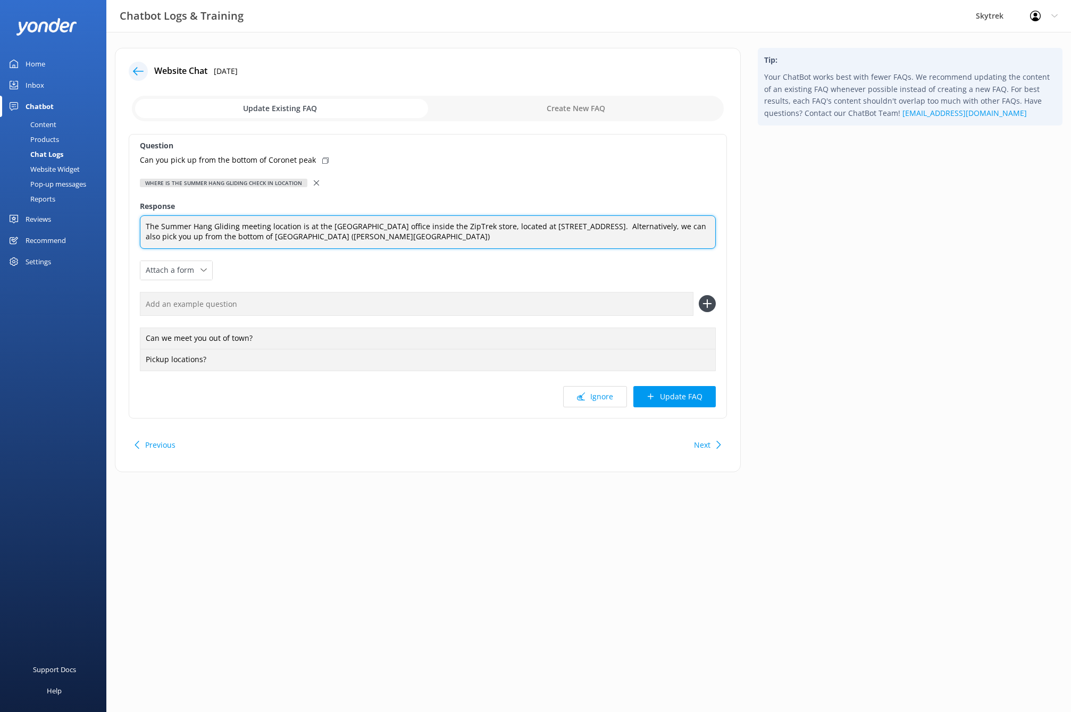
drag, startPoint x: 374, startPoint y: 228, endPoint x: 356, endPoint y: 228, distance: 18.1
click at [356, 228] on textarea "The Summer Hang Gliding meeting location is at the [GEOGRAPHIC_DATA] office ins…" at bounding box center [428, 232] width 576 height 34
click at [366, 237] on textarea "The Summer Hang Gliding meeting location is at the Skytrek desk inside the ZipT…" at bounding box center [428, 232] width 576 height 34
type textarea "The Summer Hang Gliding meeting location is at the Skytrek desk inside the ZipT…"
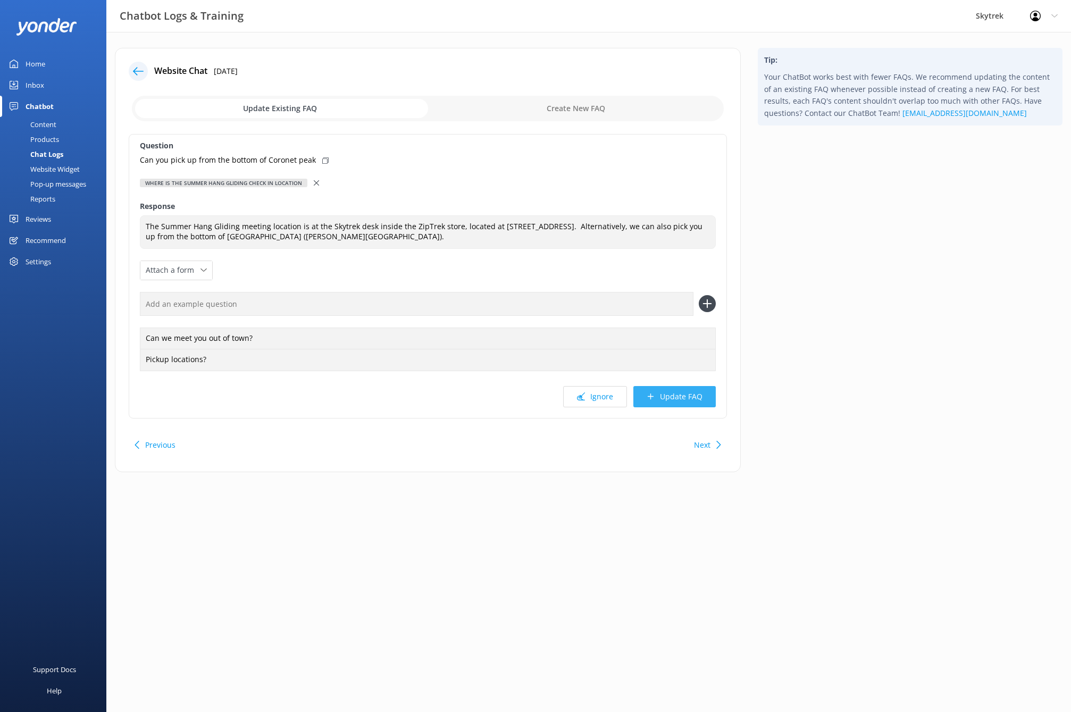
click at [675, 394] on button "Update FAQ" at bounding box center [674, 396] width 82 height 21
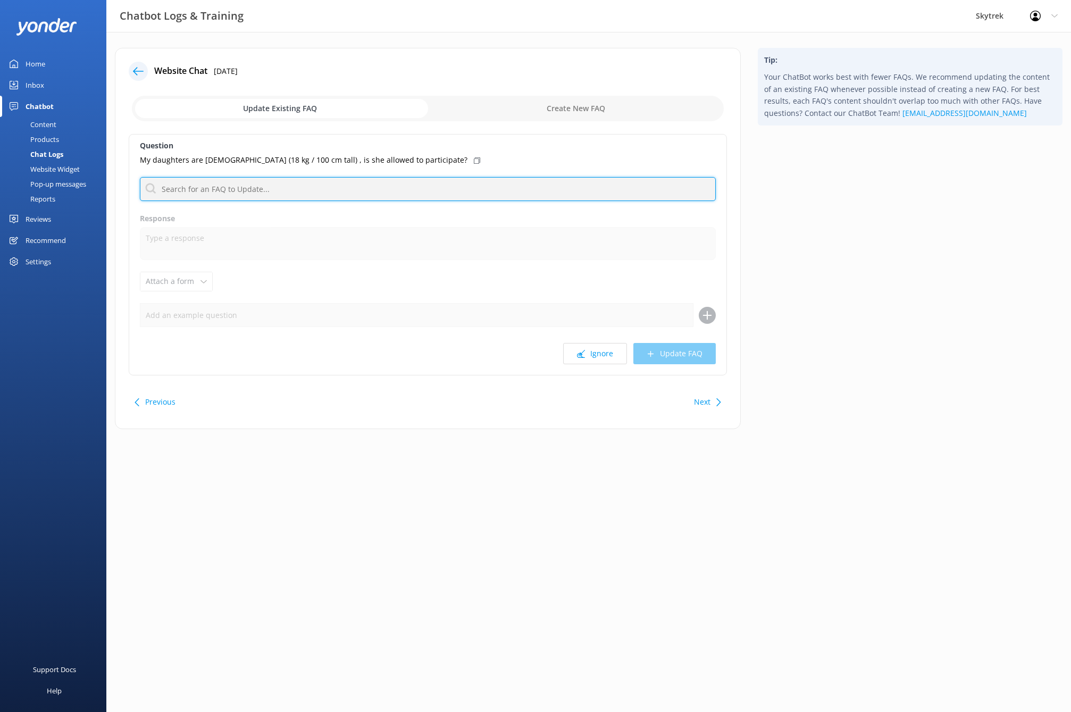
click at [288, 187] on input "text" at bounding box center [428, 189] width 576 height 24
type input "weight"
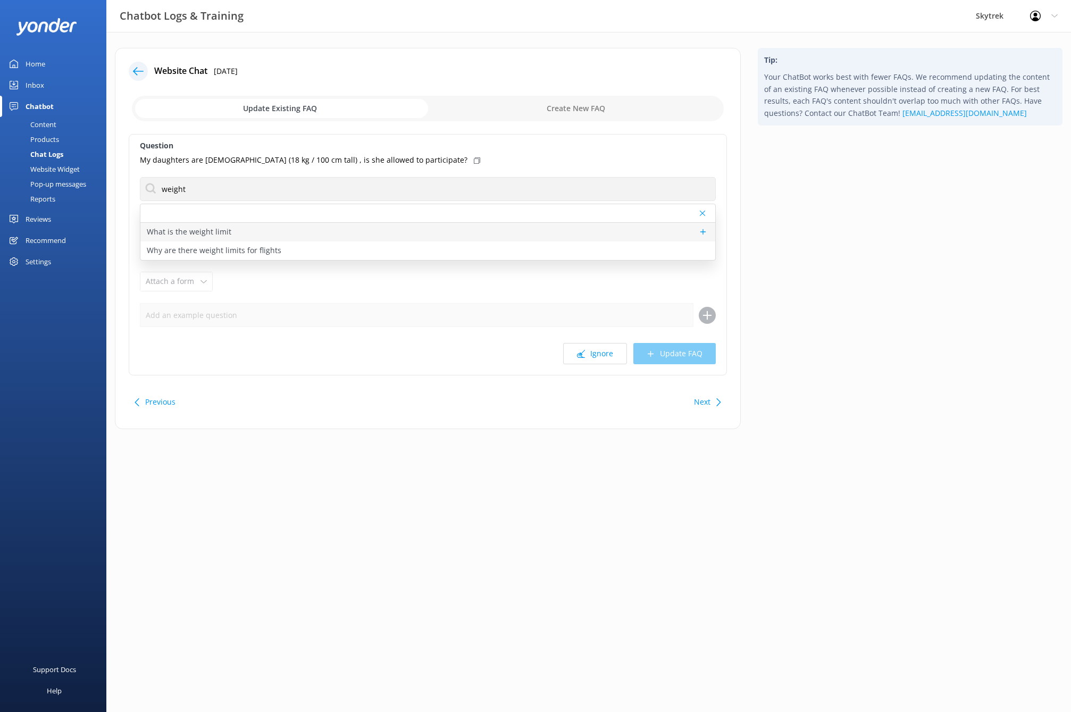
click at [219, 231] on p "What is the weight limit" at bounding box center [189, 232] width 85 height 12
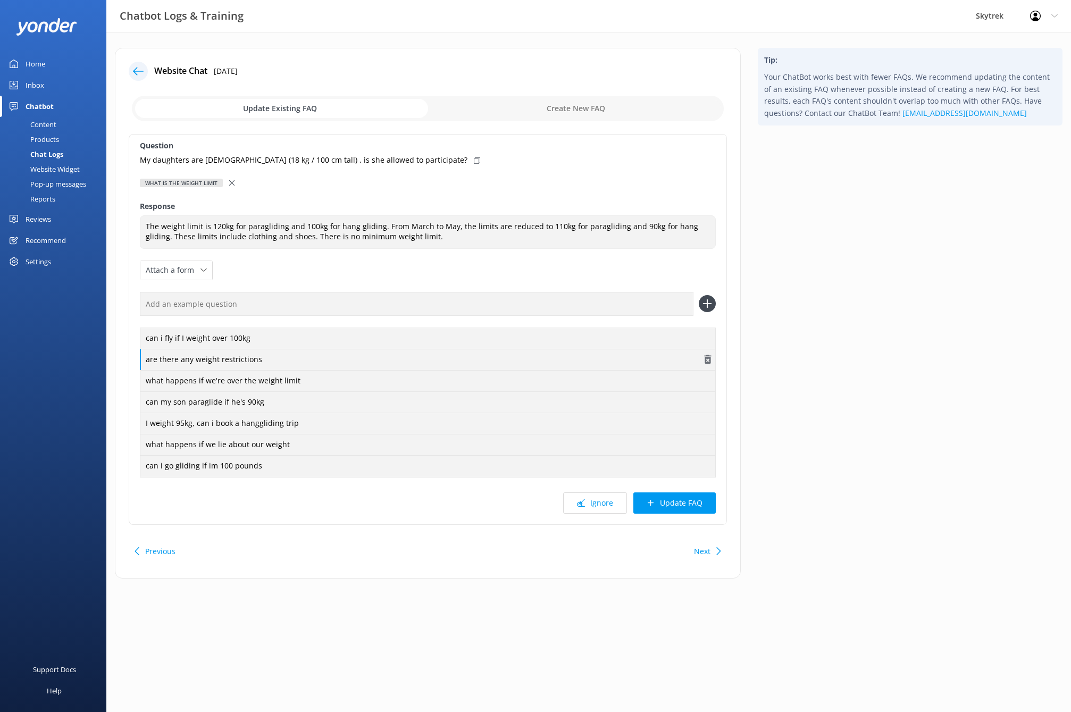
click at [256, 362] on div "are there any weight restrictions" at bounding box center [428, 360] width 576 height 22
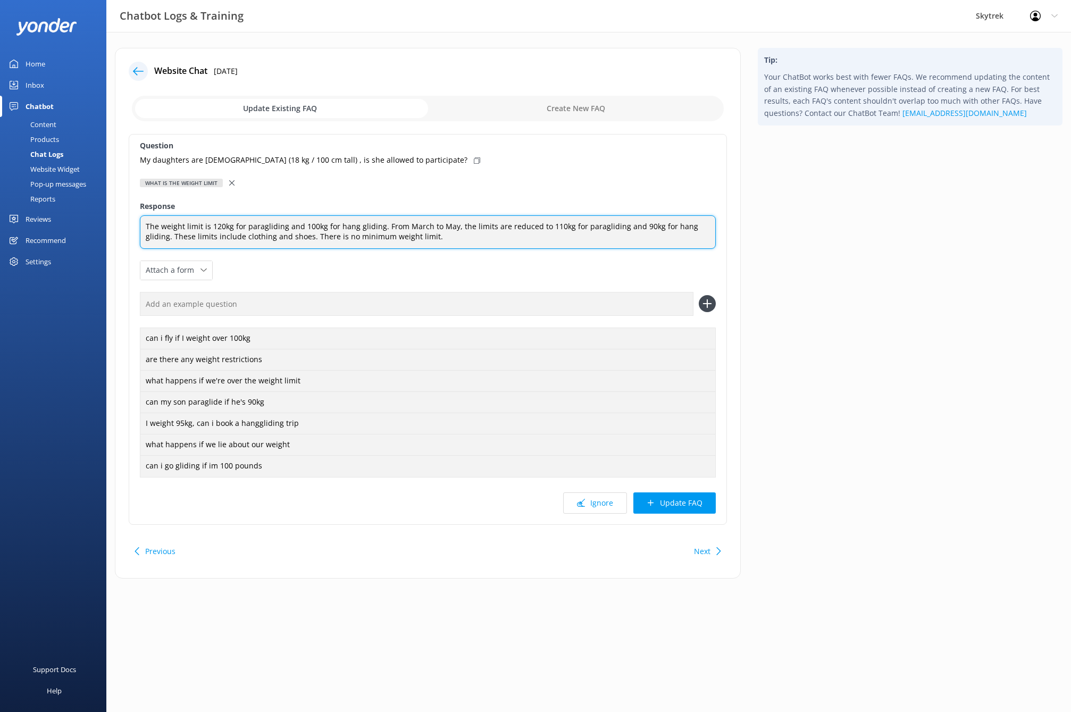
click at [449, 238] on textarea "The weight limit is 120kg for paragliding and 100kg for hang gliding. From Marc…" at bounding box center [428, 232] width 576 height 34
type textarea "The weight limit is 120kg for paragliding and 100kg for hang gliding. From Marc…"
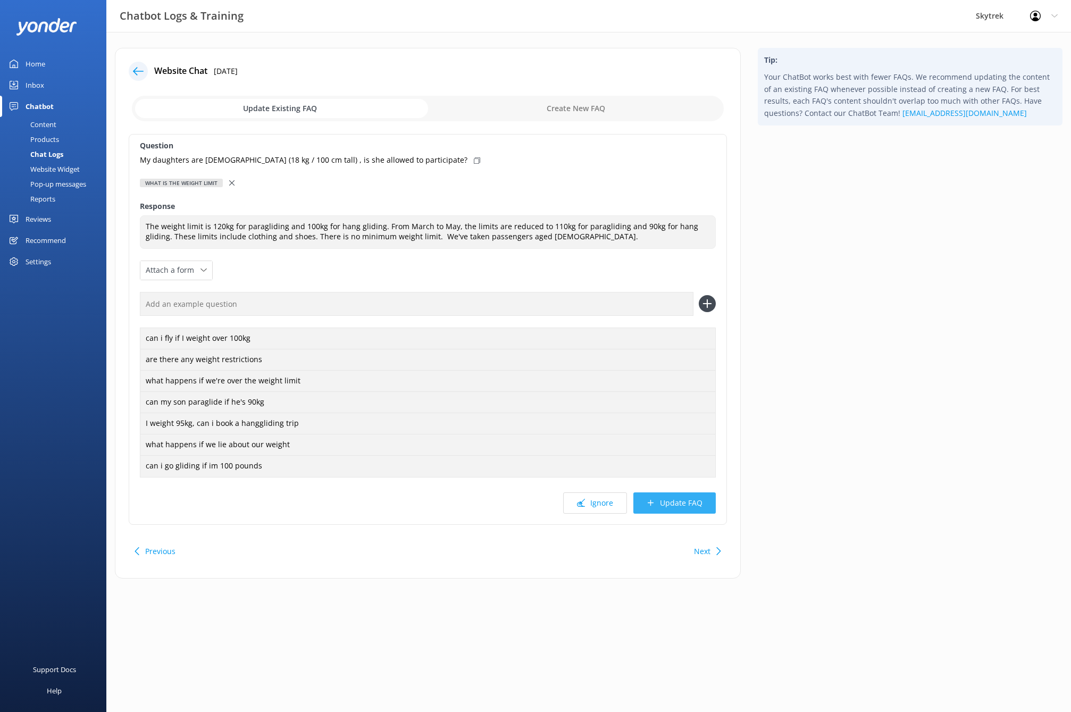
click at [676, 500] on button "Update FAQ" at bounding box center [674, 502] width 82 height 21
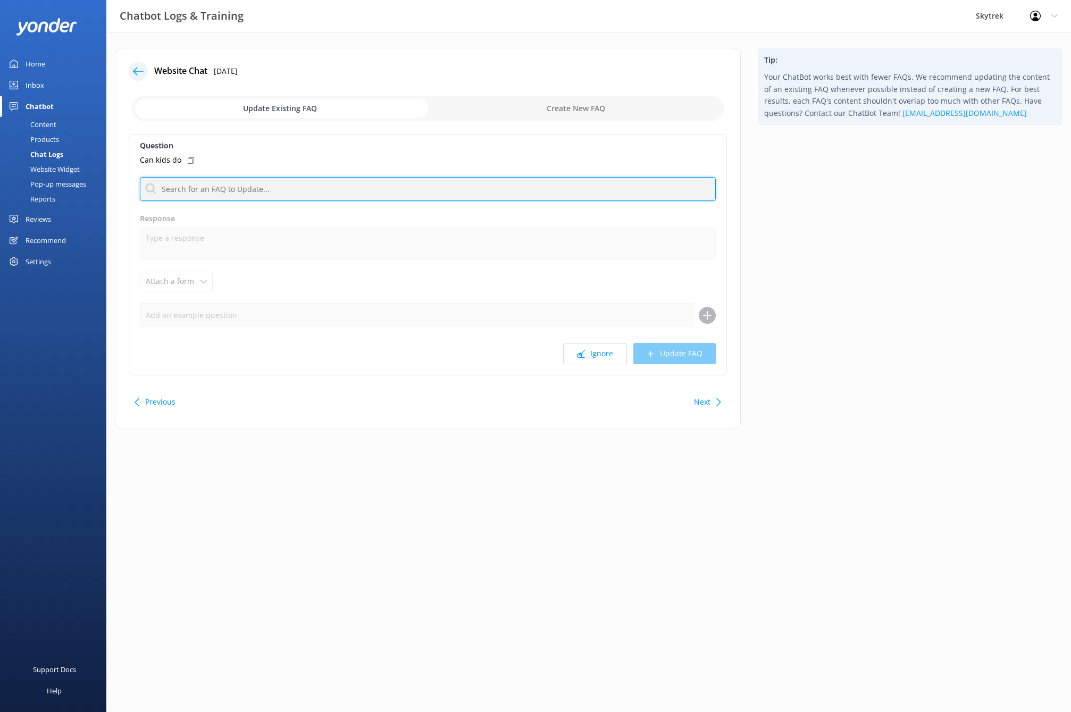
click at [327, 191] on input "text" at bounding box center [428, 189] width 576 height 24
type input "weight"
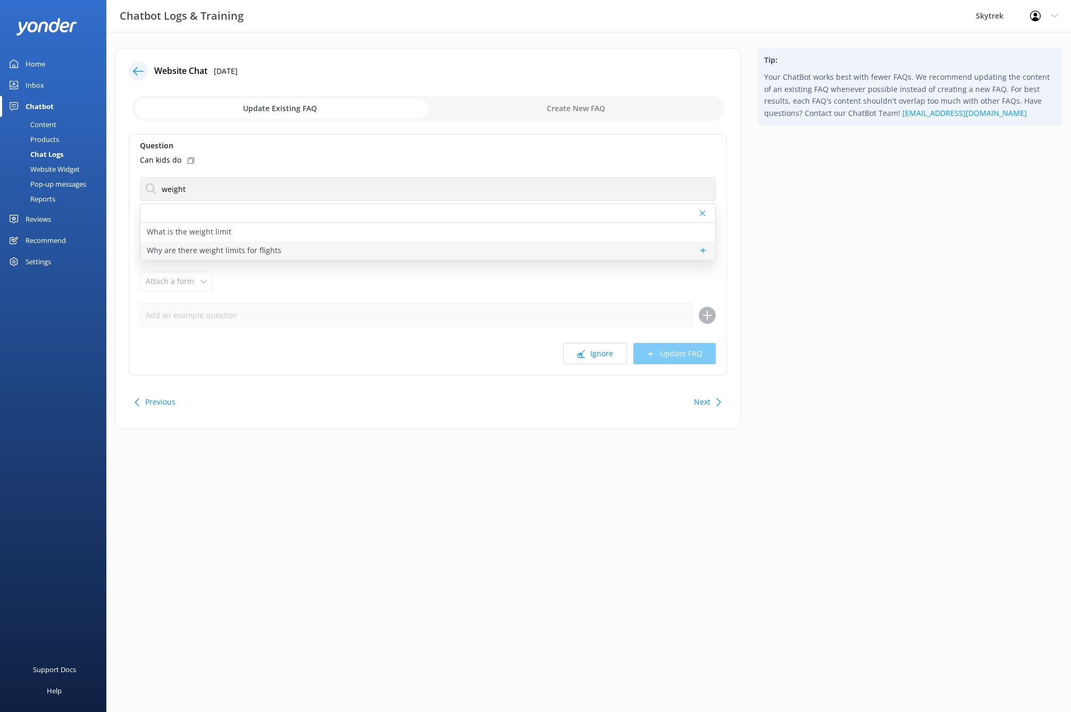
click at [265, 250] on p "Why are there weight limits for flights" at bounding box center [214, 251] width 135 height 12
type textarea "Our weight limits are set to ensure both your safety and that of your pilot. Ex…"
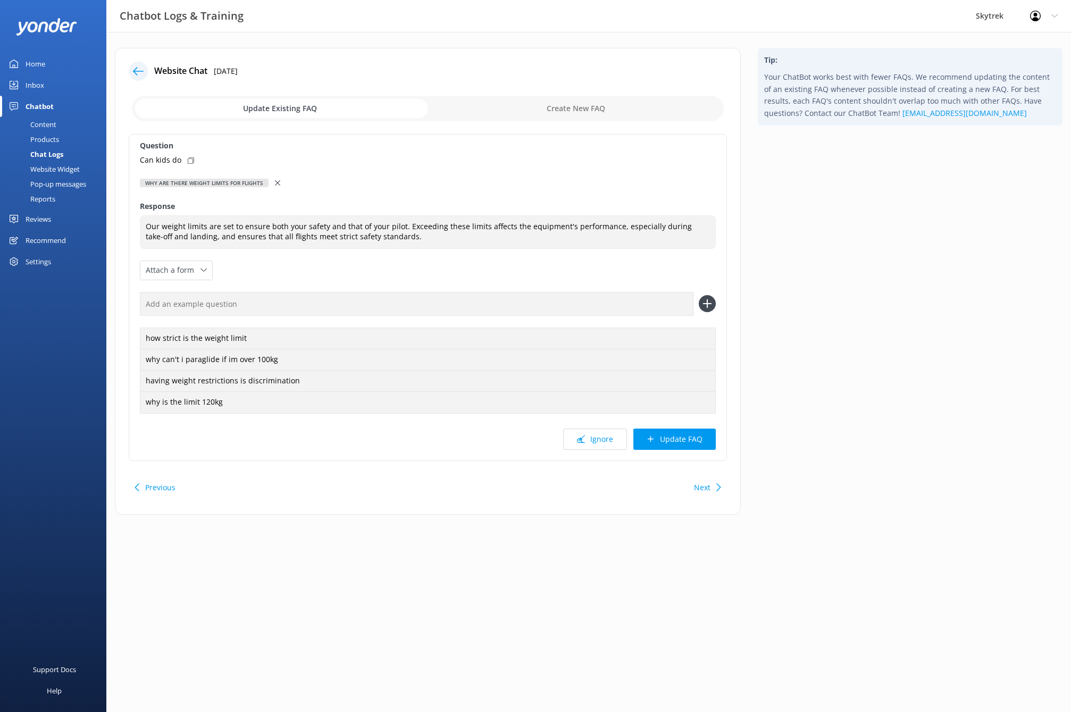
click at [143, 72] on icon at bounding box center [138, 71] width 11 height 11
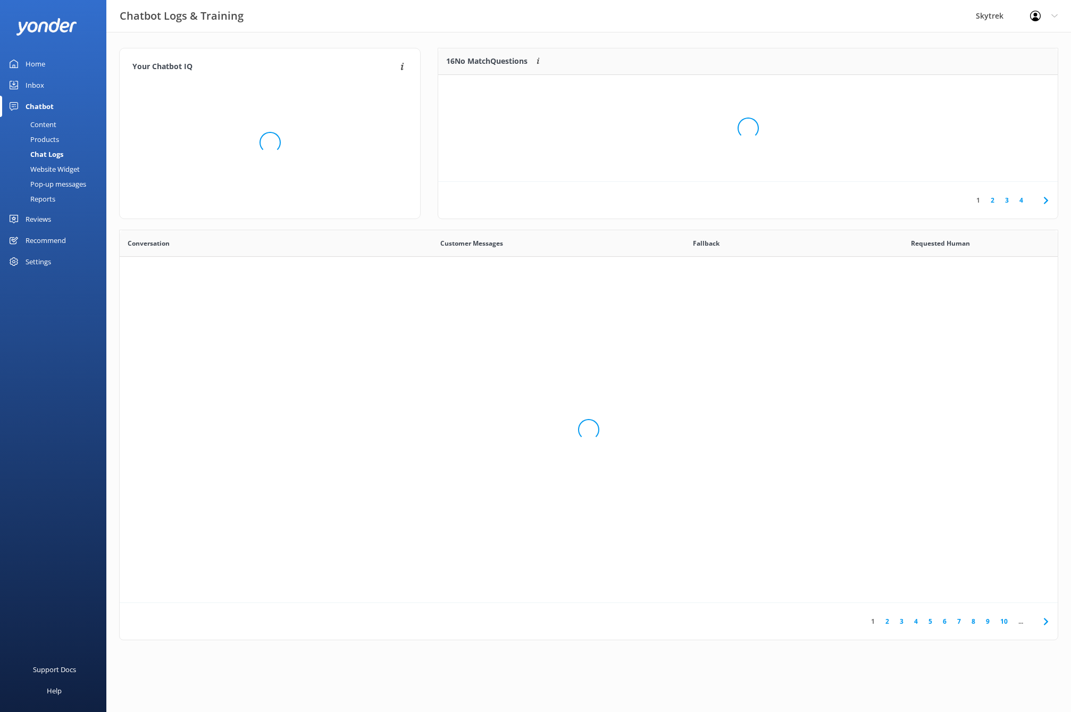
scroll to position [365, 930]
